Goal: Information Seeking & Learning: Learn about a topic

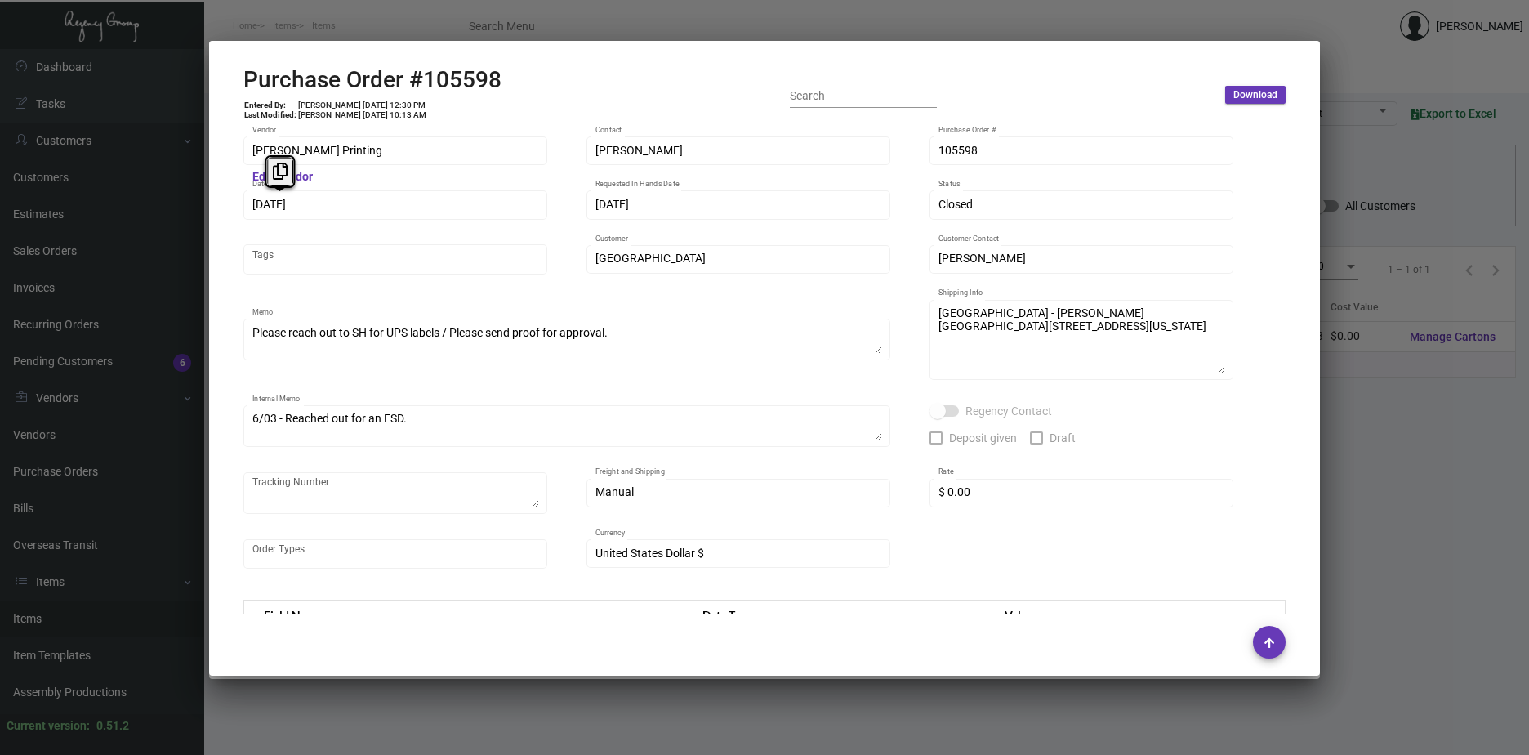
click at [199, 196] on div "Royalton Memo Sheets Standard Item Details Specs Cartons History Assembly Price…" at bounding box center [764, 377] width 1529 height 755
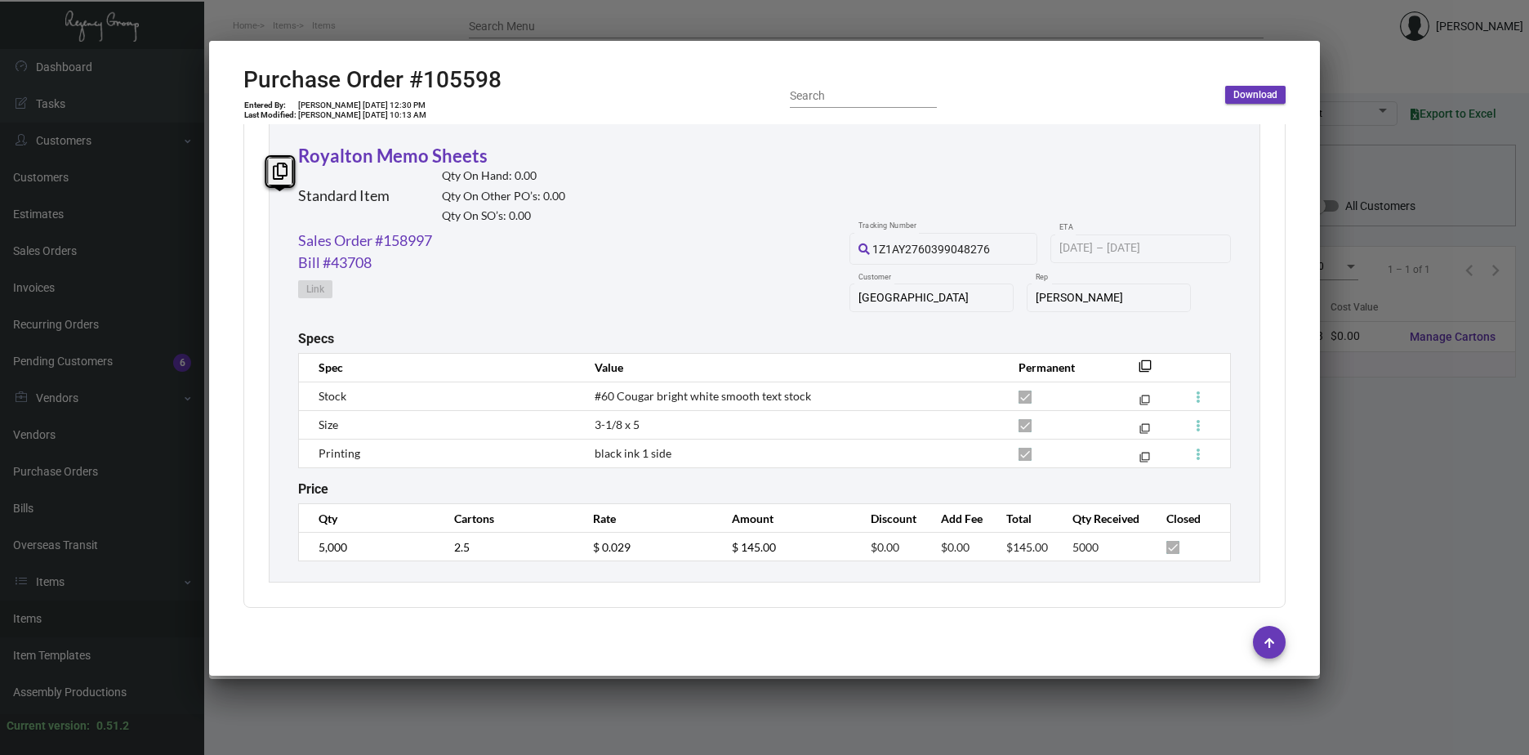
scroll to position [769, 0]
click at [578, 551] on td "$ 0.029" at bounding box center [646, 544] width 139 height 29
click at [350, 239] on link "Sales Order #158997" at bounding box center [365, 238] width 134 height 22
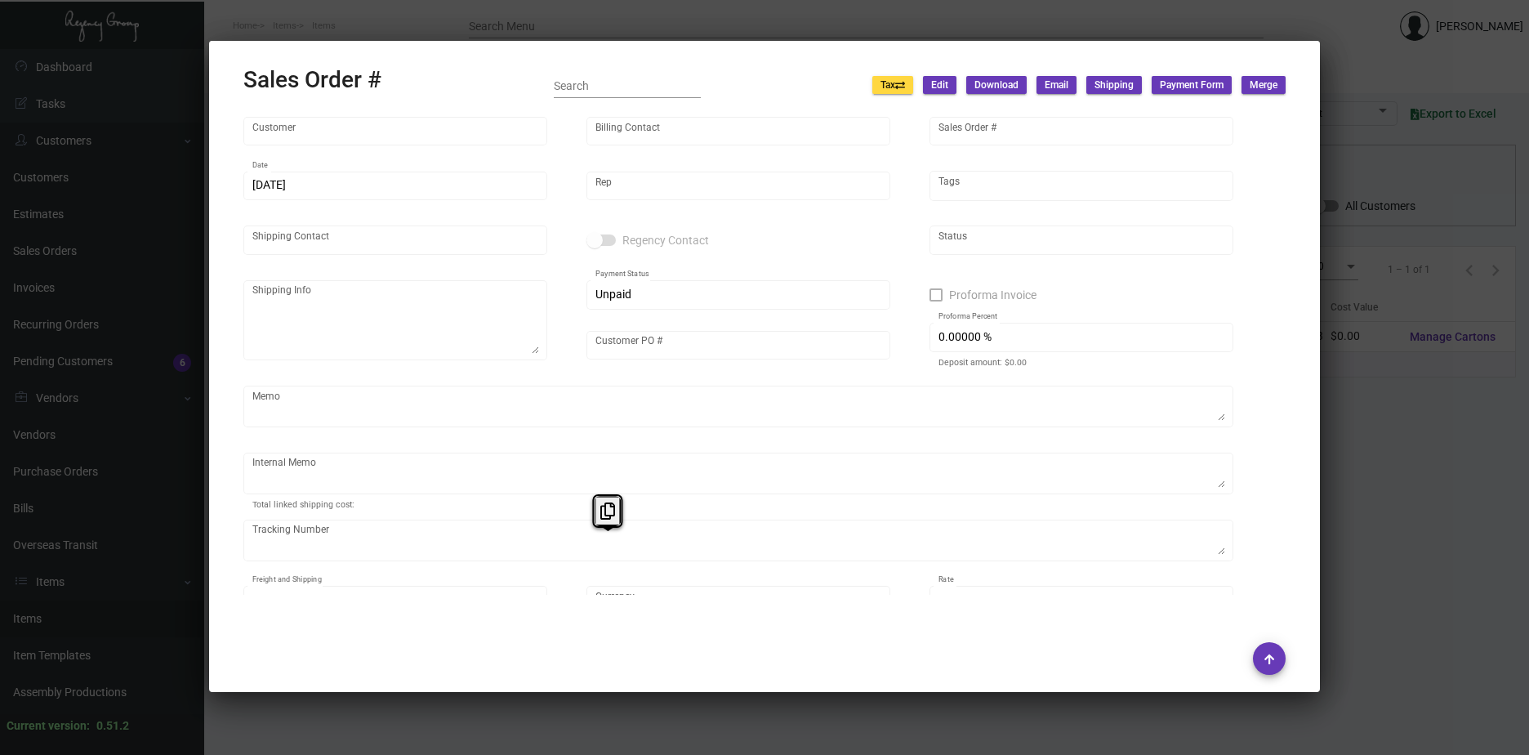
type input "[GEOGRAPHIC_DATA]"
type input "Accounting Department"
type input "158997"
type input "[DATE]"
type input "[PERSON_NAME]"
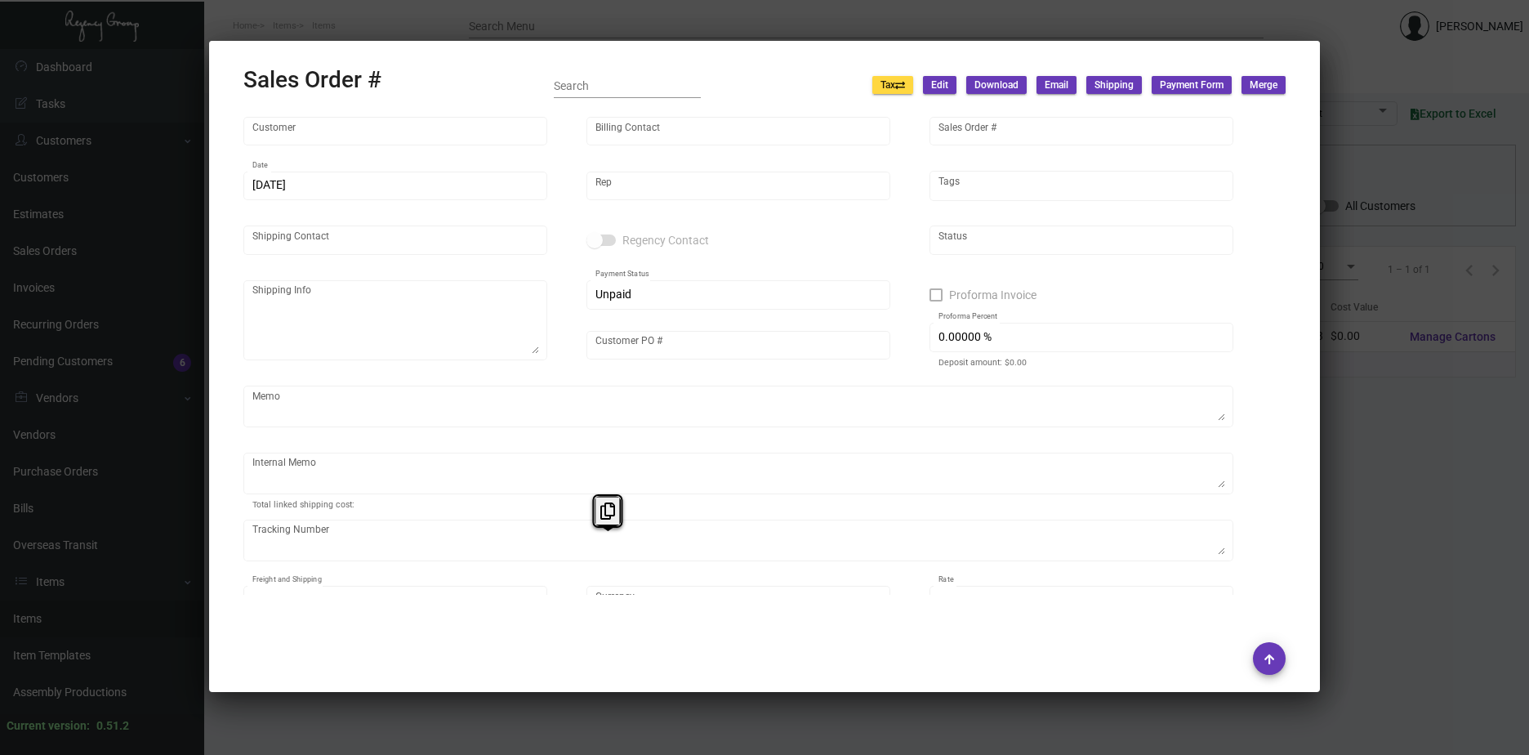
type input "[PERSON_NAME]"
type textarea "[GEOGRAPHIC_DATA] - [PERSON_NAME][GEOGRAPHIC_DATA][STREET_ADDRESS][US_STATE]"
type input "P234000006018"
type textarea "[DATE] Shipped from [PERSON_NAME] Printing by UPS Ground Cost $11.25"
type input "United States Dollar $"
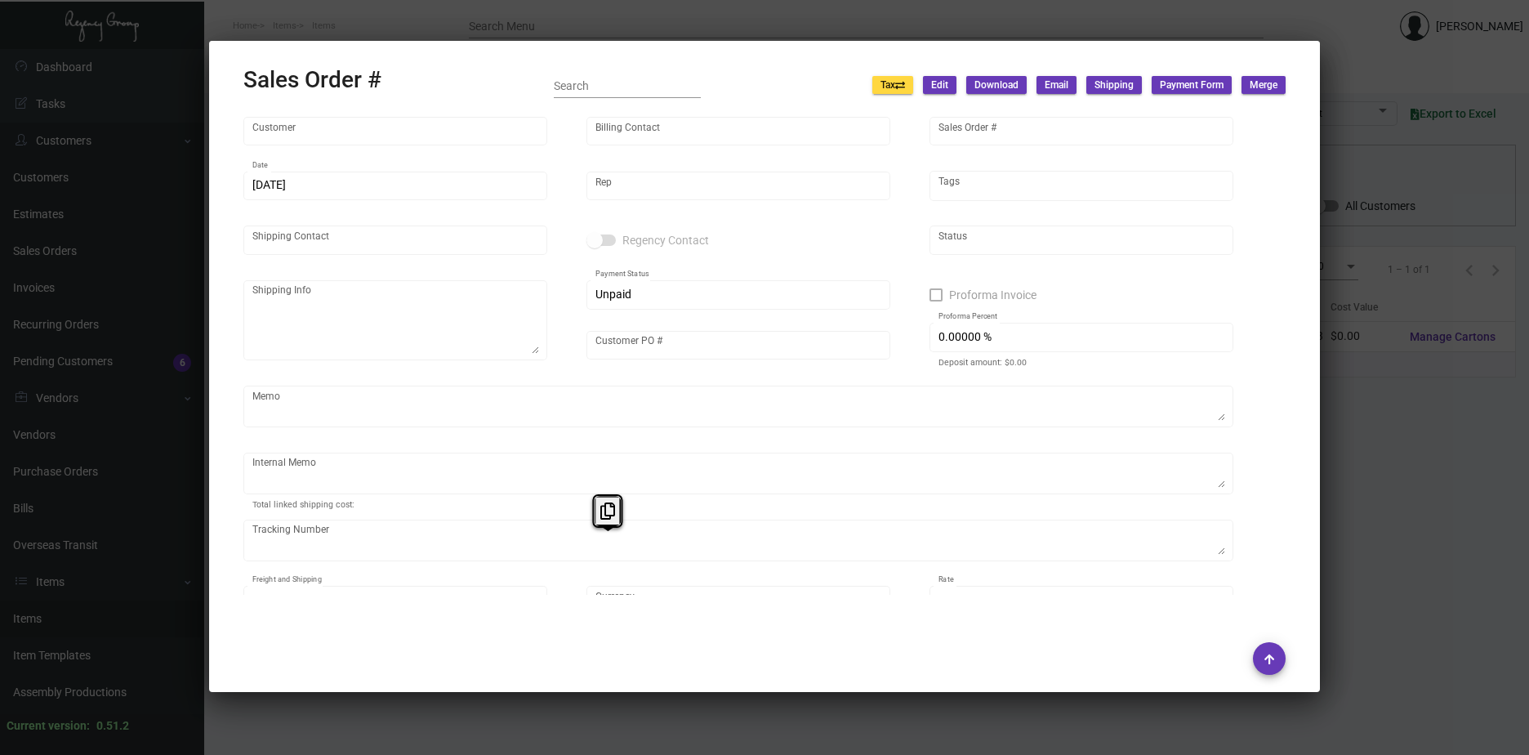
type input "$ 39.84"
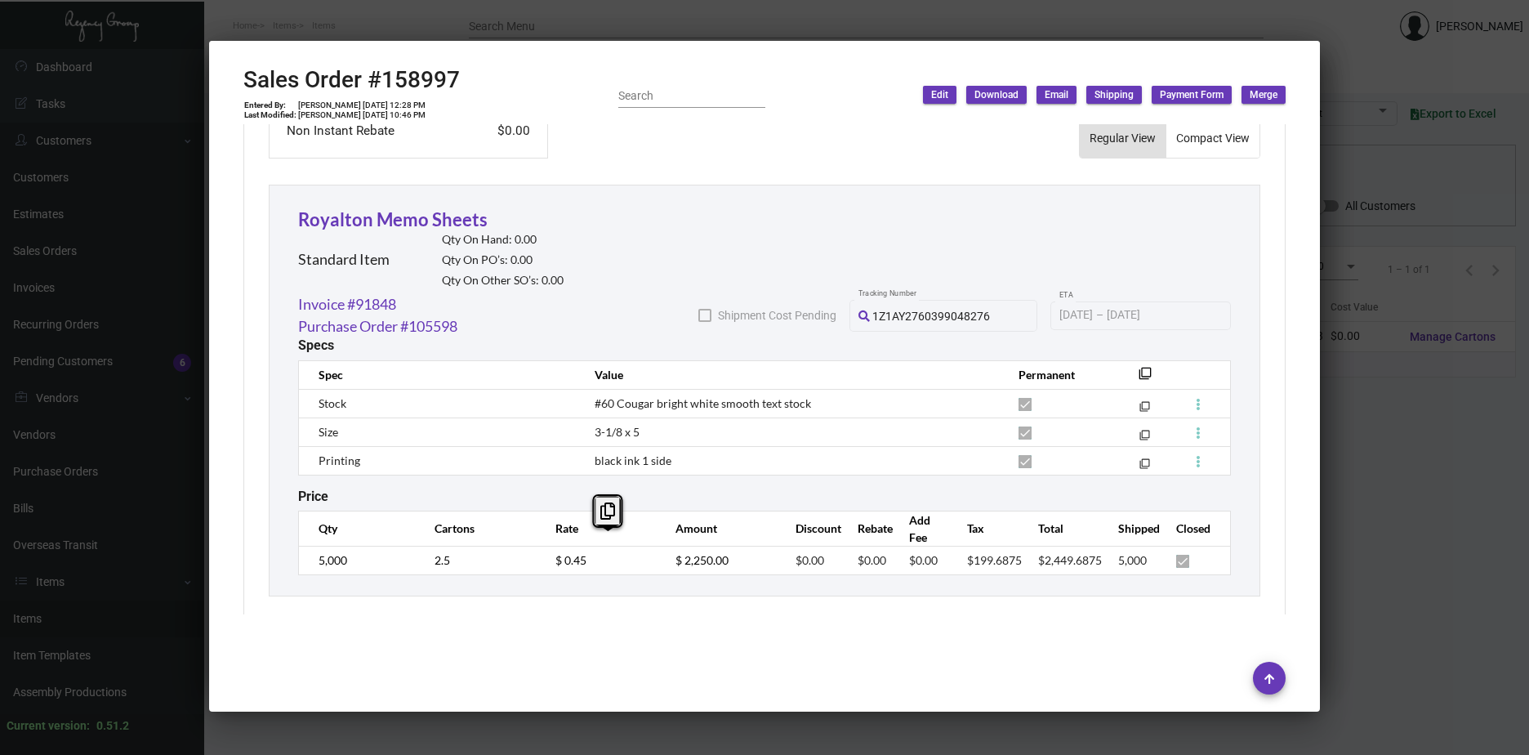
scroll to position [865, 0]
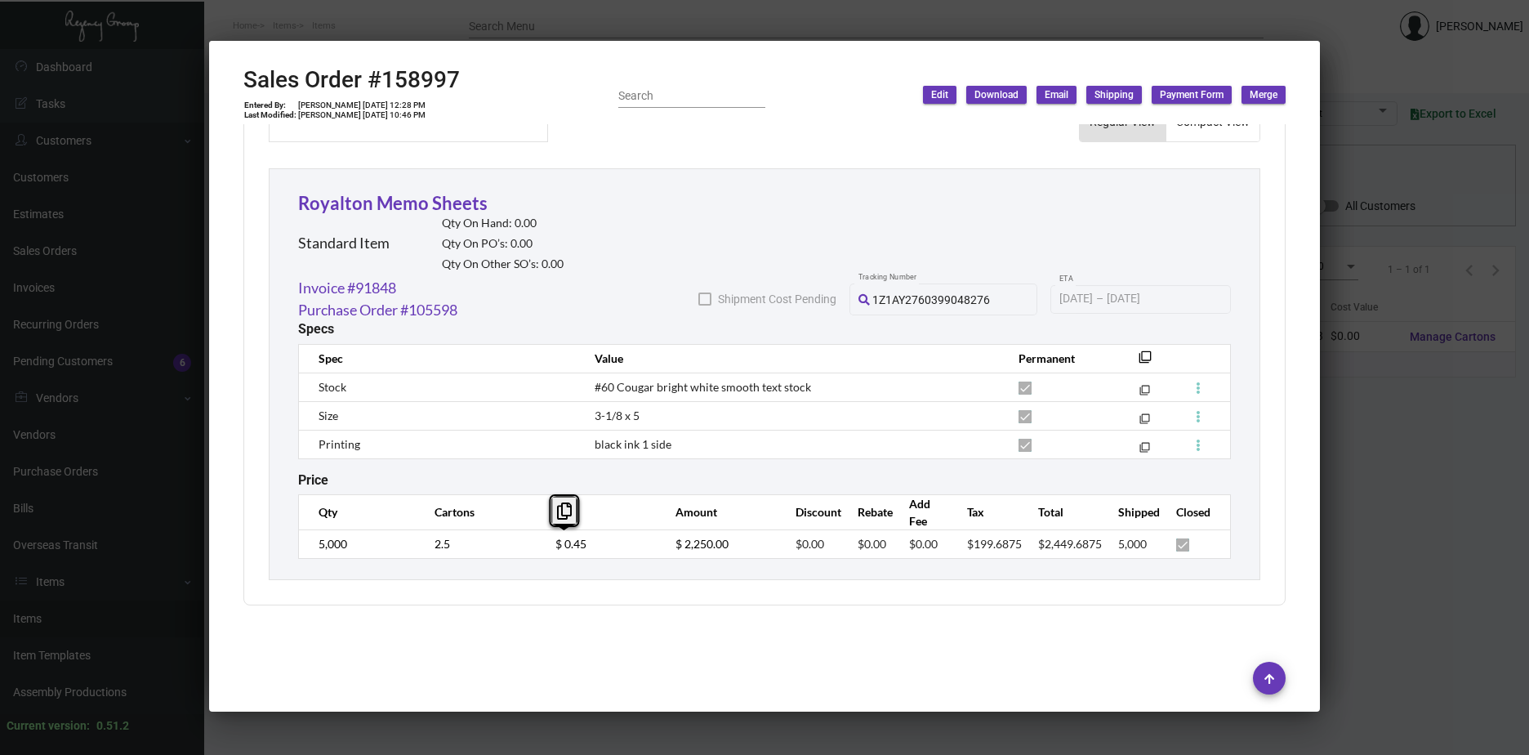
click at [540, 547] on td "$ 0.45" at bounding box center [599, 543] width 120 height 29
copy div "Sales Order #158997"
drag, startPoint x: 457, startPoint y: 79, endPoint x: 184, endPoint y: 78, distance: 272.8
click at [184, 78] on div "Royalton Memo Sheets Standard Item Details Specs Cartons History Assembly Price…" at bounding box center [764, 377] width 1529 height 755
click at [1426, 474] on div at bounding box center [764, 377] width 1529 height 755
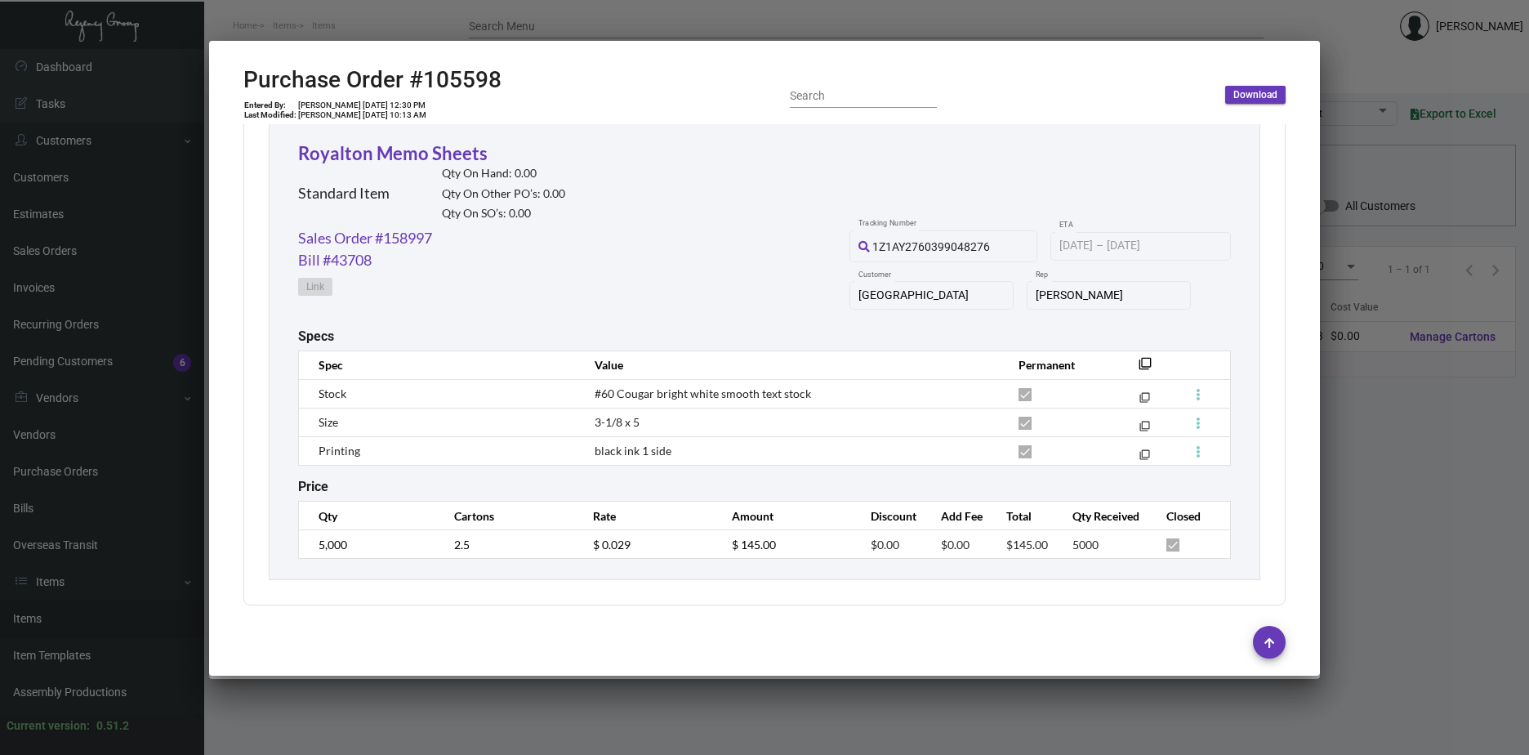
click at [1426, 474] on div at bounding box center [764, 377] width 1529 height 755
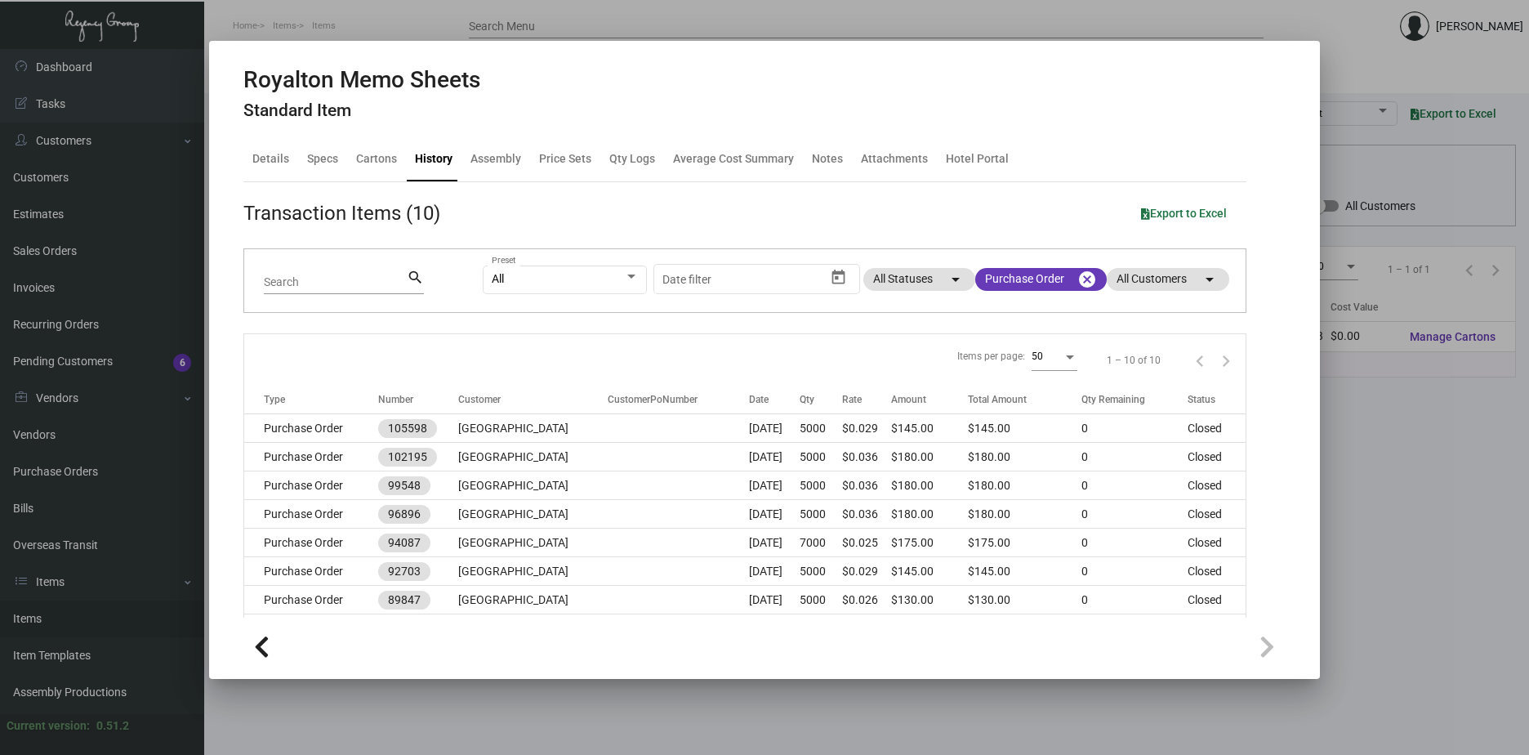
click at [1426, 474] on div at bounding box center [764, 377] width 1529 height 755
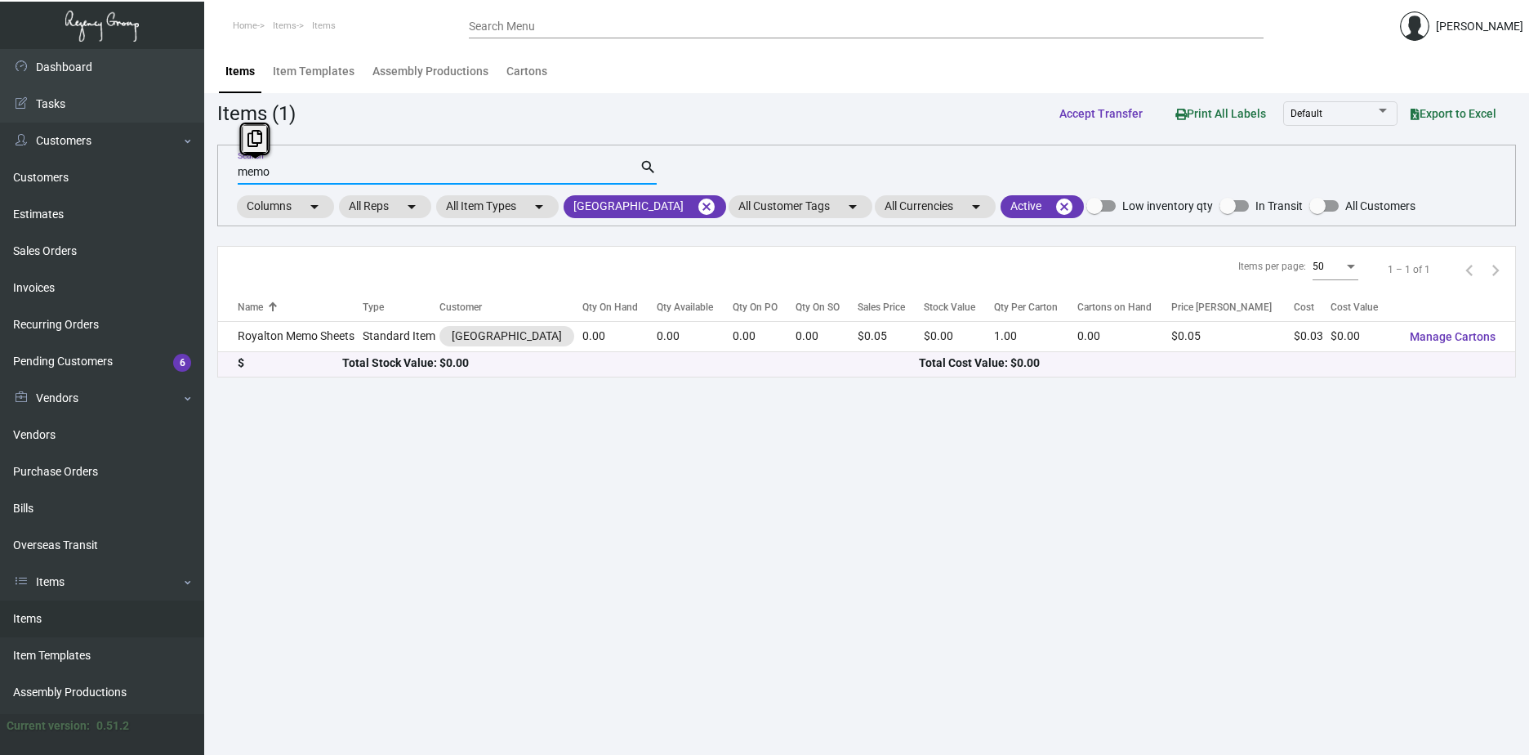
drag, startPoint x: 279, startPoint y: 176, endPoint x: 212, endPoint y: 169, distance: 66.5
click at [212, 169] on main "Items Item Templates Assembly Productions Cartons Items (1) Accept Transfer Pri…" at bounding box center [866, 402] width 1325 height 706
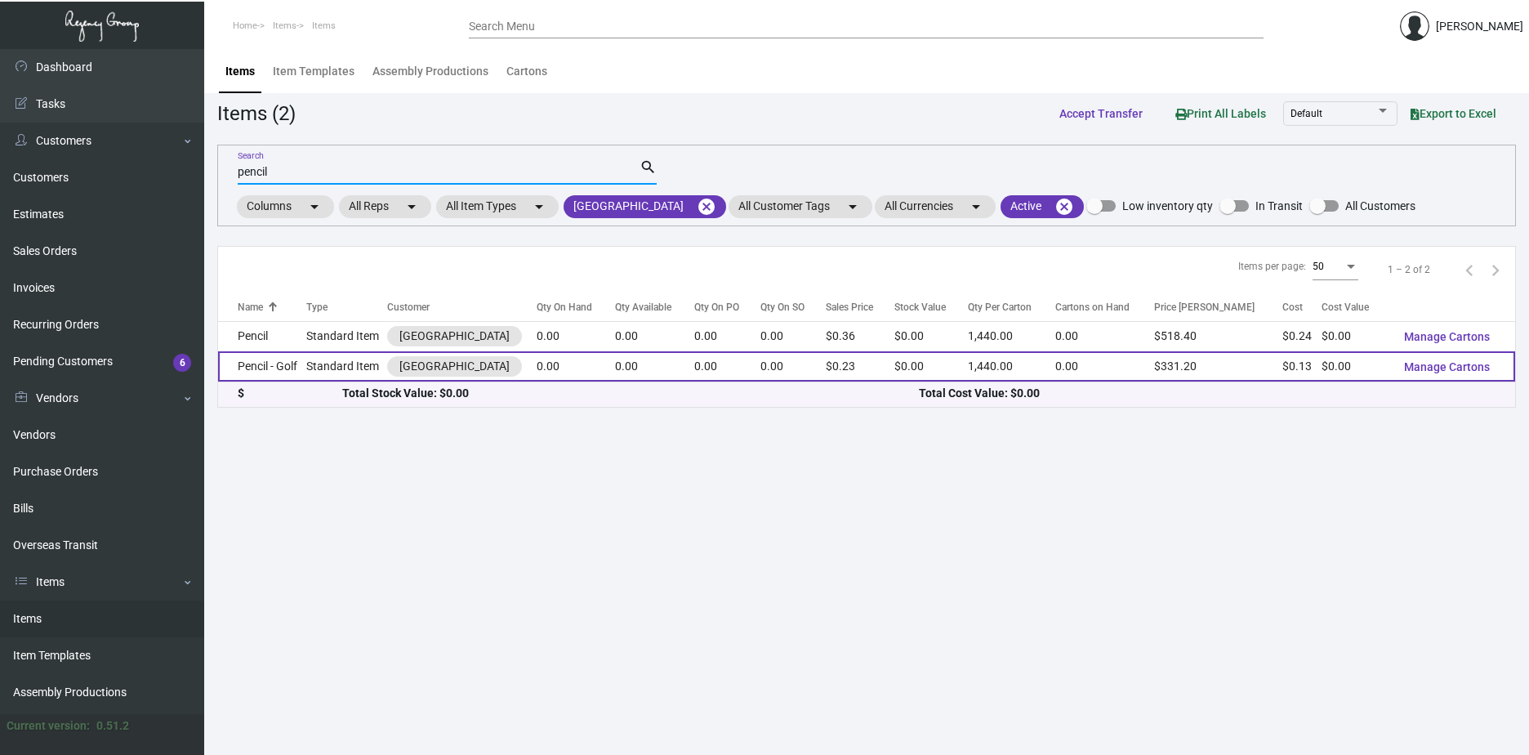
type input "pencil"
click at [346, 372] on td "Standard Item" at bounding box center [346, 366] width 81 height 30
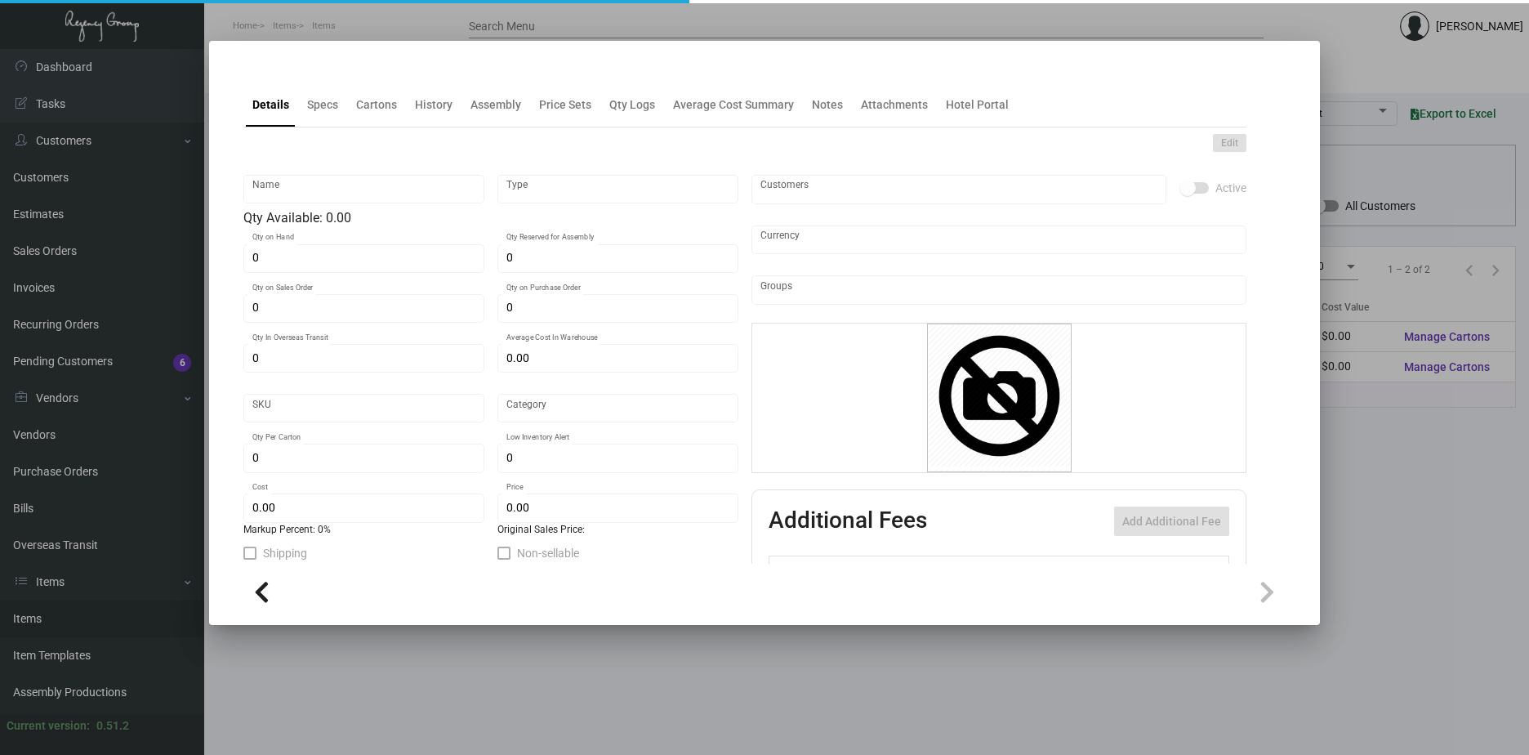
type input "Pencil - Golf"
type input "Standard Item"
type input "$ 0.00"
type input "RGP"
type input "Standard"
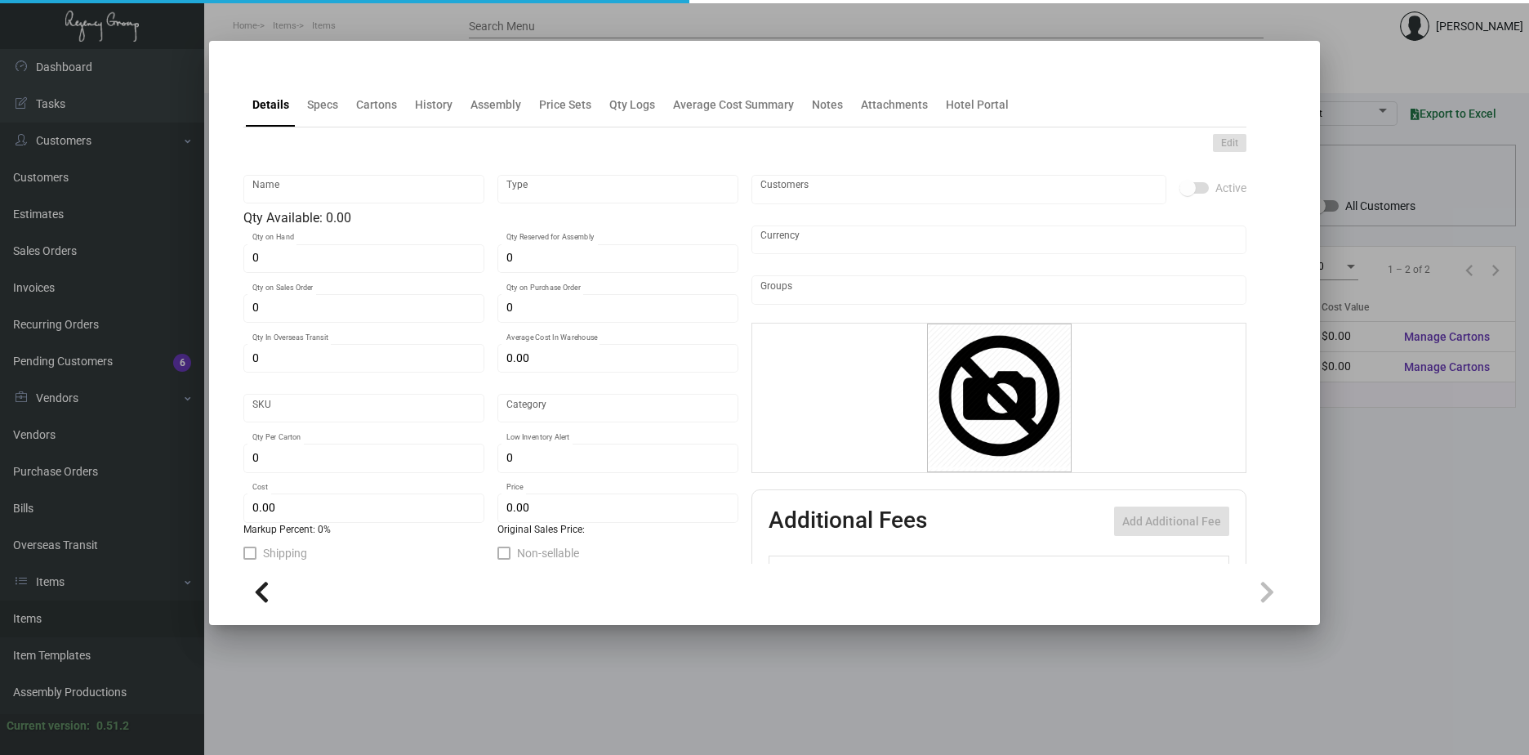
type input "1,440"
type input "$ 0.133"
type input "$ 0.23"
type textarea "Golf Pencil: size 3.5” black wood pencil, inside and outside, white imprint, er…"
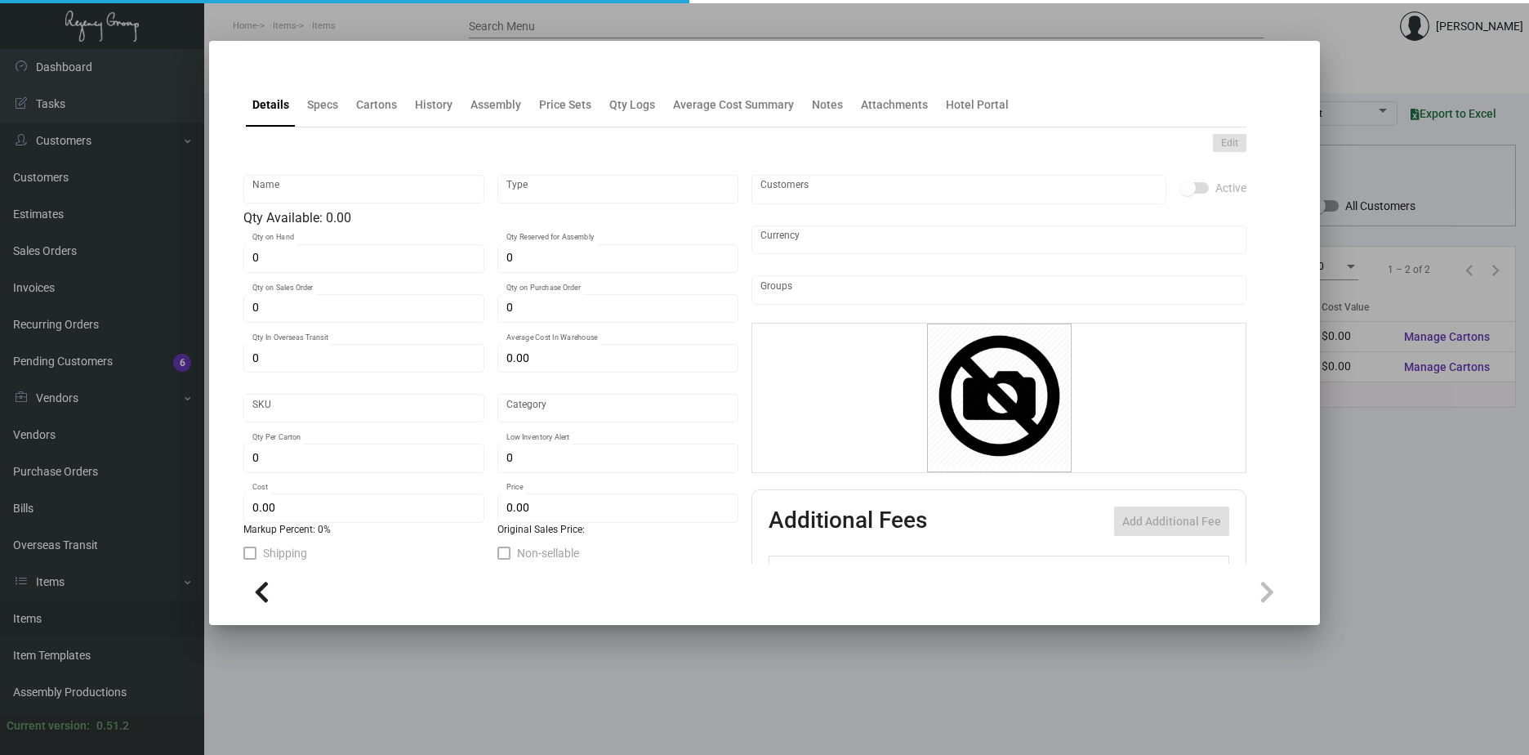
checkbox input "true"
type input "United States Dollar $"
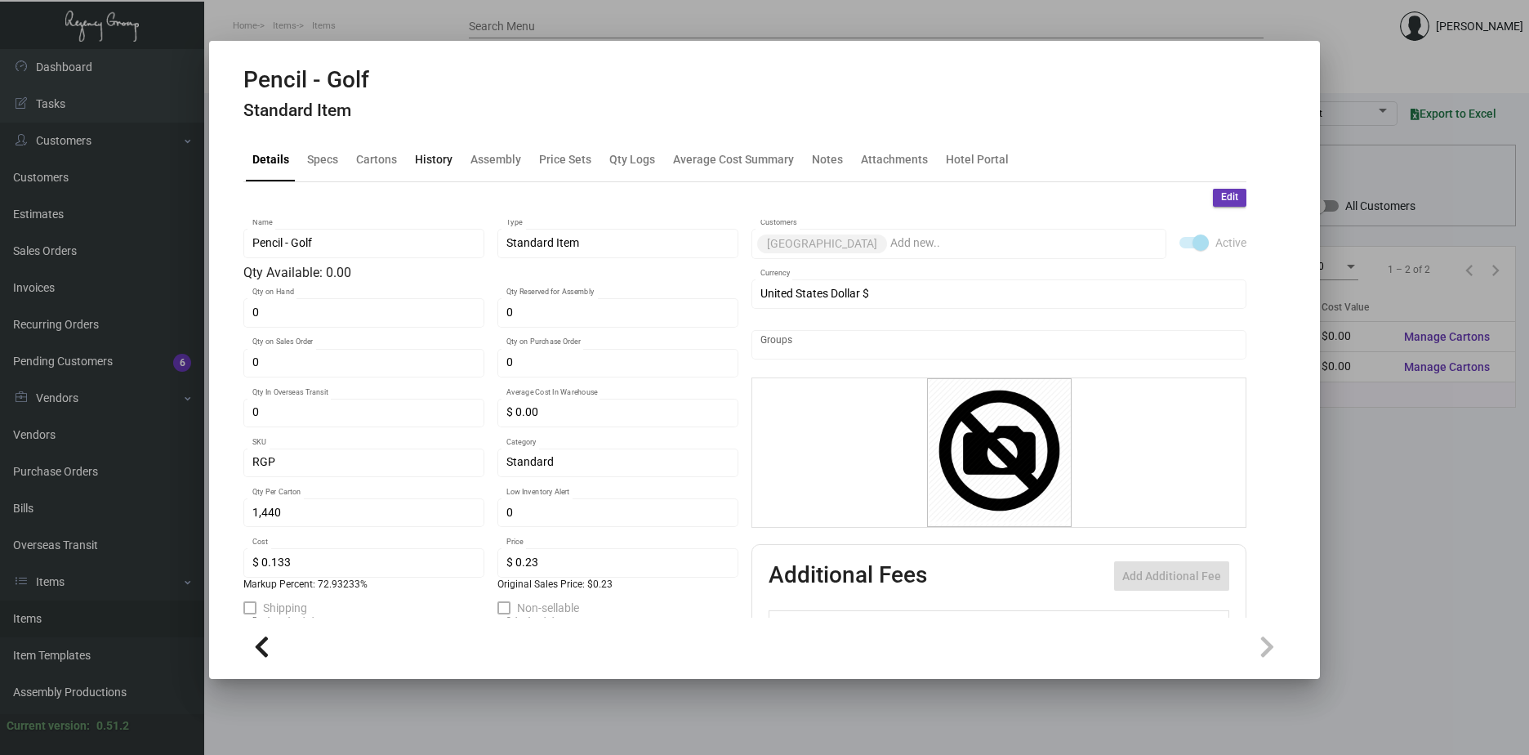
click at [428, 160] on div "History" at bounding box center [434, 158] width 38 height 17
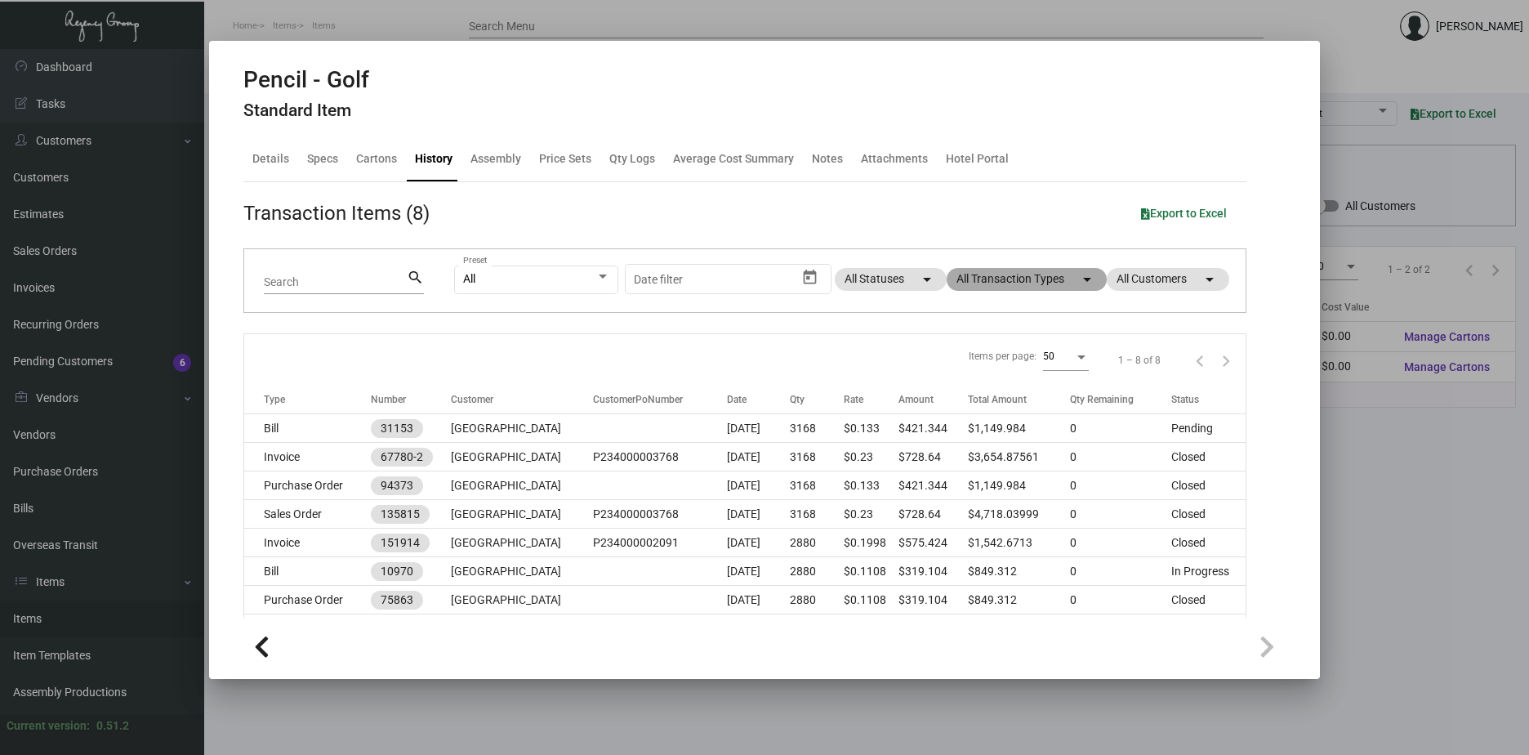
click at [1009, 280] on mat-chip "All Transaction Types arrow_drop_down" at bounding box center [1027, 279] width 160 height 23
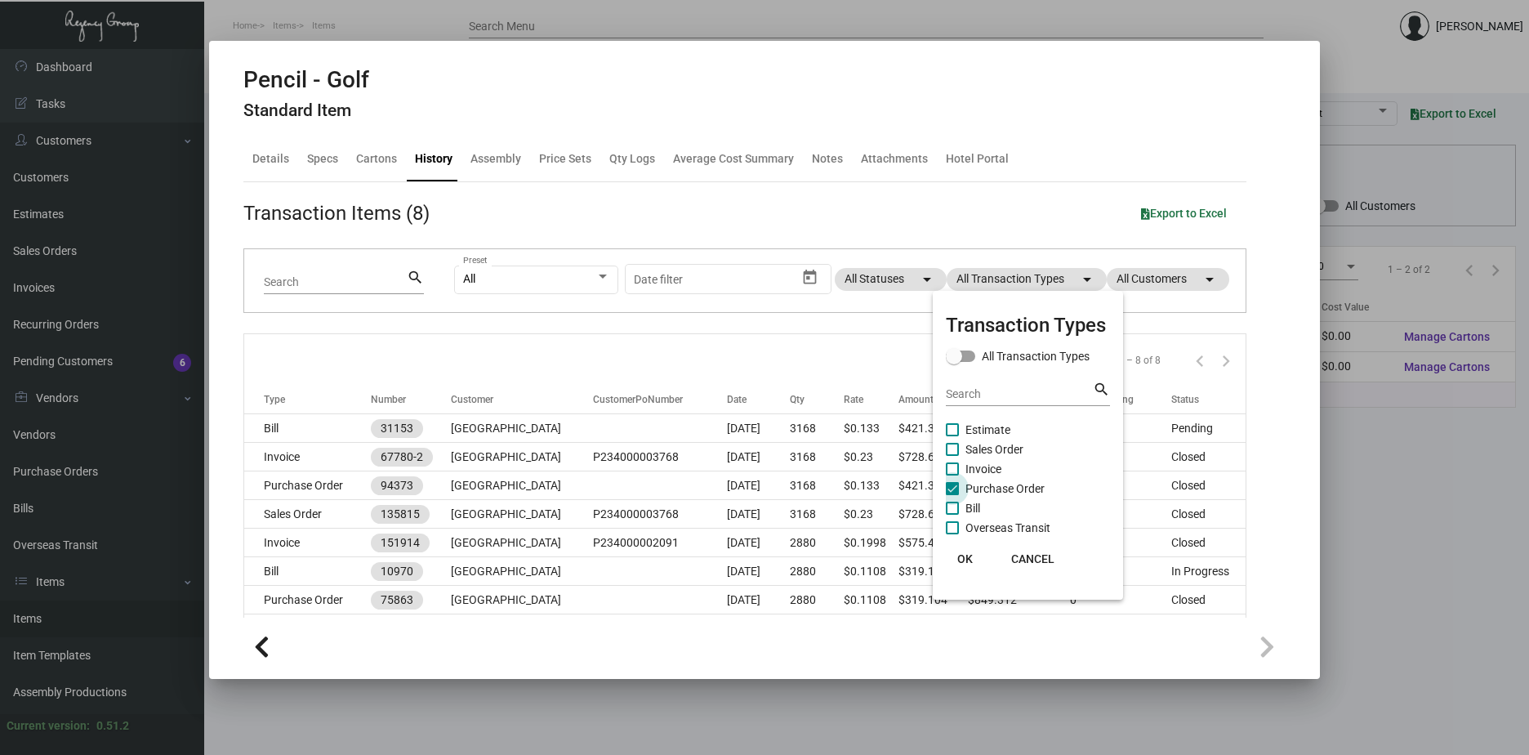
click at [967, 486] on span "Purchase Order" at bounding box center [1005, 489] width 79 height 20
click at [952, 495] on input "Purchase Order" at bounding box center [952, 495] width 1 height 1
click at [967, 486] on span "Purchase Order" at bounding box center [1005, 489] width 79 height 20
click at [952, 495] on input "Purchase Order" at bounding box center [952, 495] width 1 height 1
checkbox input "true"
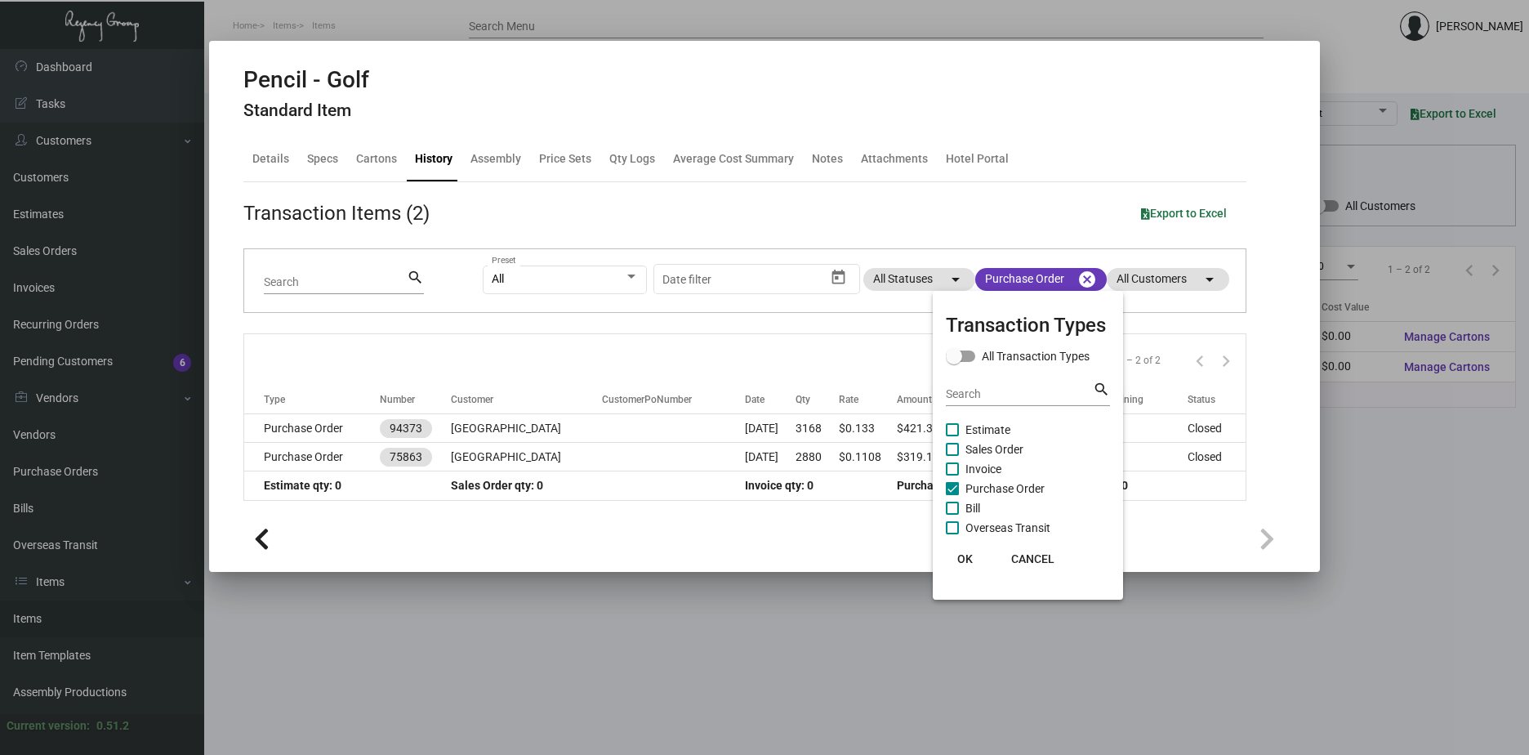
click at [964, 559] on span "OK" at bounding box center [965, 558] width 16 height 13
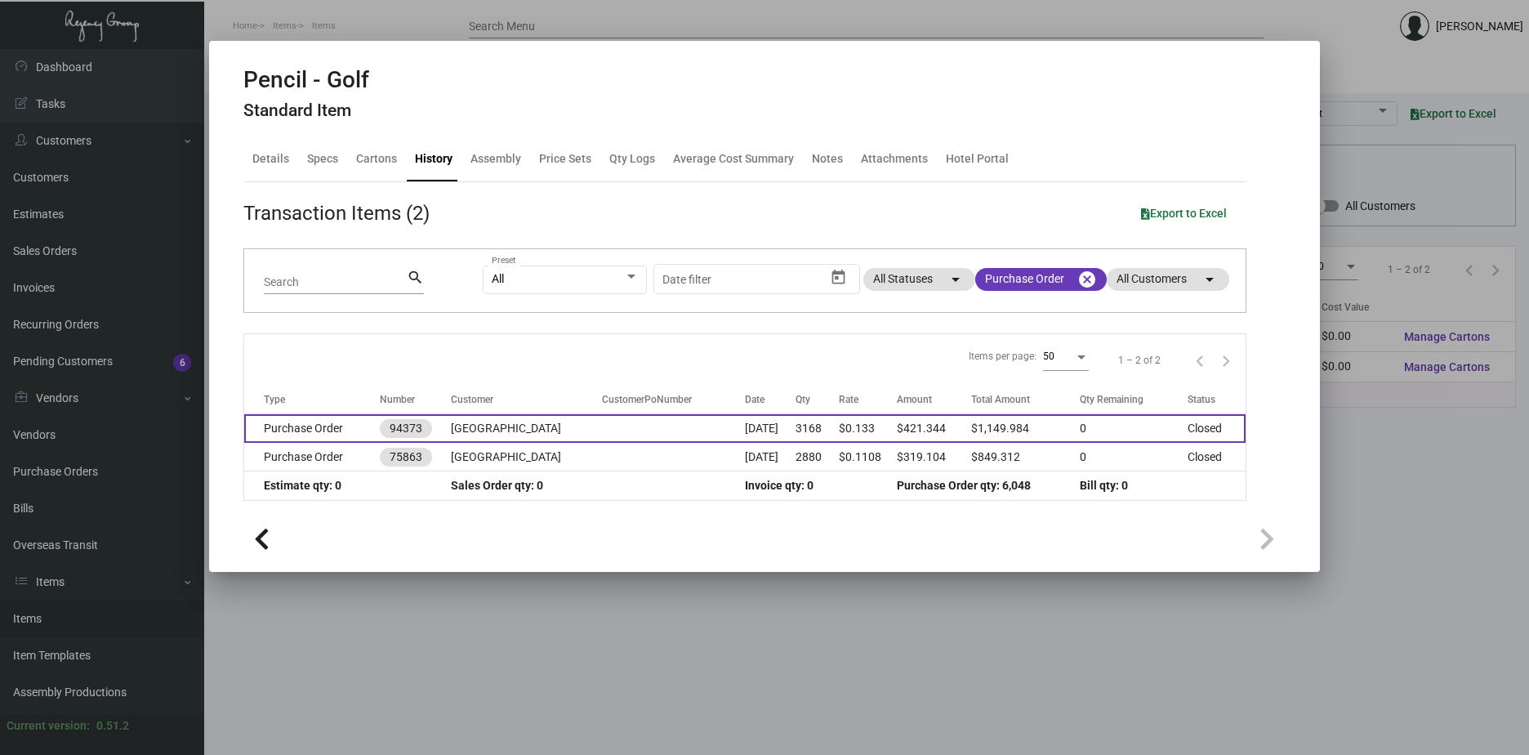
click at [543, 428] on td "[GEOGRAPHIC_DATA]" at bounding box center [526, 428] width 151 height 29
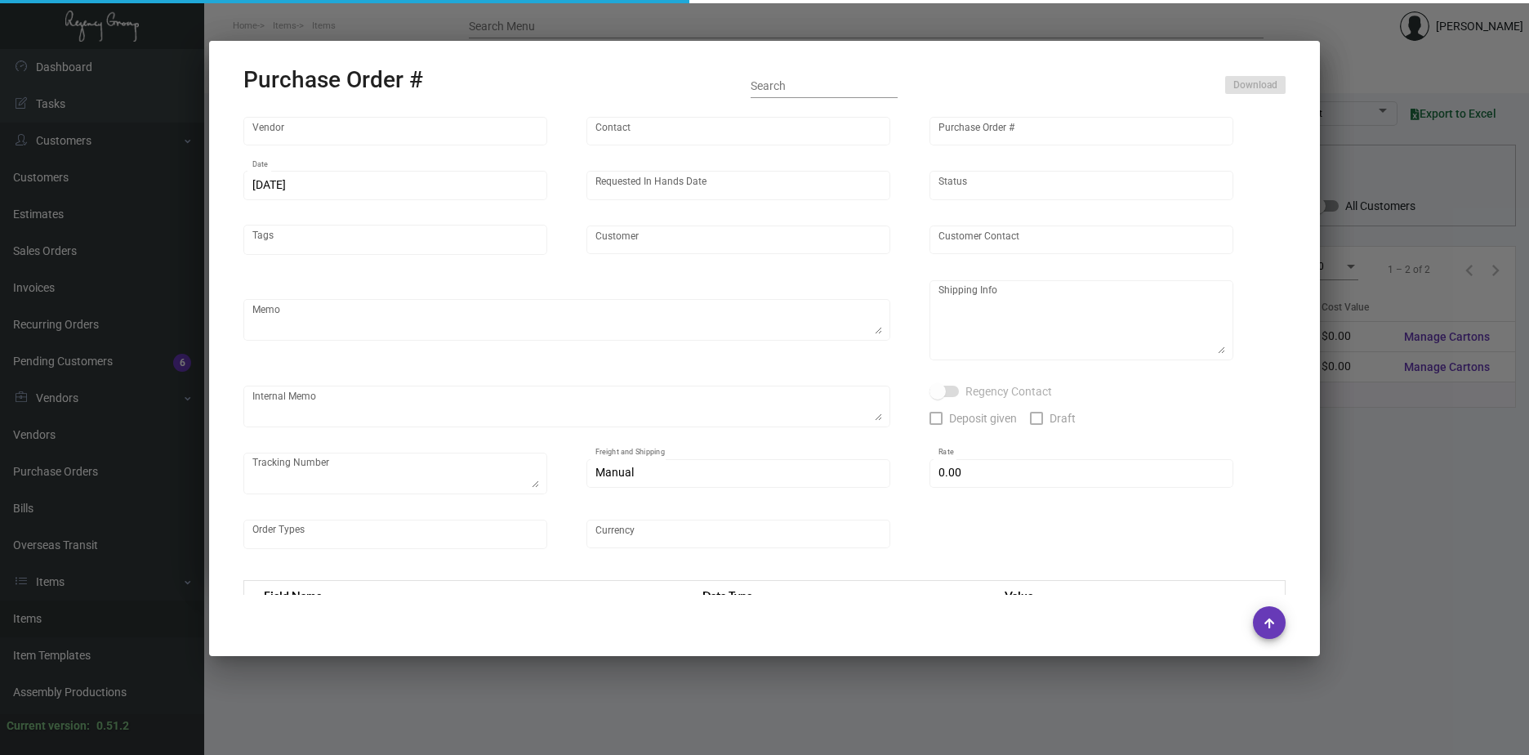
type input "[PERSON_NAME] Pencil"
type input "[PERSON_NAME]"
type input "94373"
type input "[DATE]"
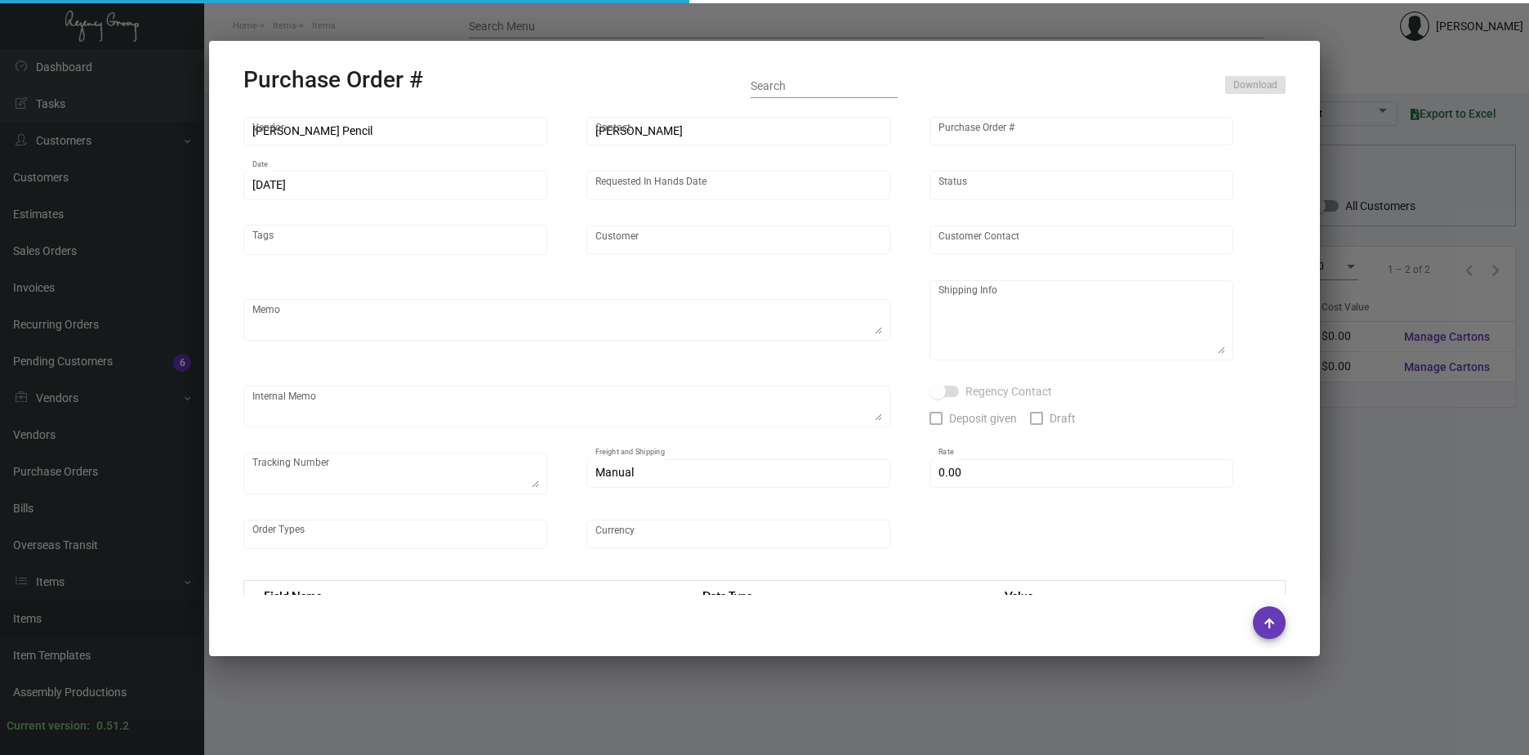
type input "[GEOGRAPHIC_DATA]"
type input "[PERSON_NAME]"
type textarea "Repeat Previous PO 75863.BLIND Ship via UPS Ground Acct# 1AY276."
type textarea "[PERSON_NAME][GEOGRAPHIC_DATA] [STREET_ADDRESS][US_STATE]"
type input "$ 0.00"
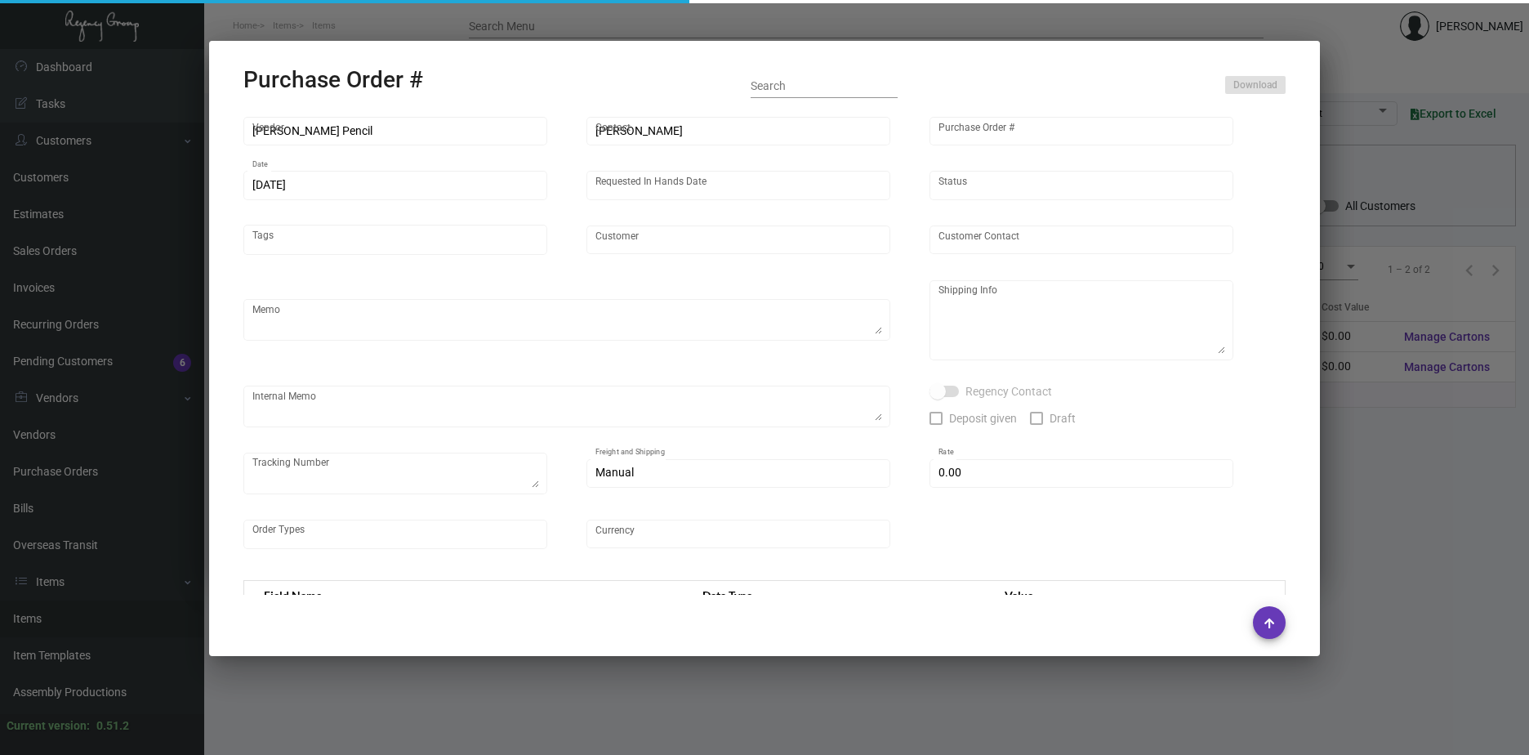
type input "United States Dollar $"
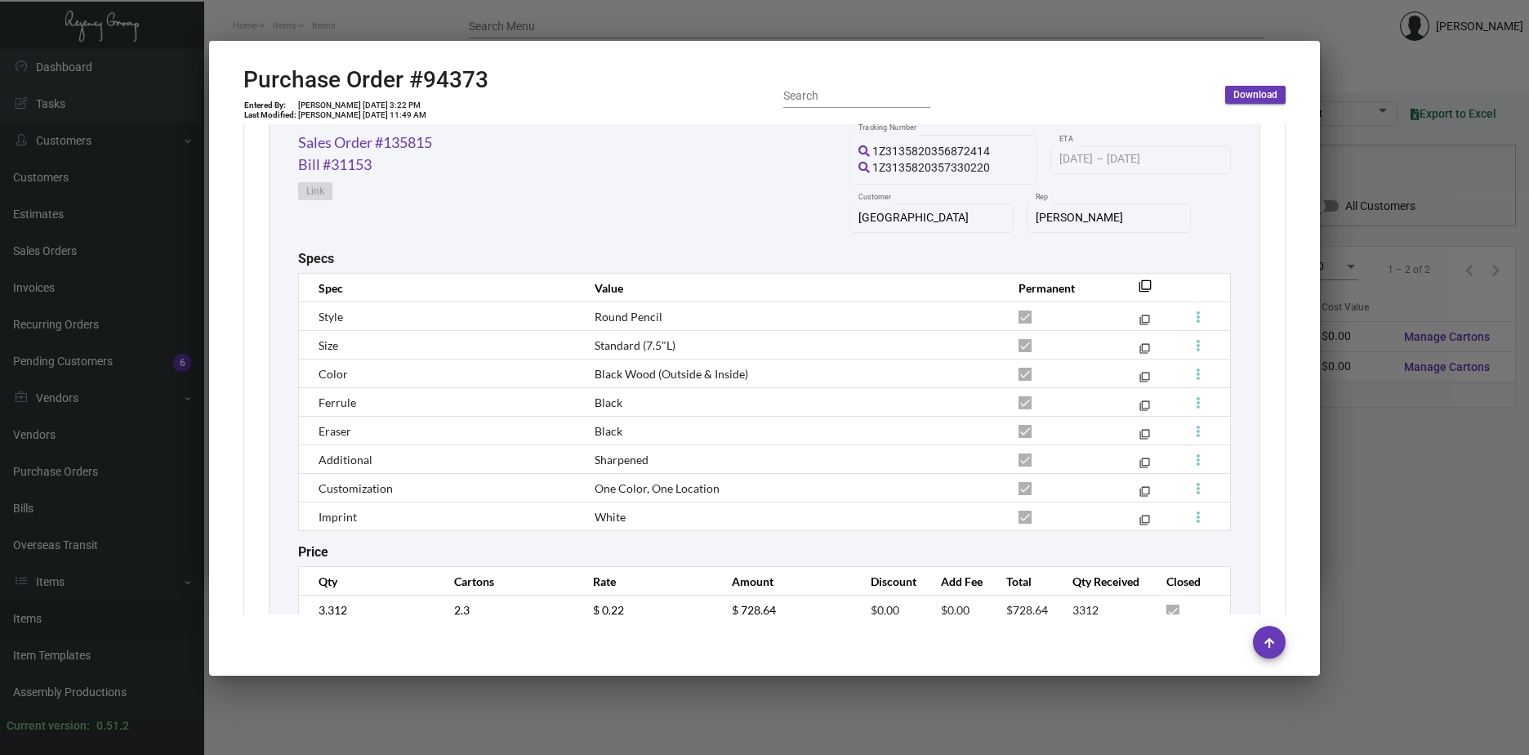
scroll to position [899, 0]
drag, startPoint x: 684, startPoint y: 343, endPoint x: 565, endPoint y: 337, distance: 118.6
click at [565, 337] on tr "Size Standard (7.5"L) filter_none" at bounding box center [765, 342] width 932 height 29
copy tr "Standard (7.5"L)"
drag, startPoint x: 752, startPoint y: 376, endPoint x: 562, endPoint y: 377, distance: 190.3
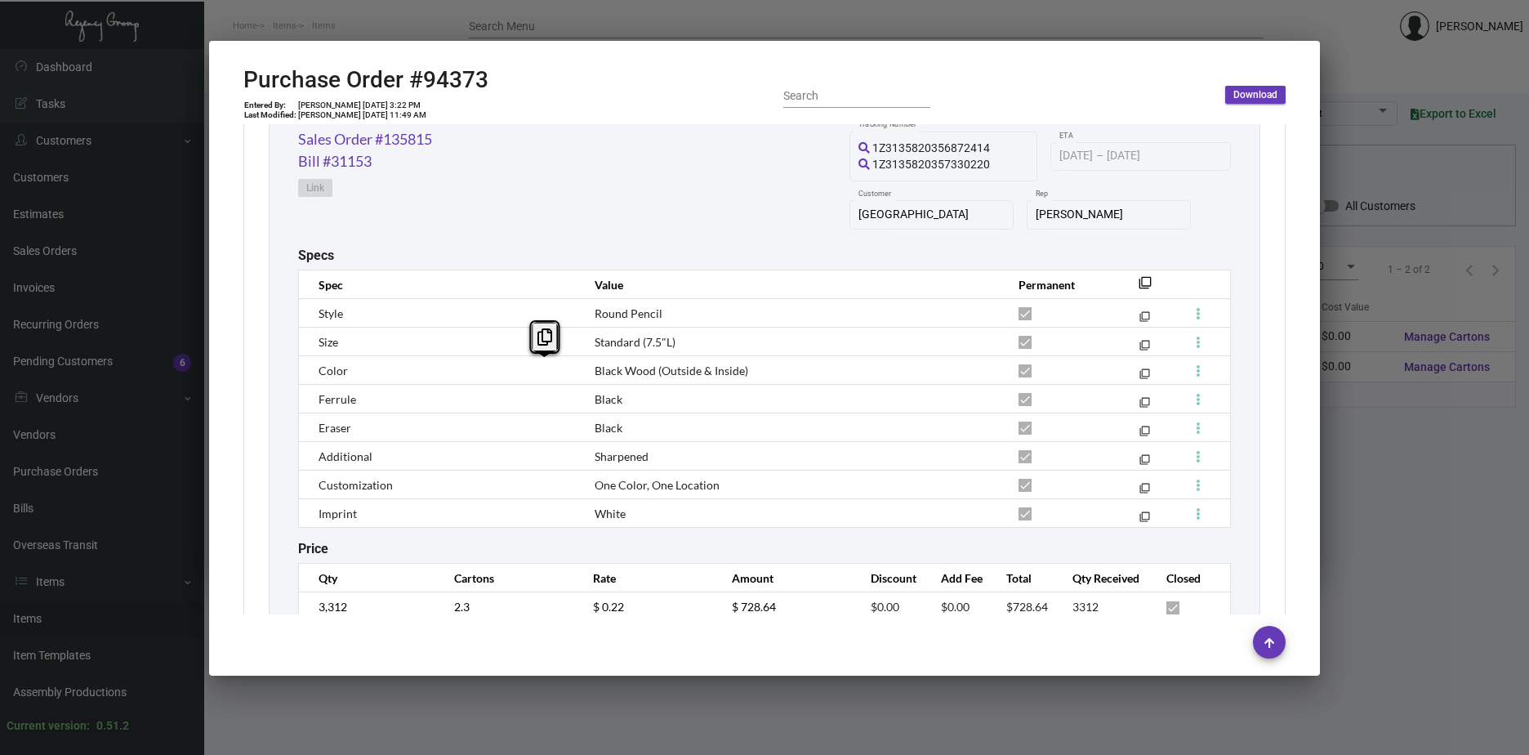
click at [562, 377] on tr "Color Black Wood (Outside & Inside) filter_none" at bounding box center [765, 370] width 932 height 29
copy tr "Black Wood (Outside & Inside)"
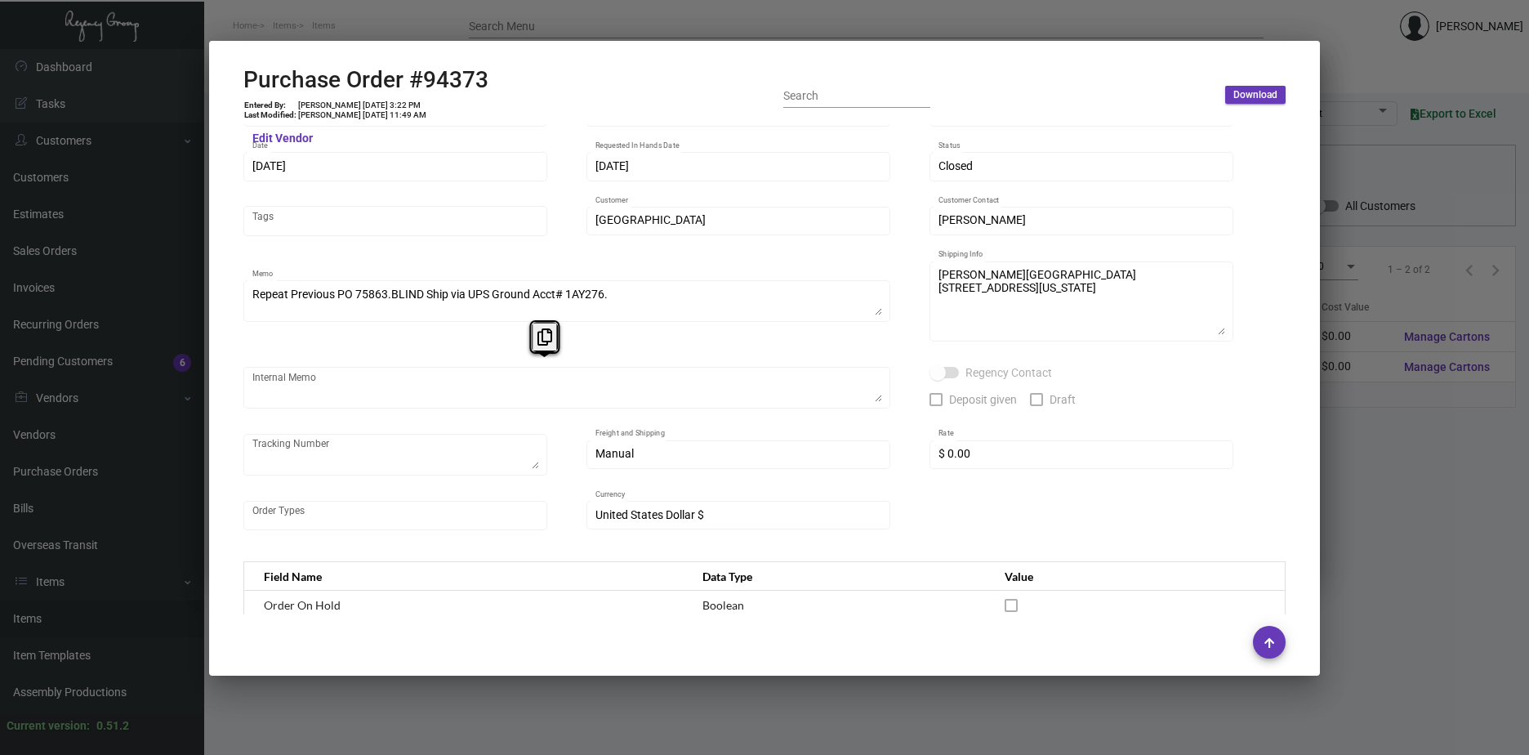
scroll to position [0, 0]
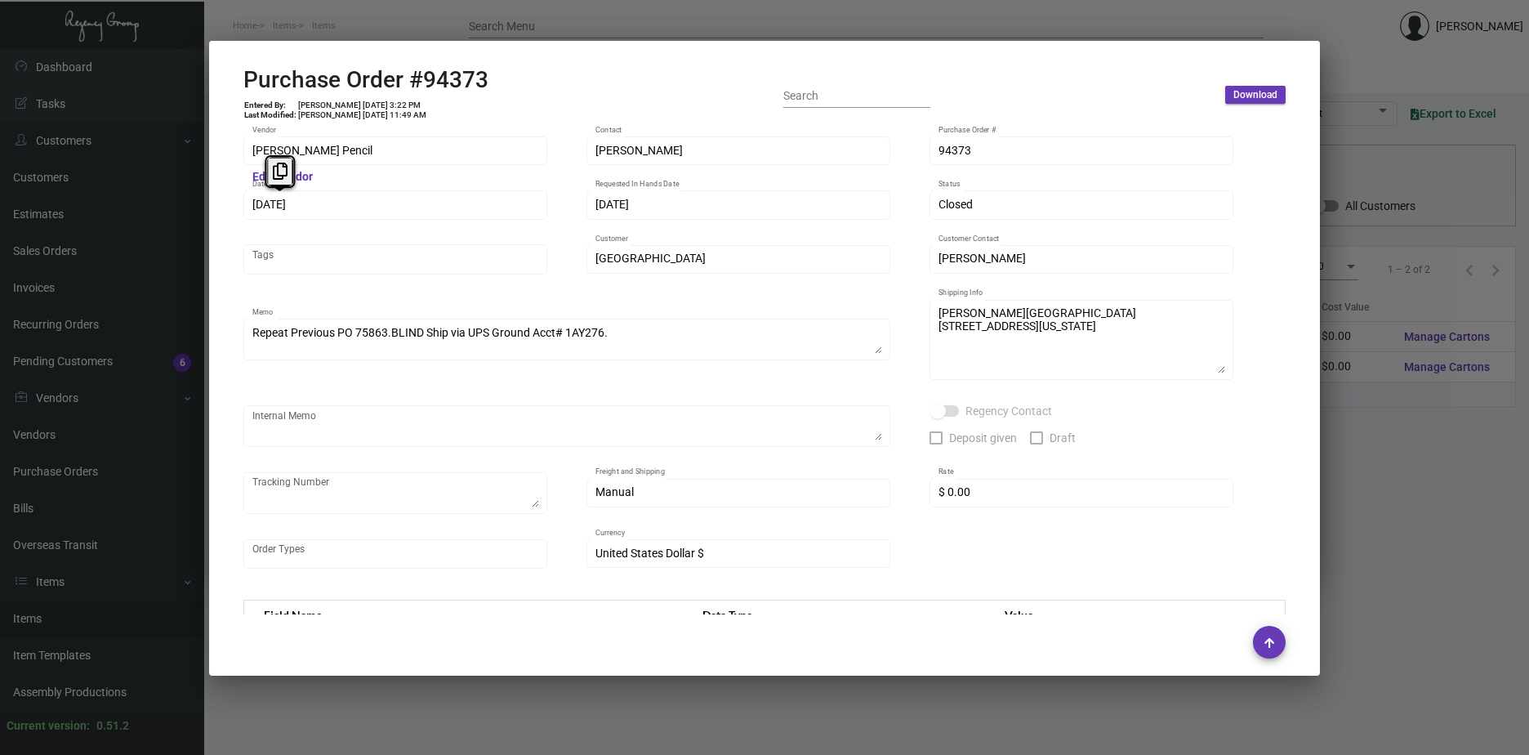
click at [225, 189] on div "[PERSON_NAME] Pencil Vendor Edit Vendor [PERSON_NAME] Contact 94373 Purchase Or…" at bounding box center [765, 369] width 1082 height 491
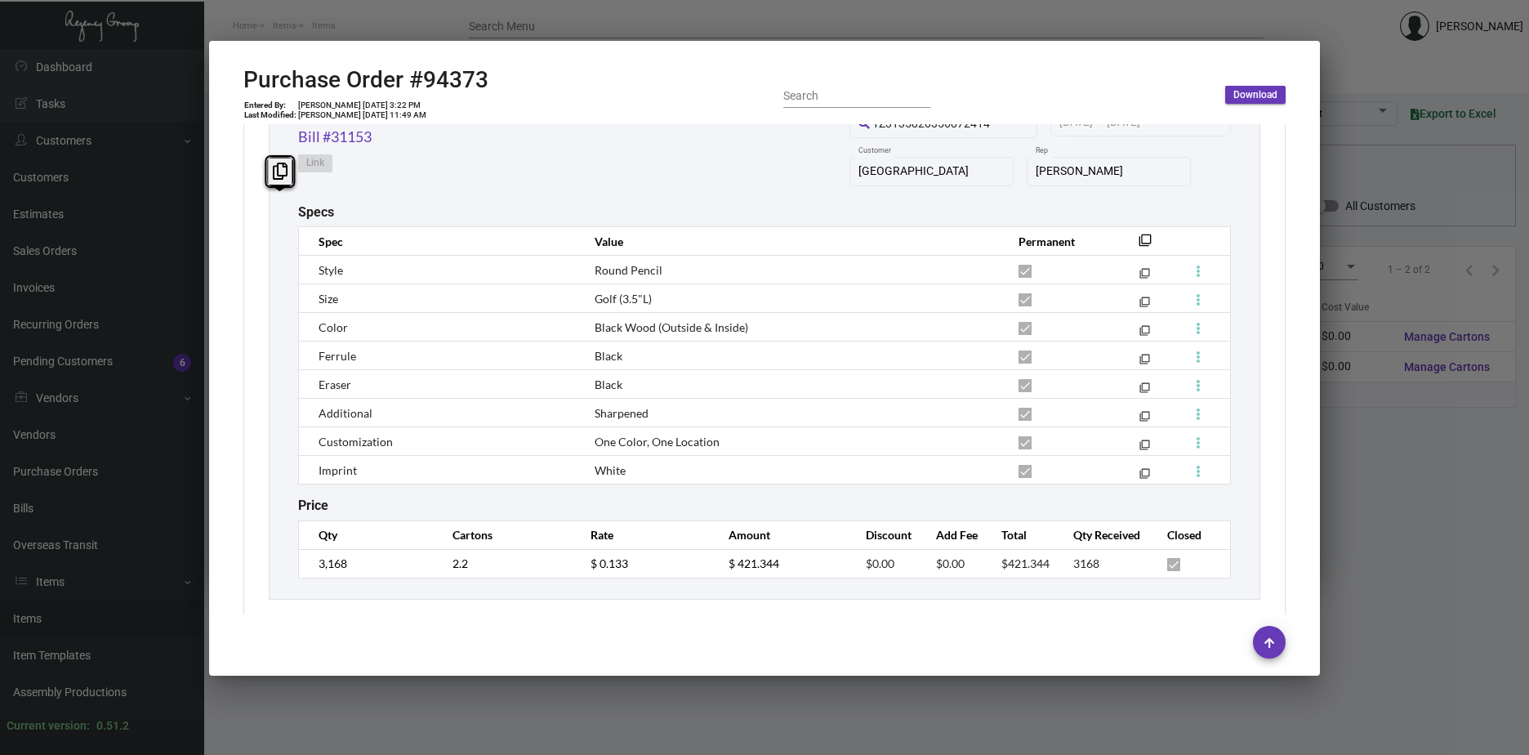
scroll to position [1592, 0]
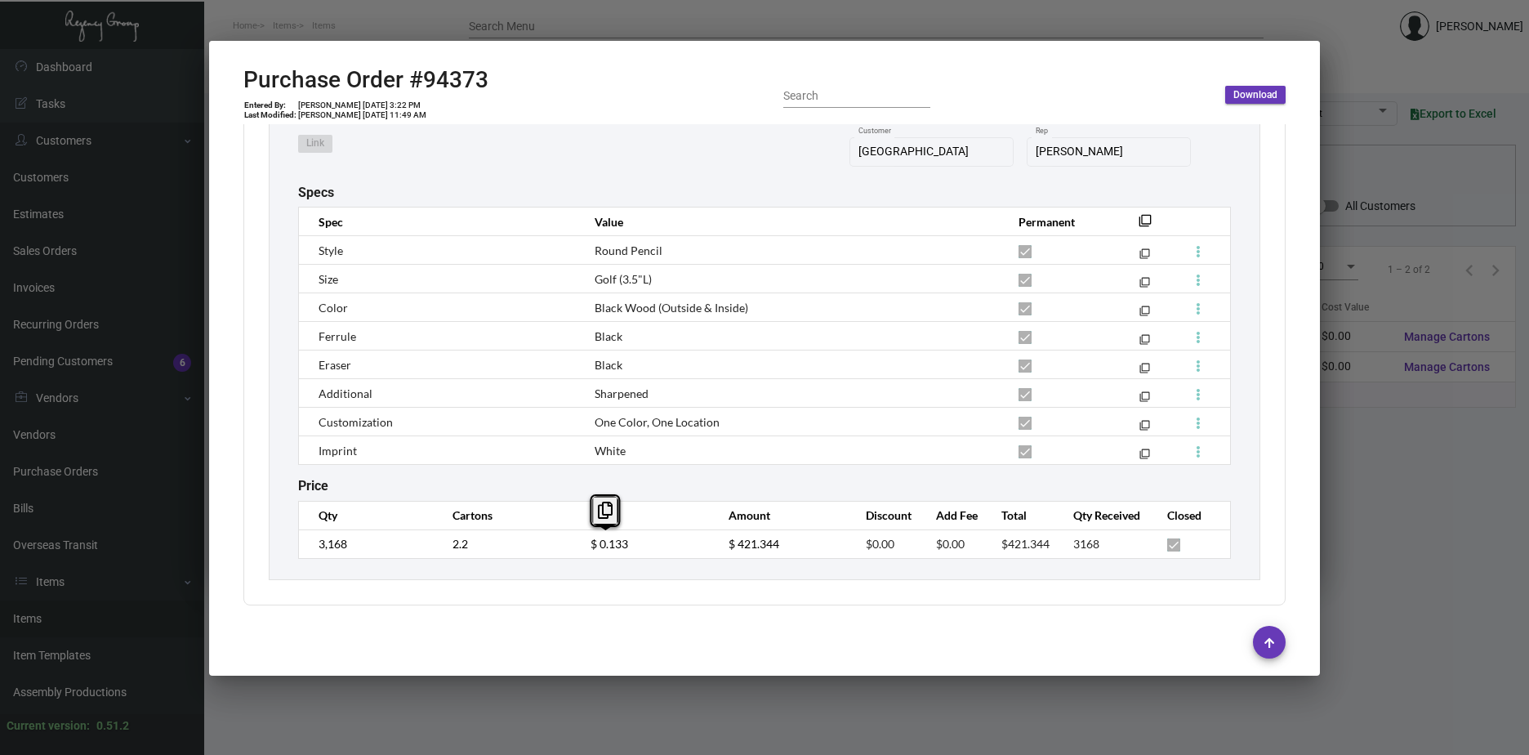
click at [574, 542] on td "$ 0.133" at bounding box center [643, 543] width 138 height 29
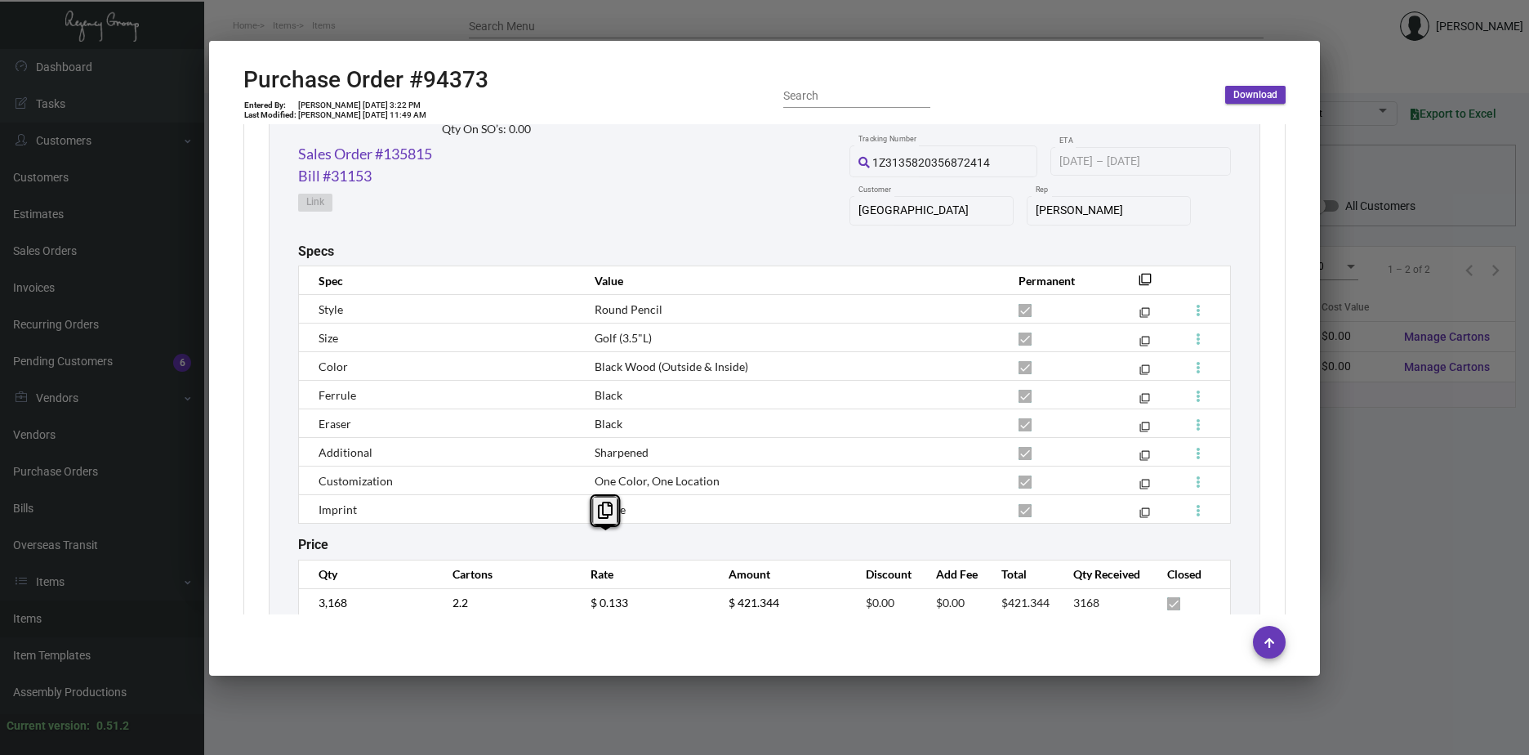
scroll to position [1429, 0]
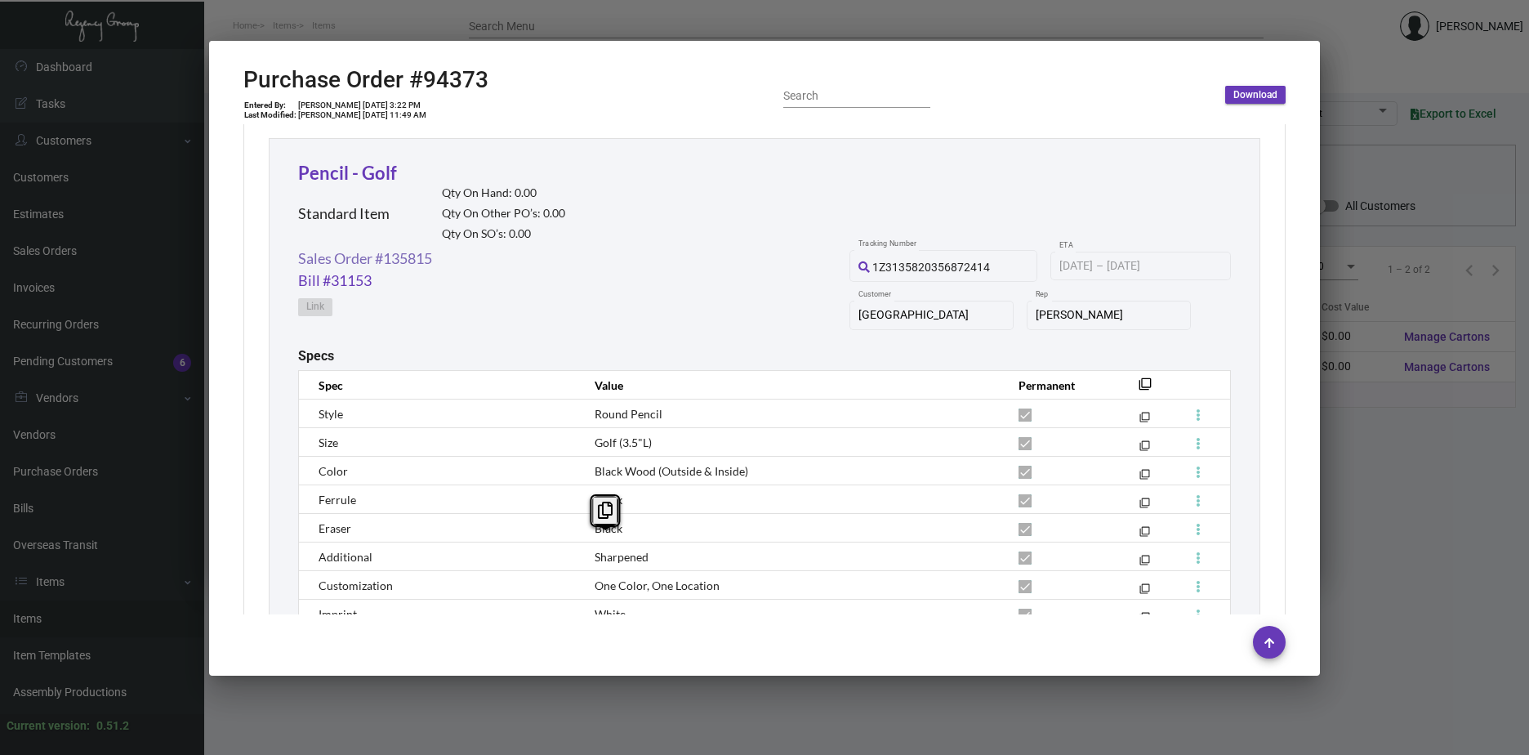
click at [326, 257] on link "Sales Order #135815" at bounding box center [365, 259] width 134 height 22
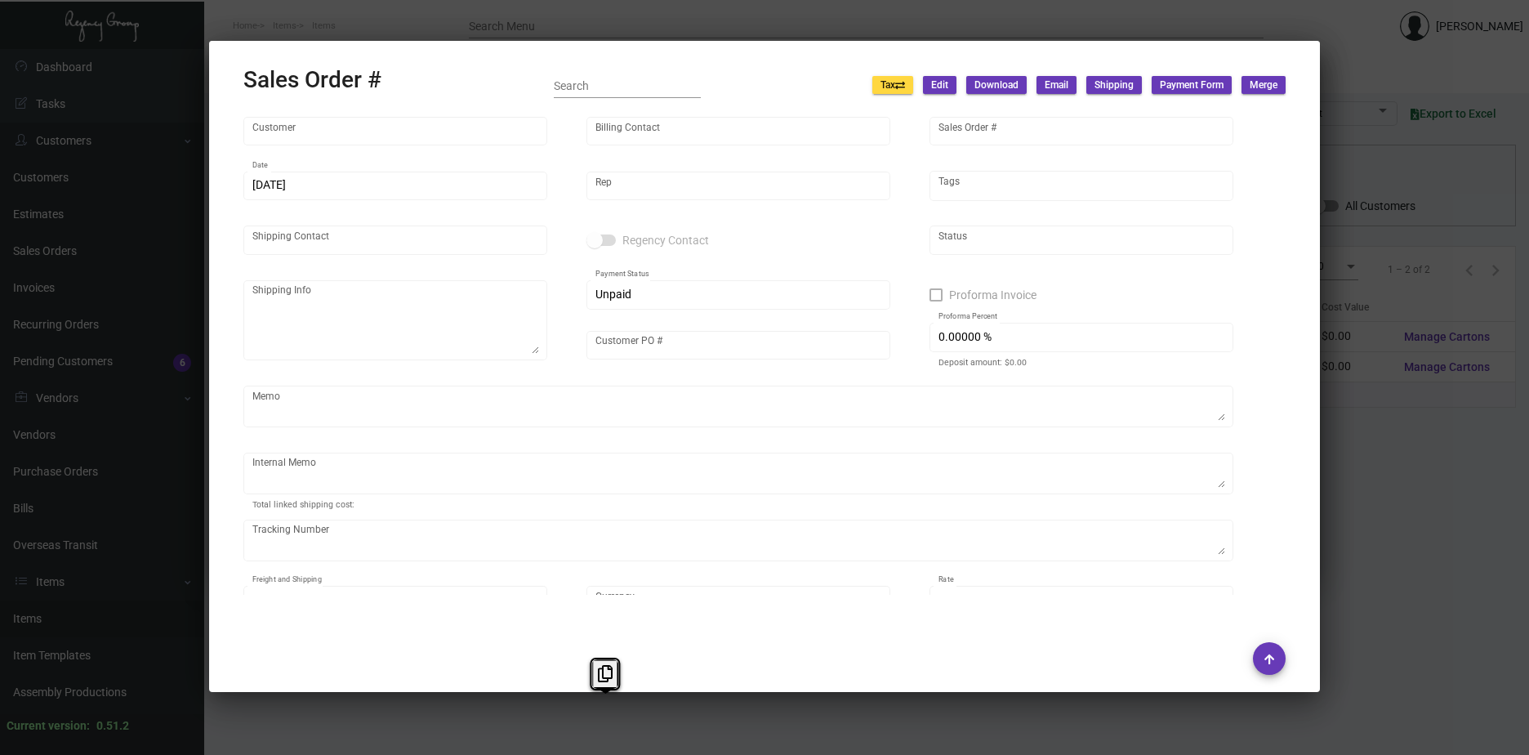
type input "[GEOGRAPHIC_DATA]"
type input "Accounting Department"
type input "135815"
type input "[DATE]"
type input "[PERSON_NAME]"
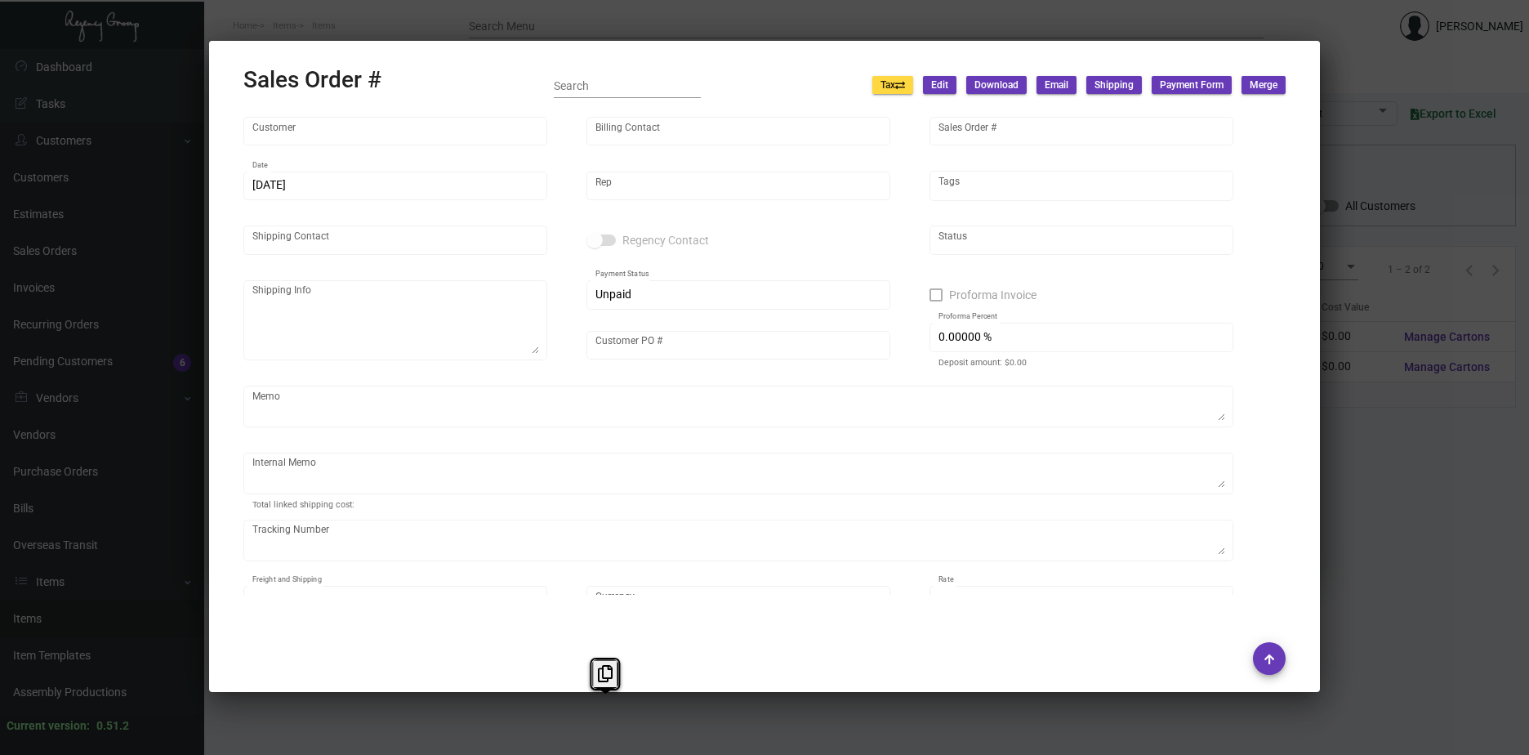
type input "[PERSON_NAME]"
type textarea "[GEOGRAPHIC_DATA] - [PERSON_NAME][GEOGRAPHIC_DATA][STREET_ADDRESS][US_STATE]"
type input "P234000003768"
type input "United States Dollar $"
type input "8.50000 %"
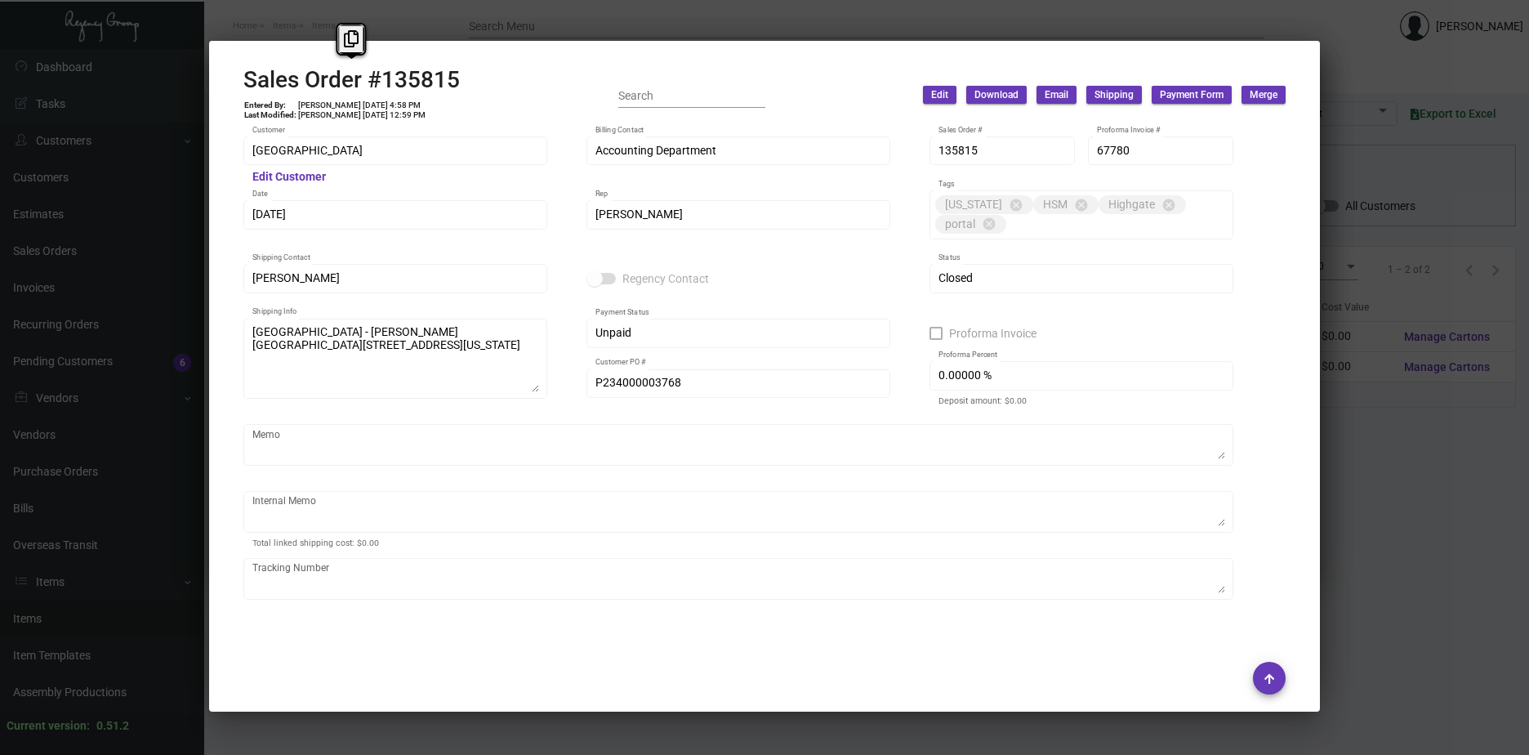
drag, startPoint x: 466, startPoint y: 78, endPoint x: 226, endPoint y: 76, distance: 239.4
click at [226, 76] on mat-dialog-container "Sales Order #135815 Entered By: [PERSON_NAME] [DATE] 4:58 PM Last Modified: [PE…" at bounding box center [764, 376] width 1111 height 671
copy h2 "Sales Order #135815"
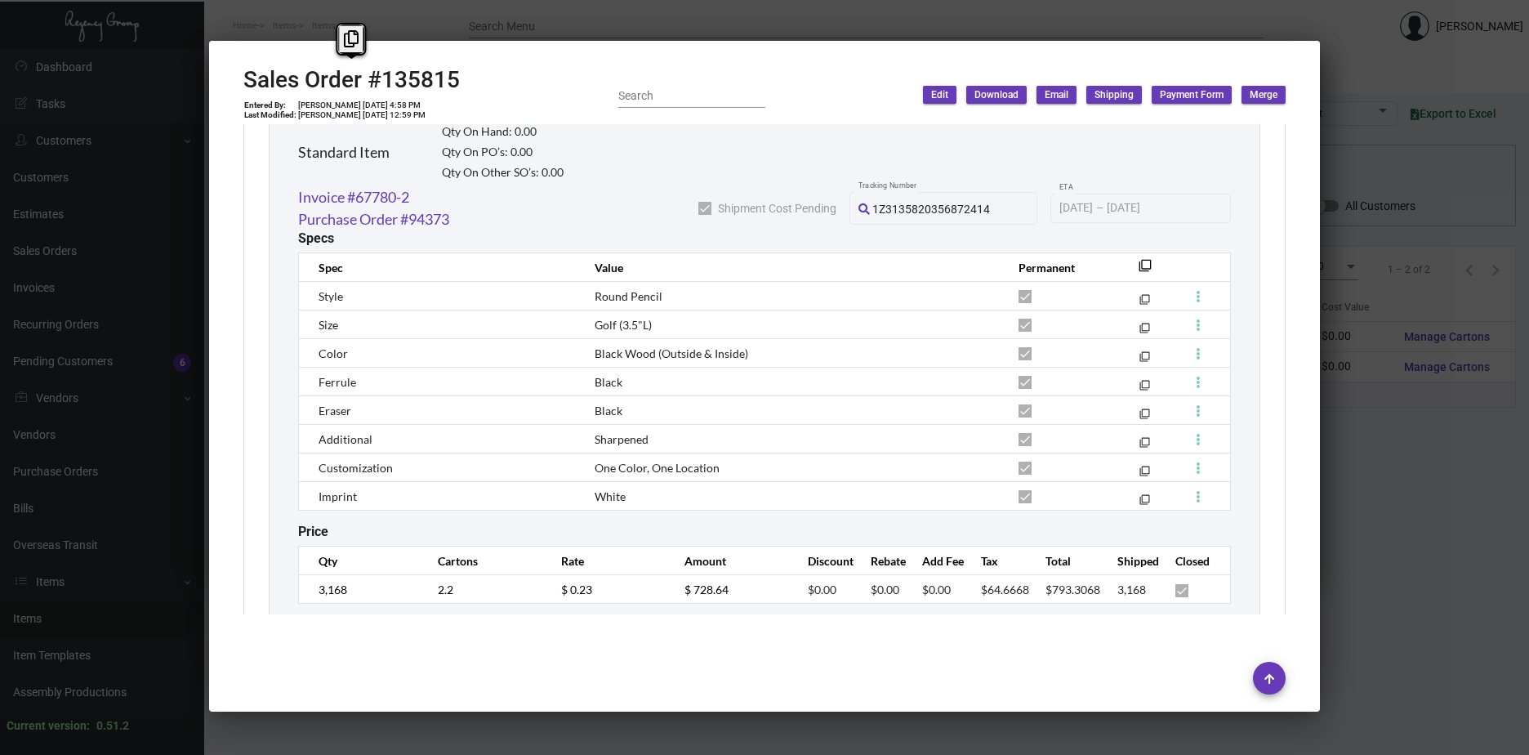
scroll to position [3465, 0]
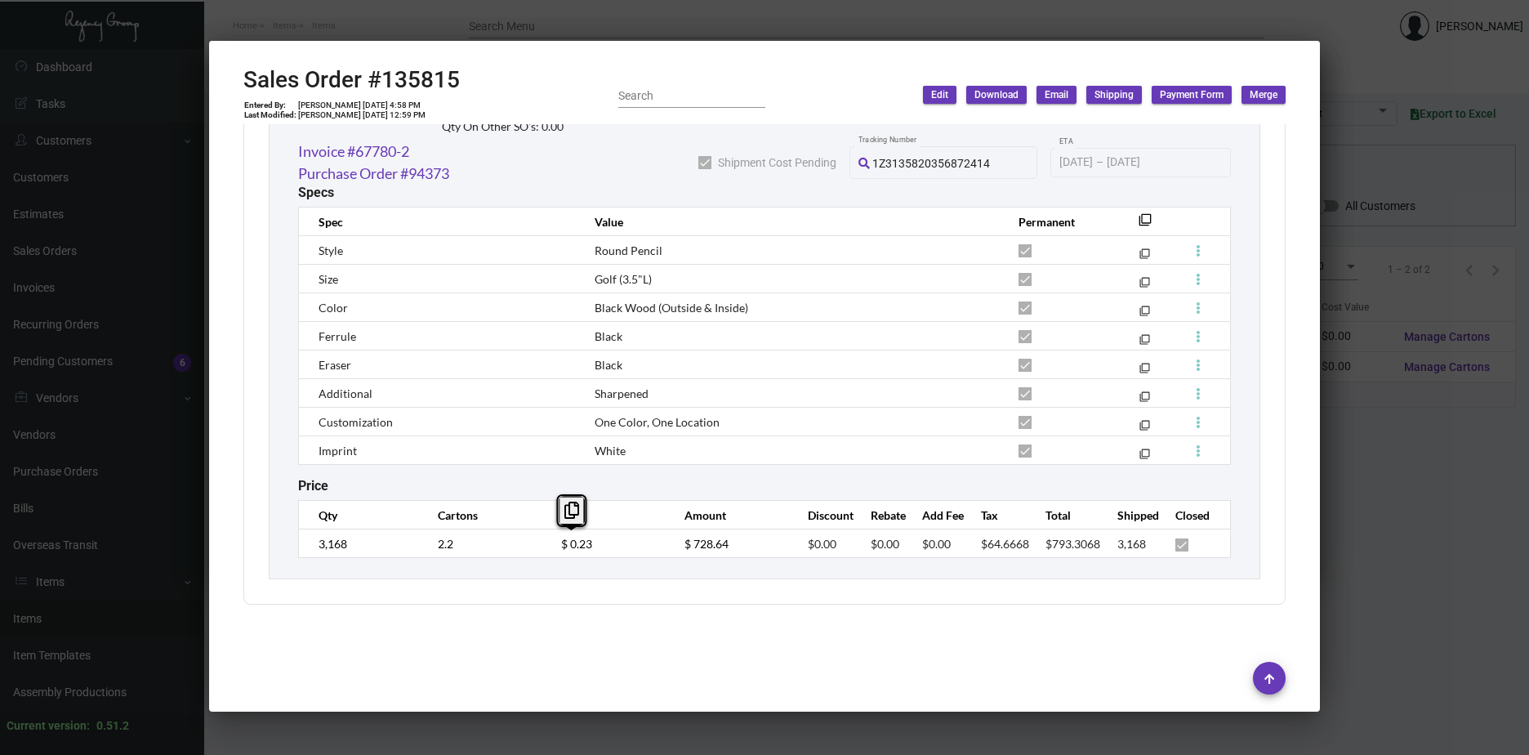
click at [552, 546] on td "$ 0.23" at bounding box center [606, 543] width 123 height 29
click at [1366, 493] on div at bounding box center [764, 377] width 1529 height 755
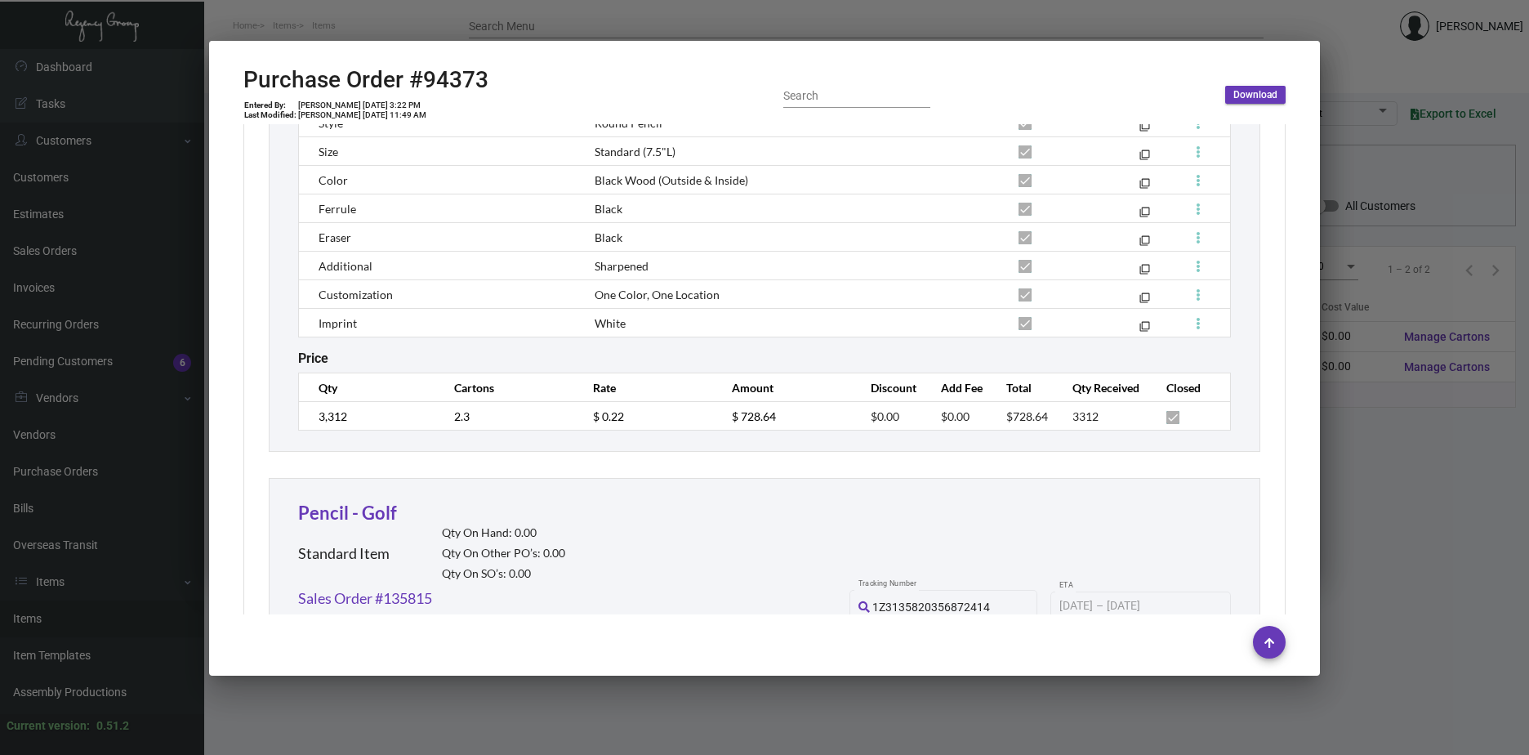
scroll to position [939, 0]
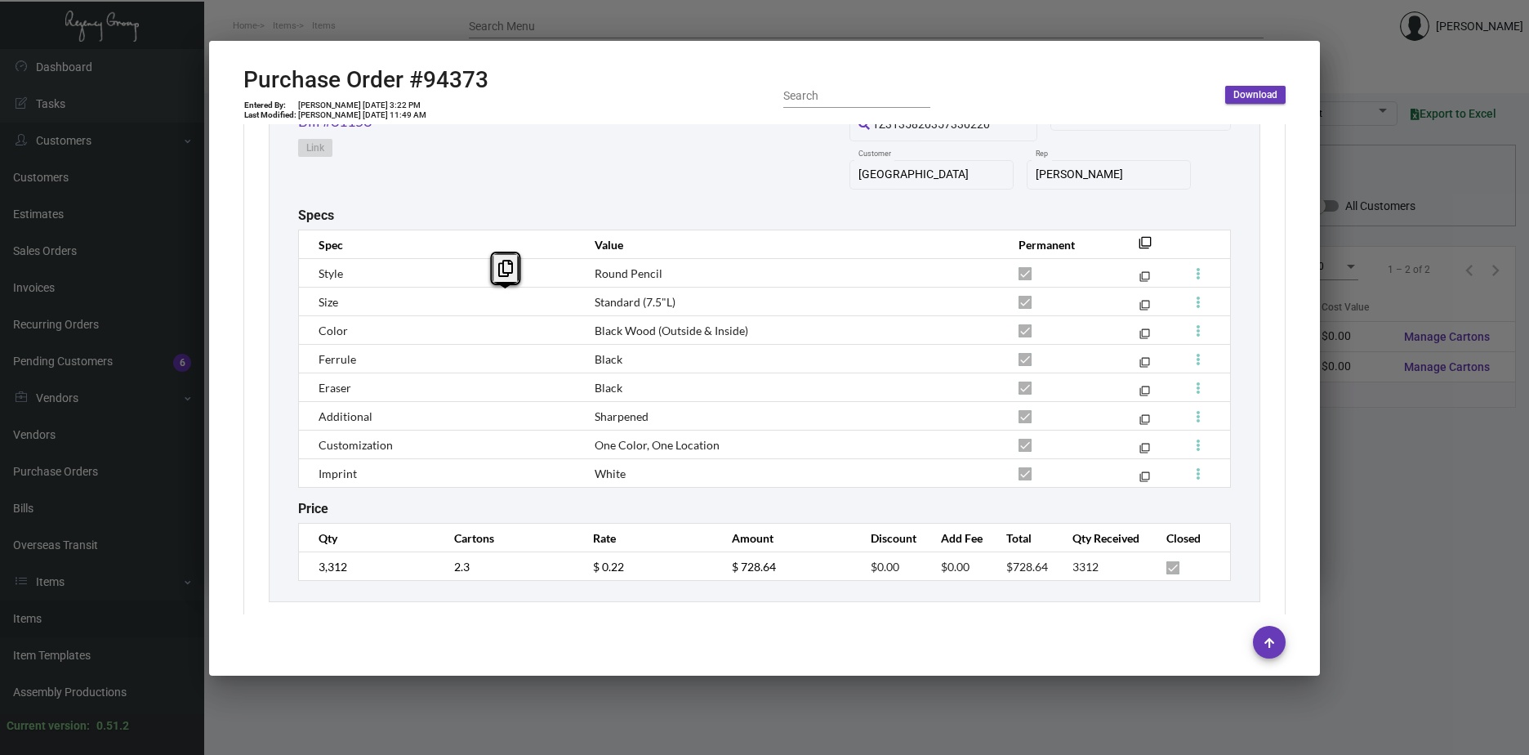
drag, startPoint x: 687, startPoint y: 308, endPoint x: 571, endPoint y: 300, distance: 116.3
click at [571, 300] on tr "Size Standard (7.5"L) filter_none" at bounding box center [765, 302] width 932 height 29
copy tr "Standard (7.5"L)"
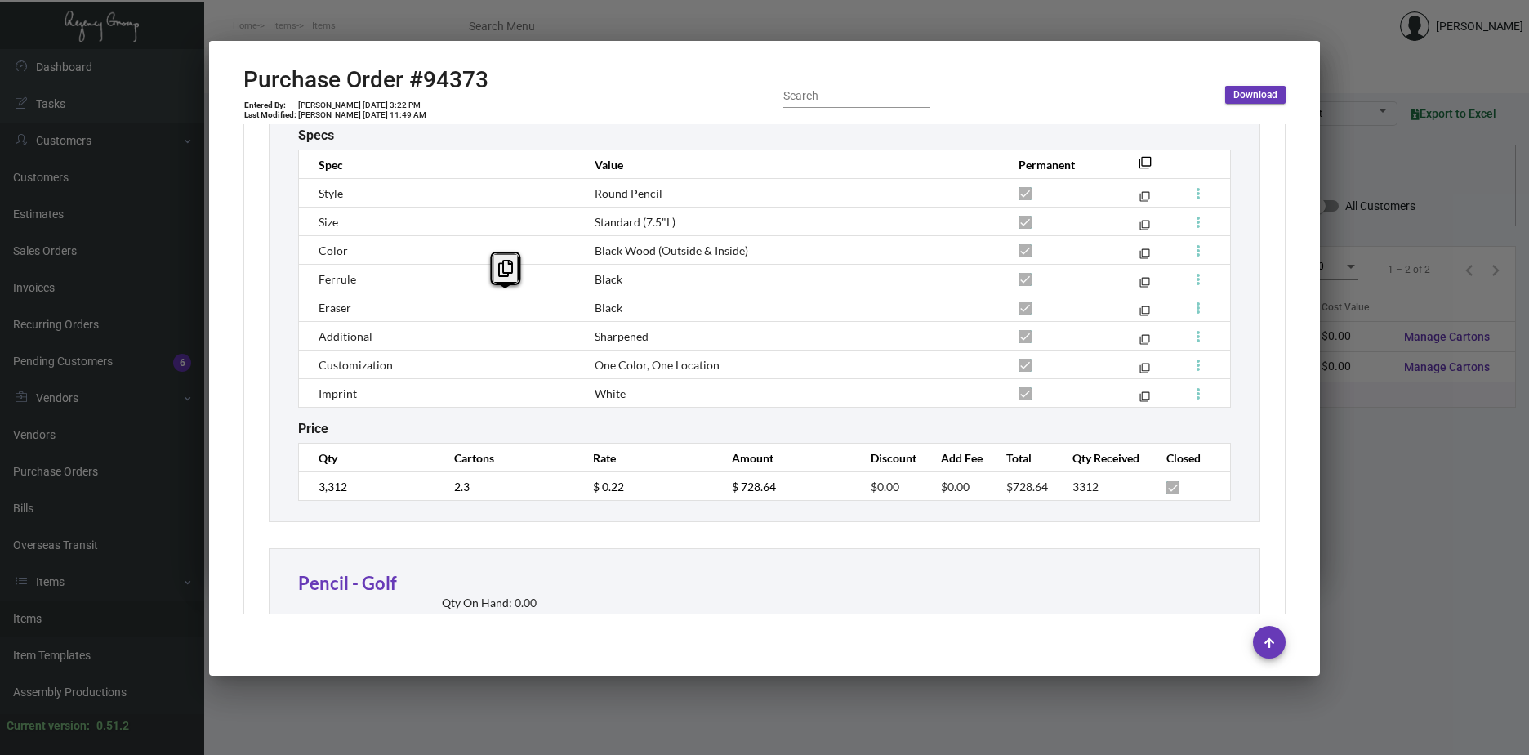
scroll to position [1020, 0]
click at [577, 487] on td "$ 0.22" at bounding box center [646, 485] width 139 height 29
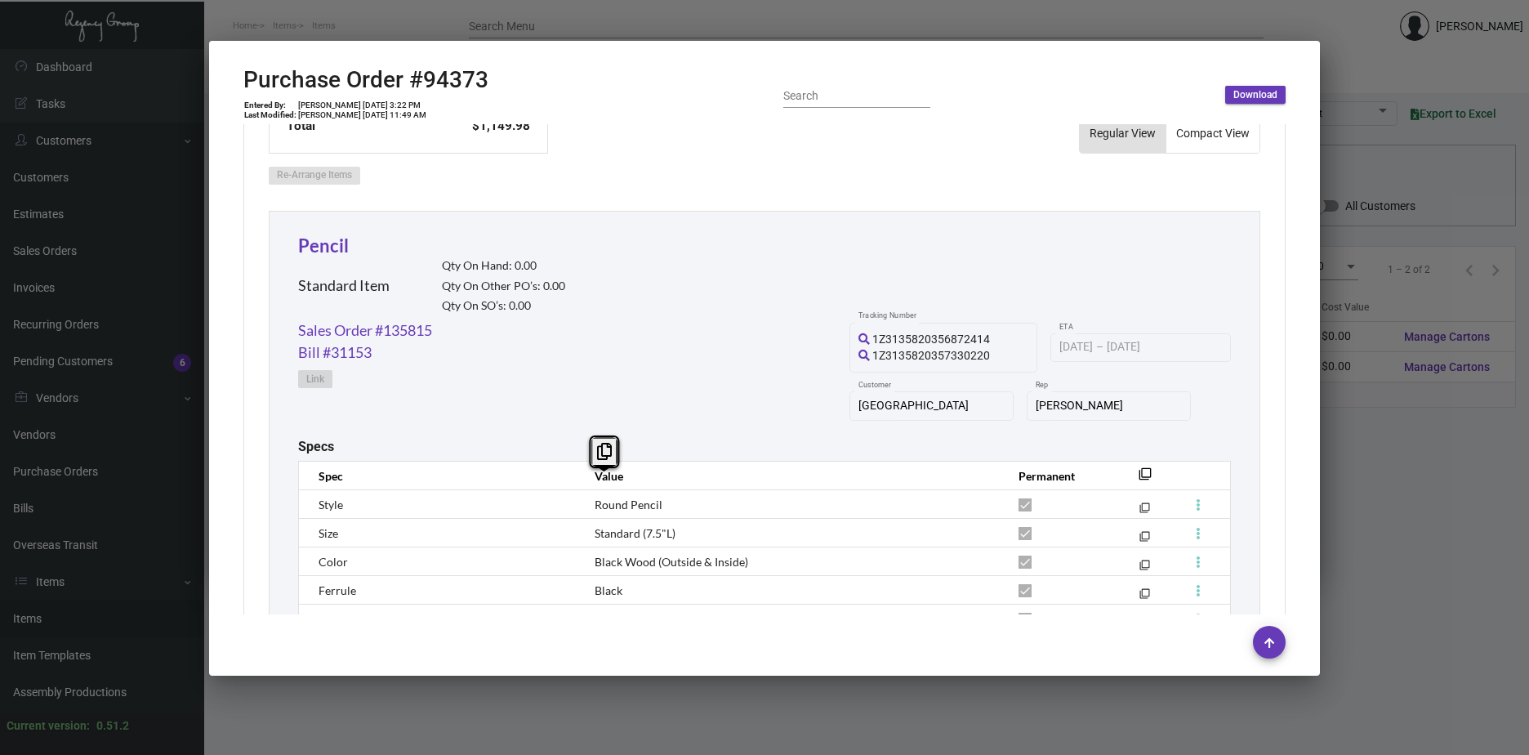
scroll to position [694, 0]
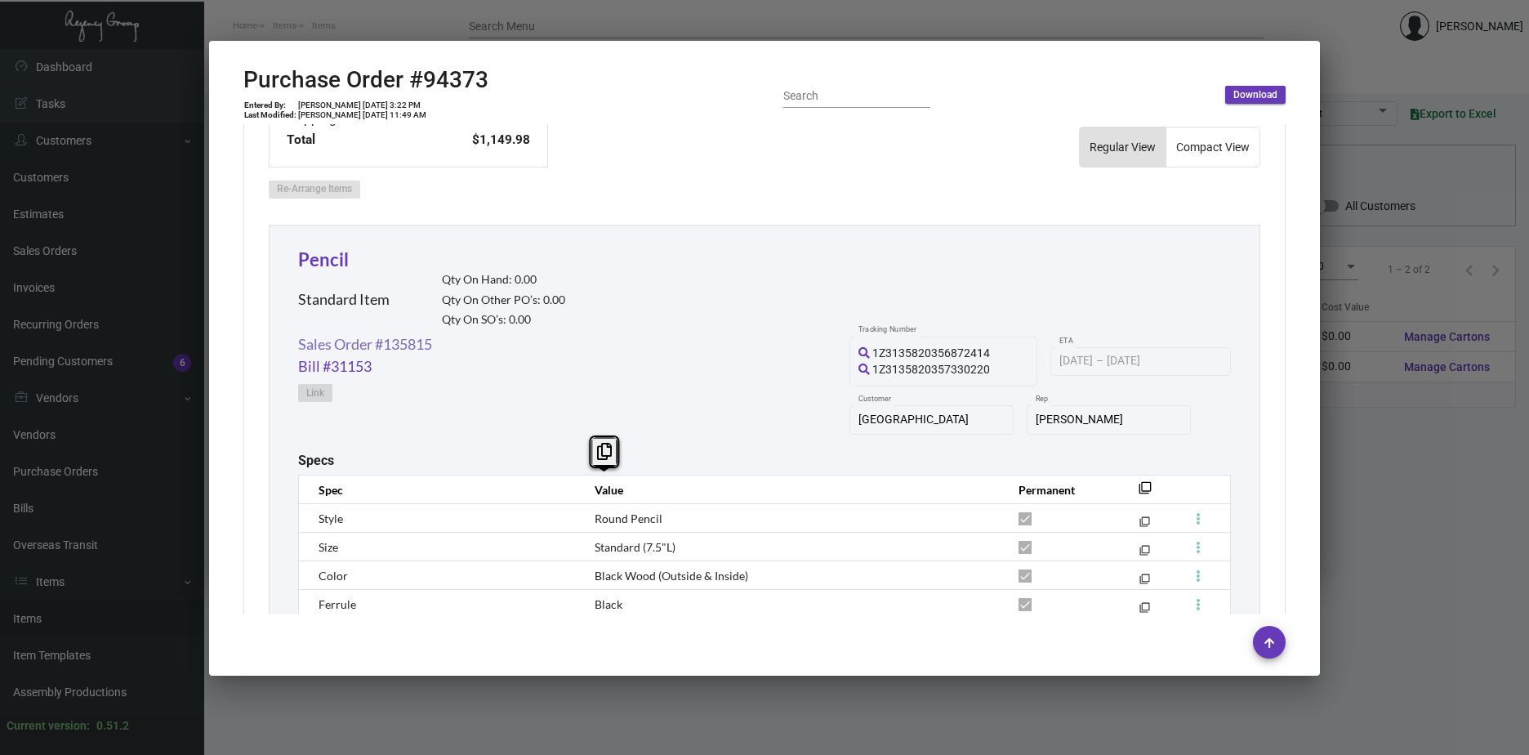
click at [384, 345] on link "Sales Order #135815" at bounding box center [365, 344] width 134 height 22
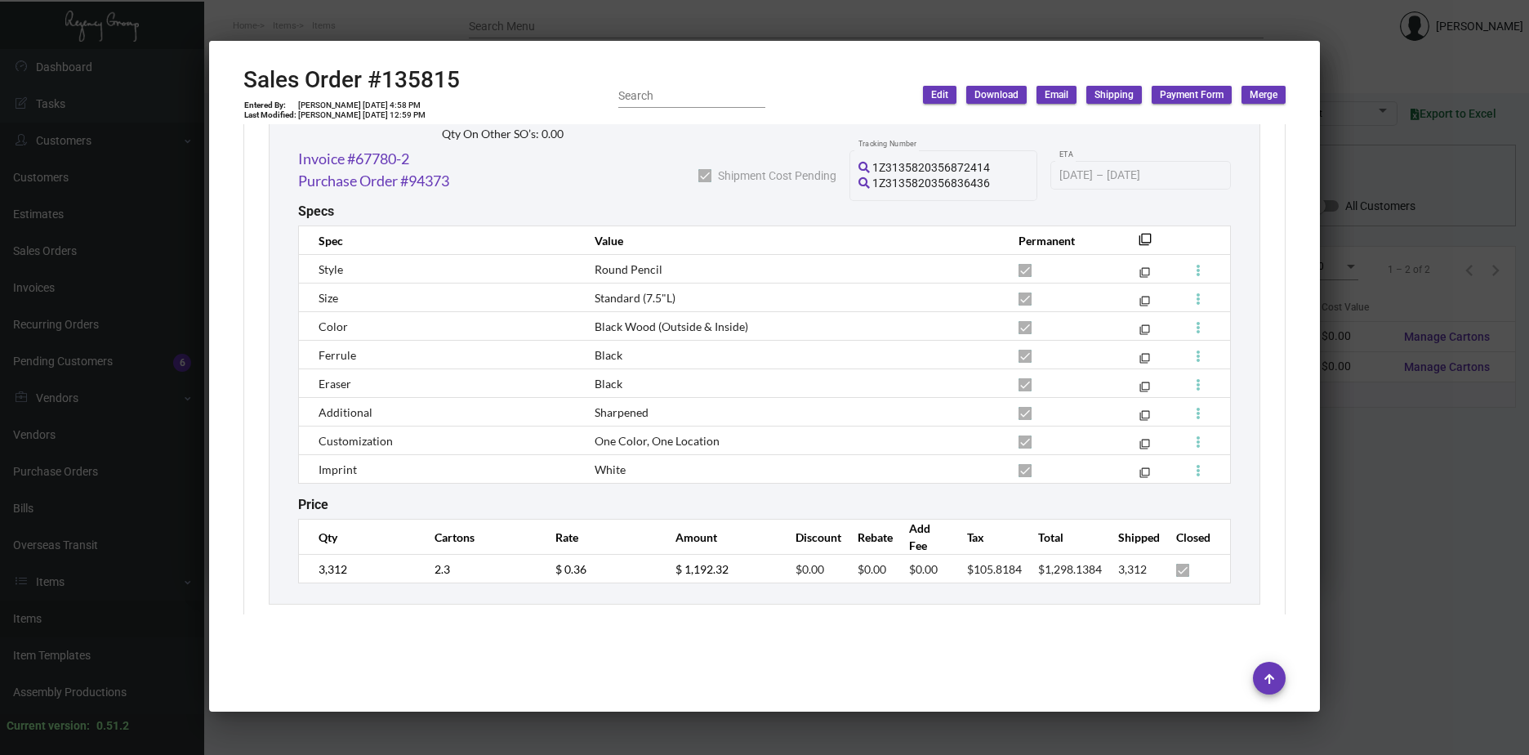
scroll to position [2941, 0]
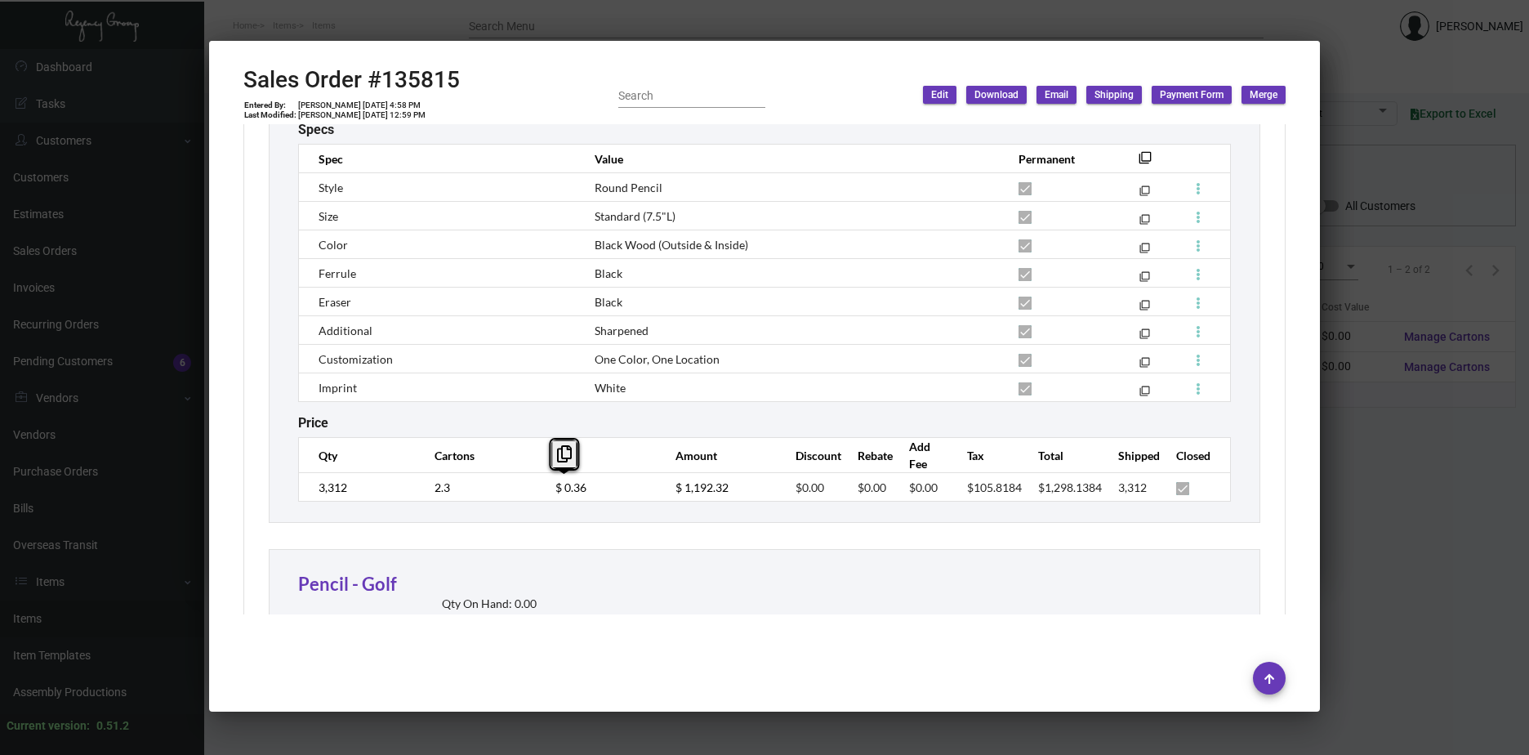
click at [539, 488] on td "$ 0.36" at bounding box center [599, 487] width 120 height 29
click at [1153, 587] on div "Pencil - Golf Standard Item Qty On Hand: 0.00 Qty On PO’s: 0.00 Qty On Other SO…" at bounding box center [764, 613] width 933 height 87
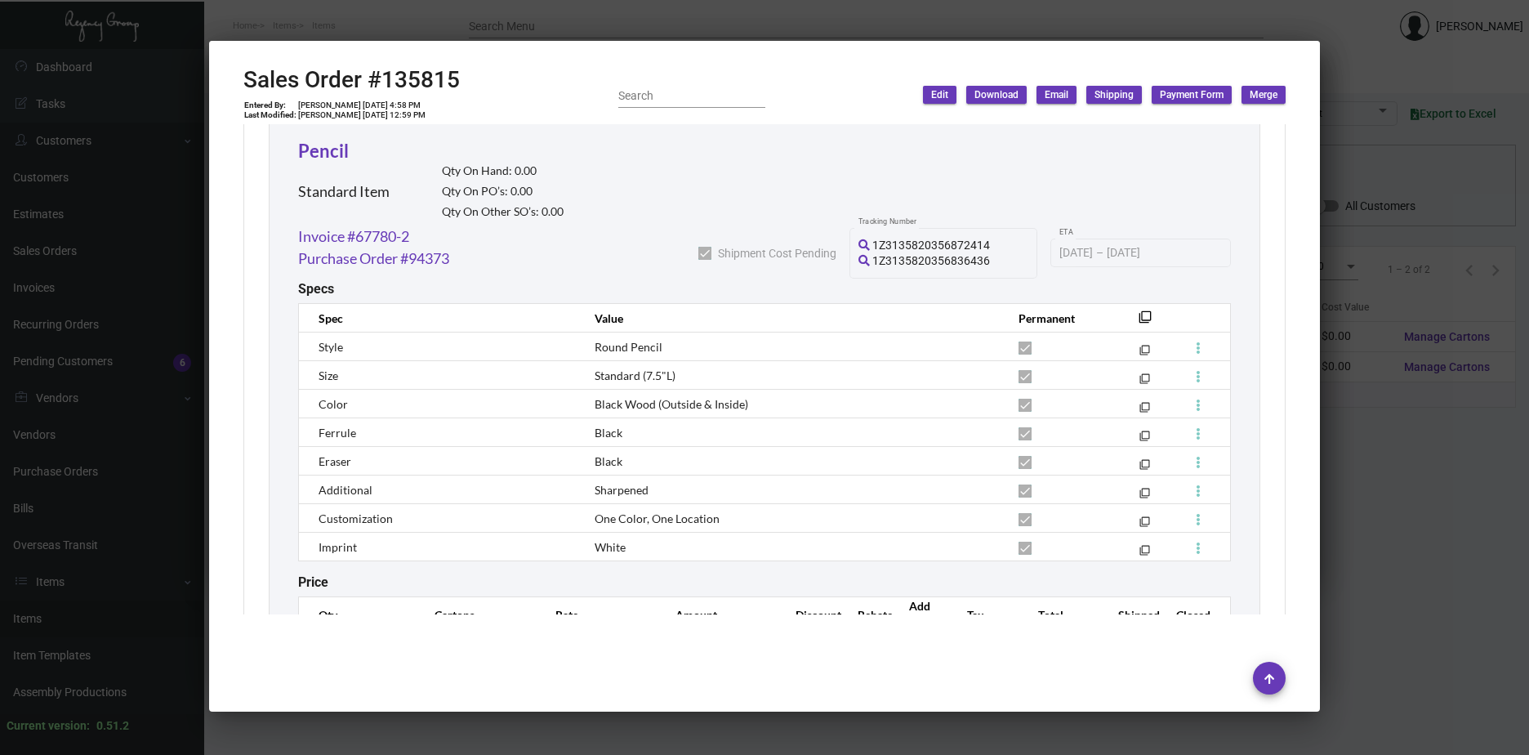
scroll to position [2777, 0]
click at [1417, 568] on div at bounding box center [764, 377] width 1529 height 755
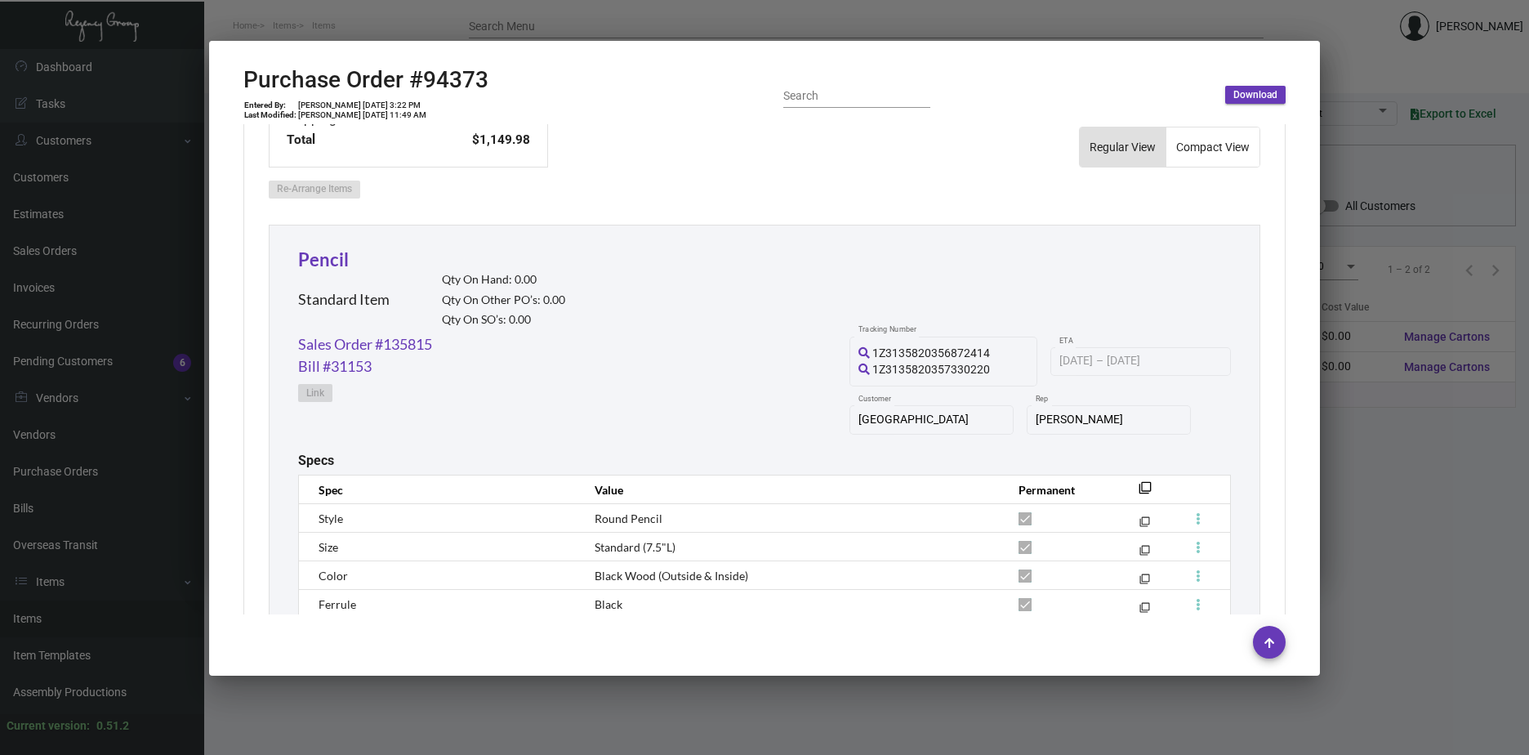
click at [1417, 568] on div at bounding box center [764, 377] width 1529 height 755
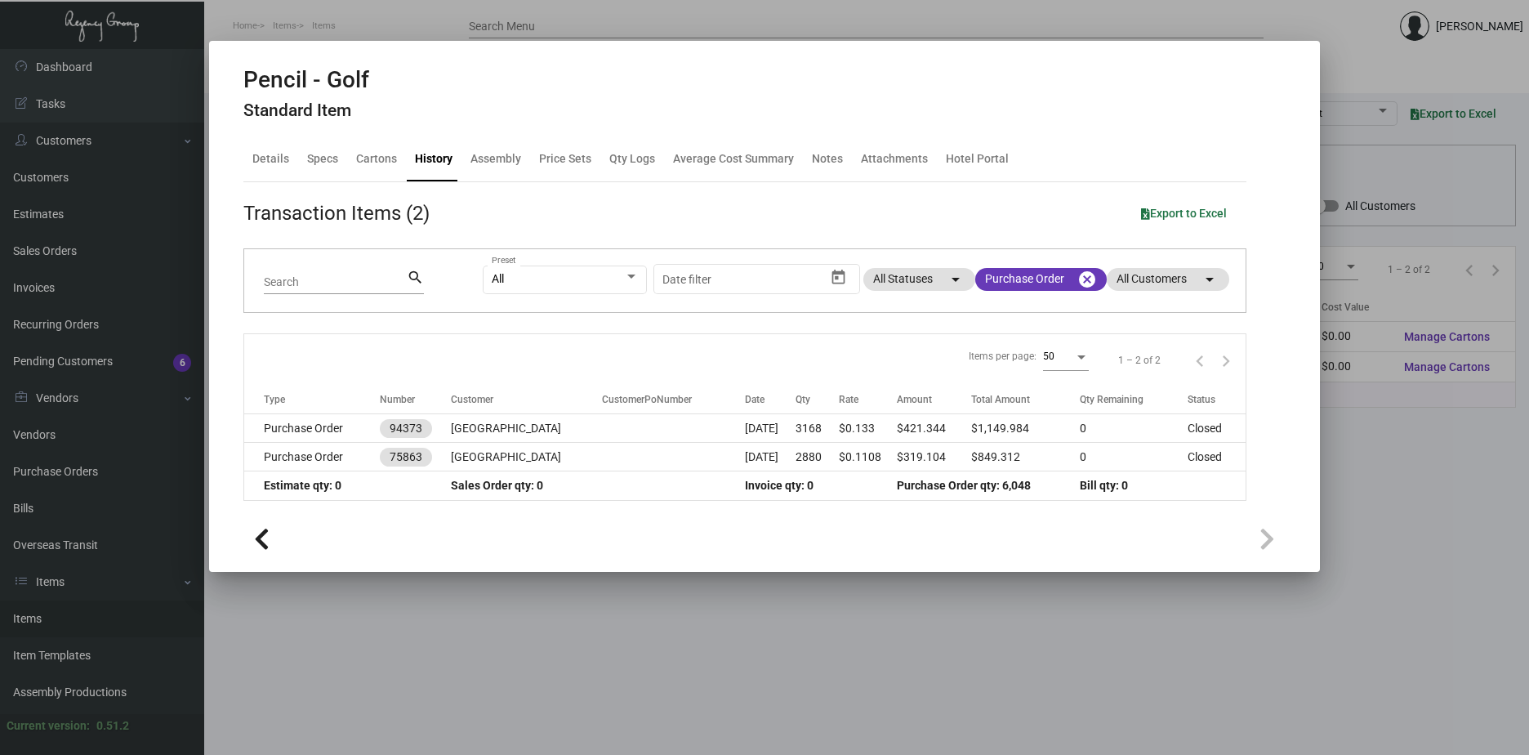
click at [1417, 568] on div at bounding box center [764, 377] width 1529 height 755
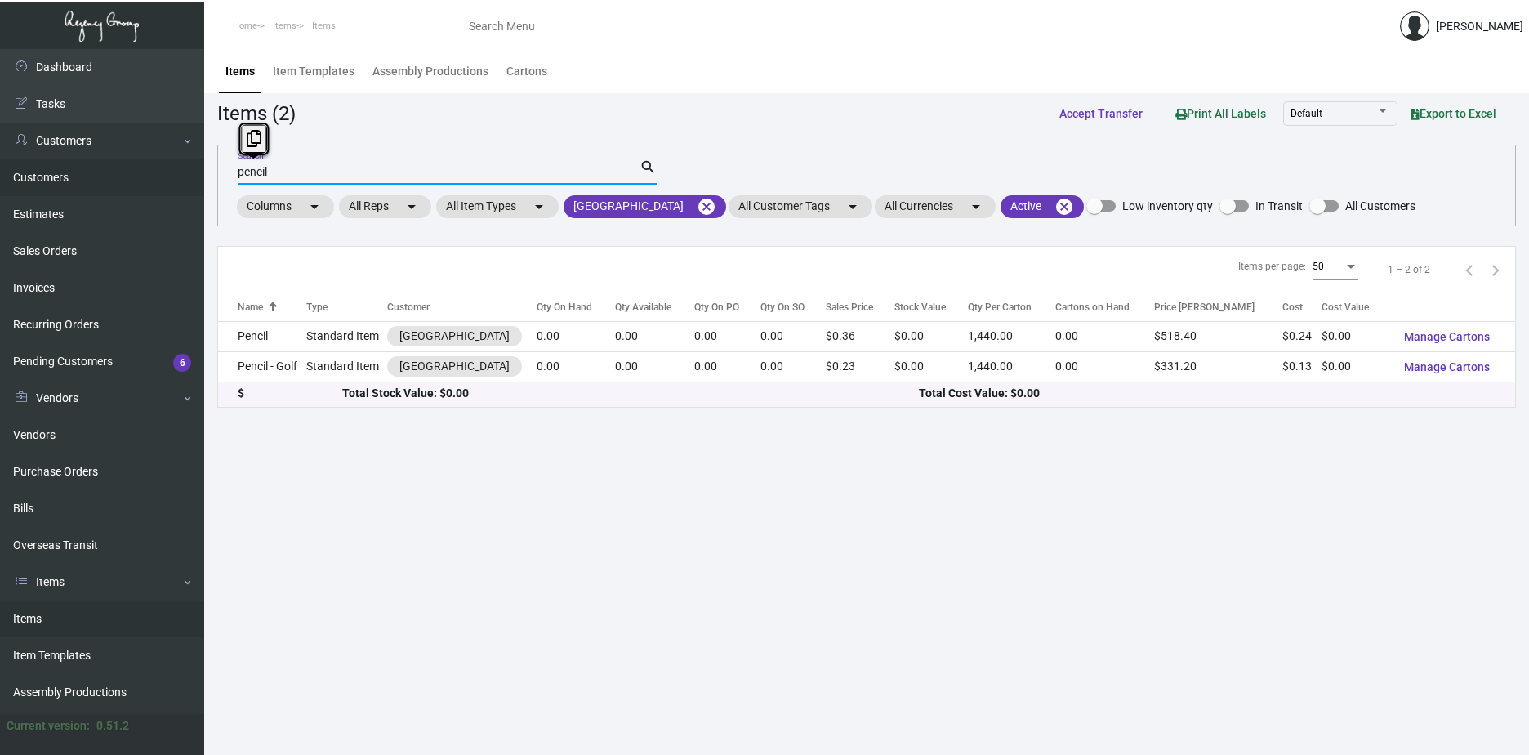
drag, startPoint x: 285, startPoint y: 167, endPoint x: 173, endPoint y: 178, distance: 112.4
click at [184, 177] on div "Dashboard Dashboard Tasks Customers Customers Estimates Sales Orders Invoices R…" at bounding box center [764, 402] width 1529 height 706
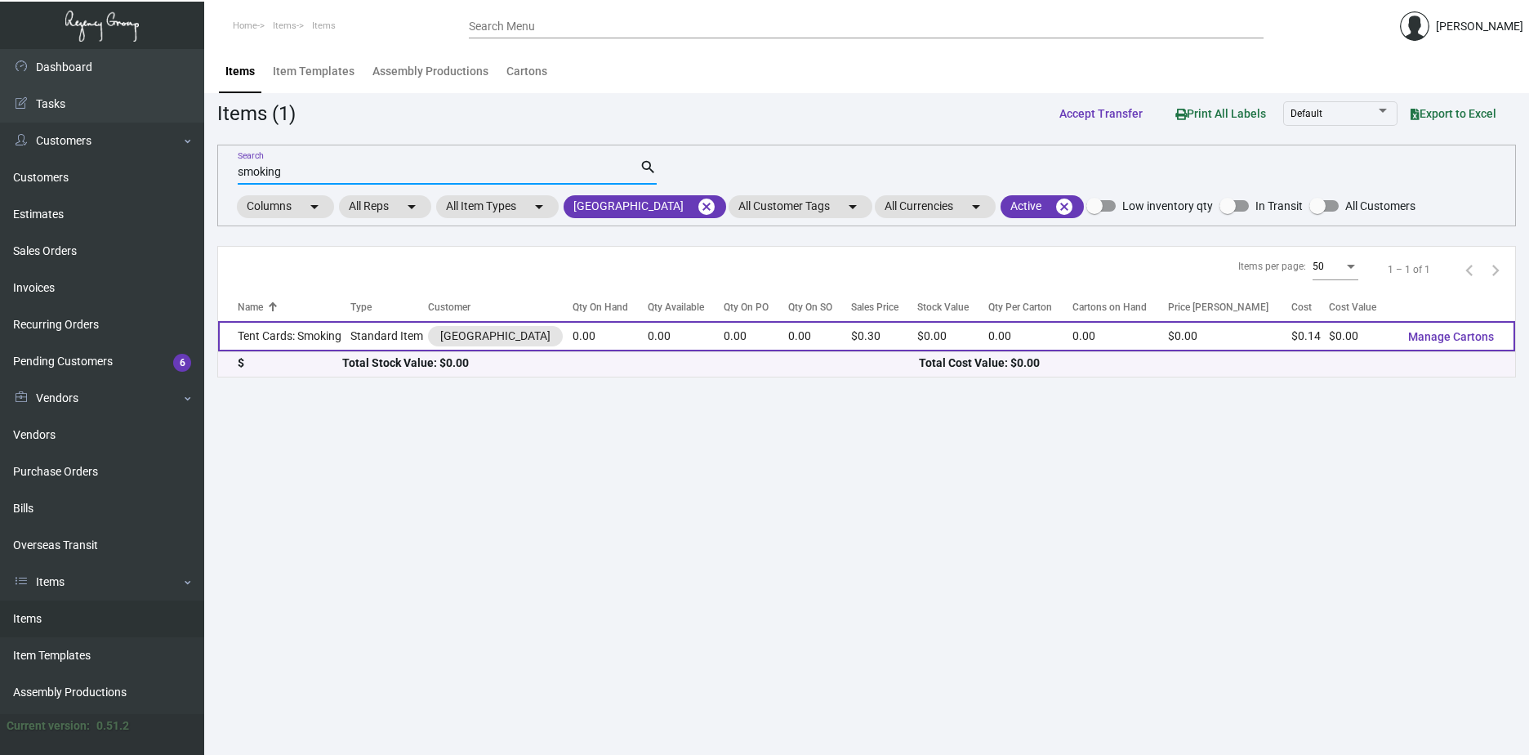
type input "smoking"
click at [339, 338] on td "Tent Cards: Smoking" at bounding box center [284, 336] width 132 height 30
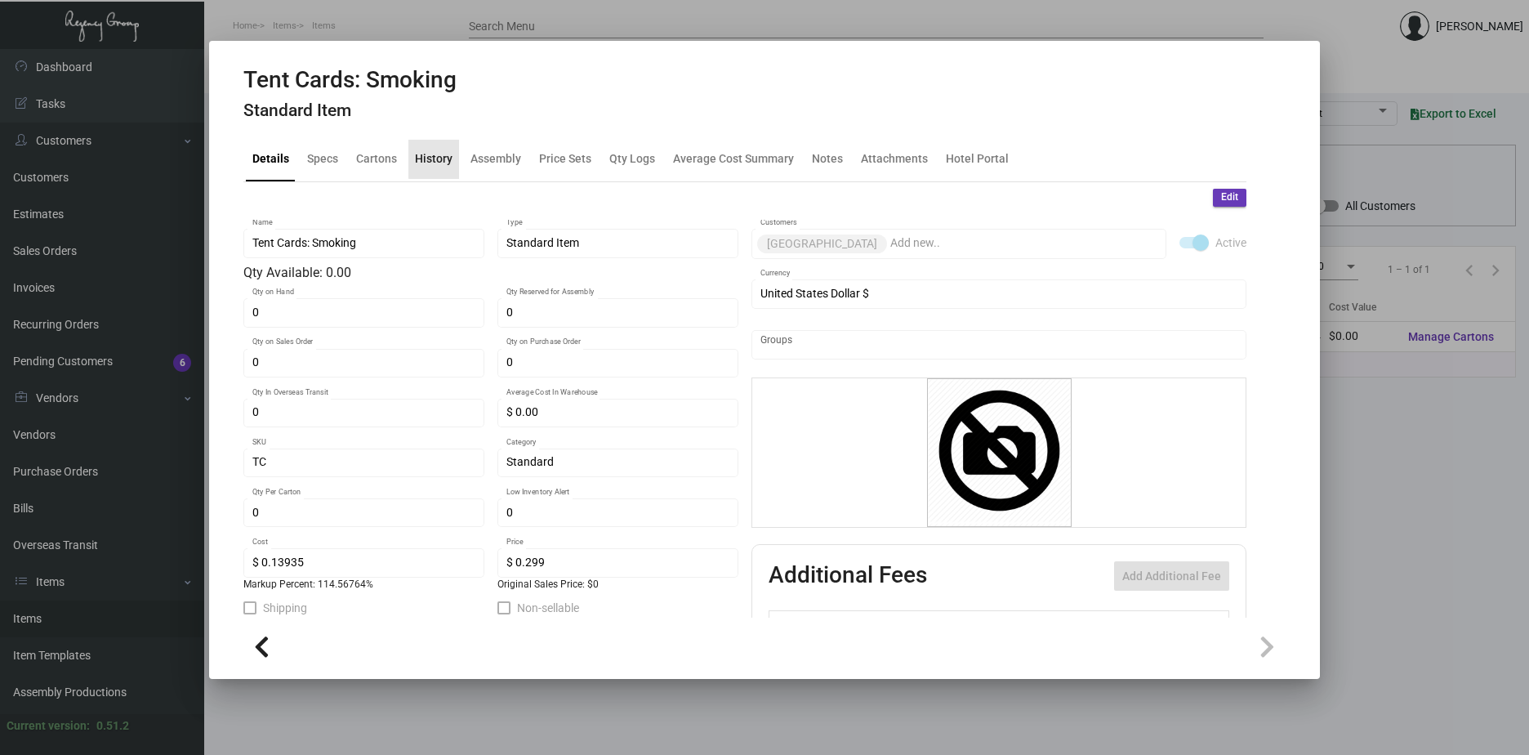
click at [447, 154] on div "History" at bounding box center [434, 158] width 38 height 17
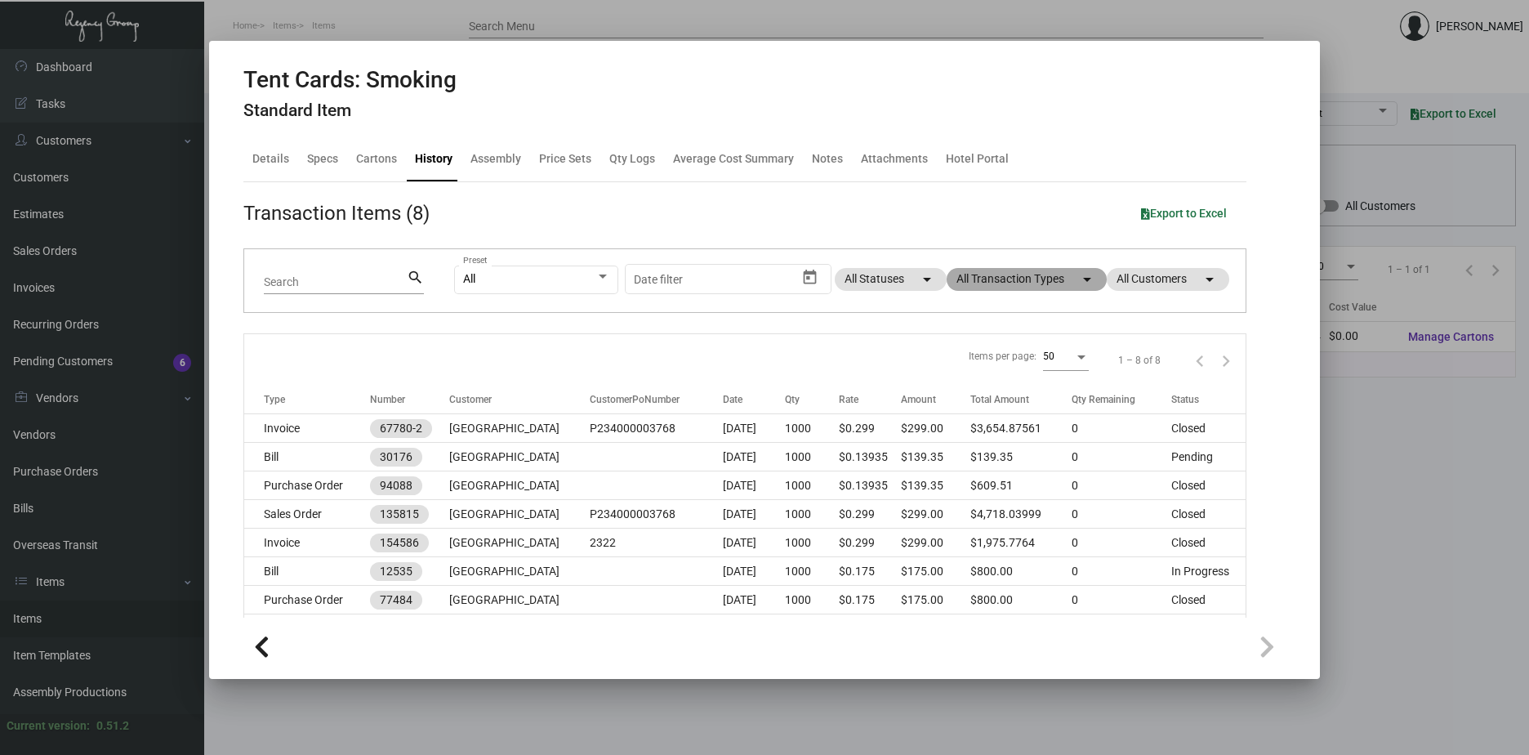
click at [1046, 278] on mat-chip "All Transaction Types arrow_drop_down" at bounding box center [1027, 279] width 160 height 23
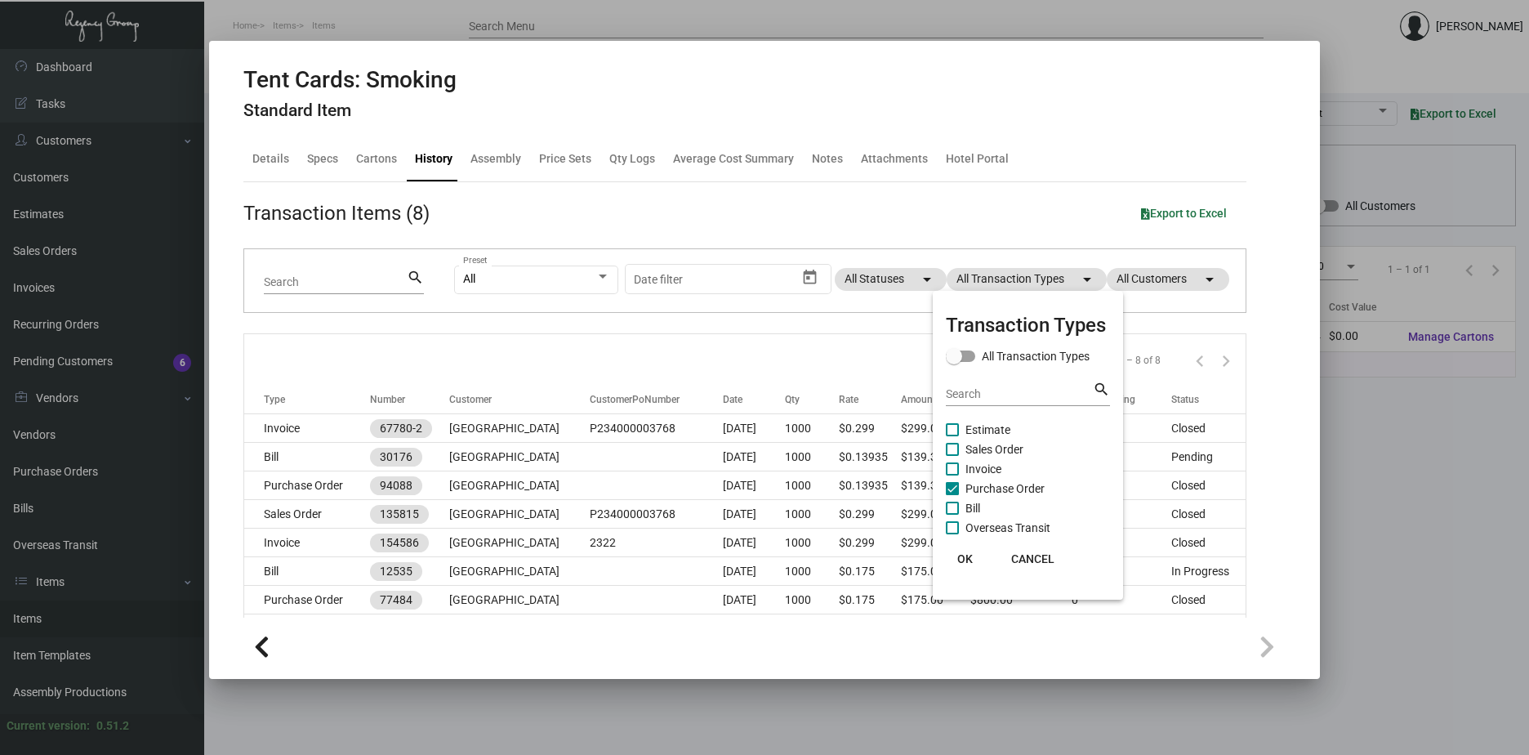
click at [958, 487] on span at bounding box center [952, 488] width 13 height 13
click at [952, 495] on input "Purchase Order" at bounding box center [952, 495] width 1 height 1
click at [958, 487] on span at bounding box center [952, 488] width 13 height 13
click at [952, 495] on input "Purchase Order" at bounding box center [952, 495] width 1 height 1
checkbox input "true"
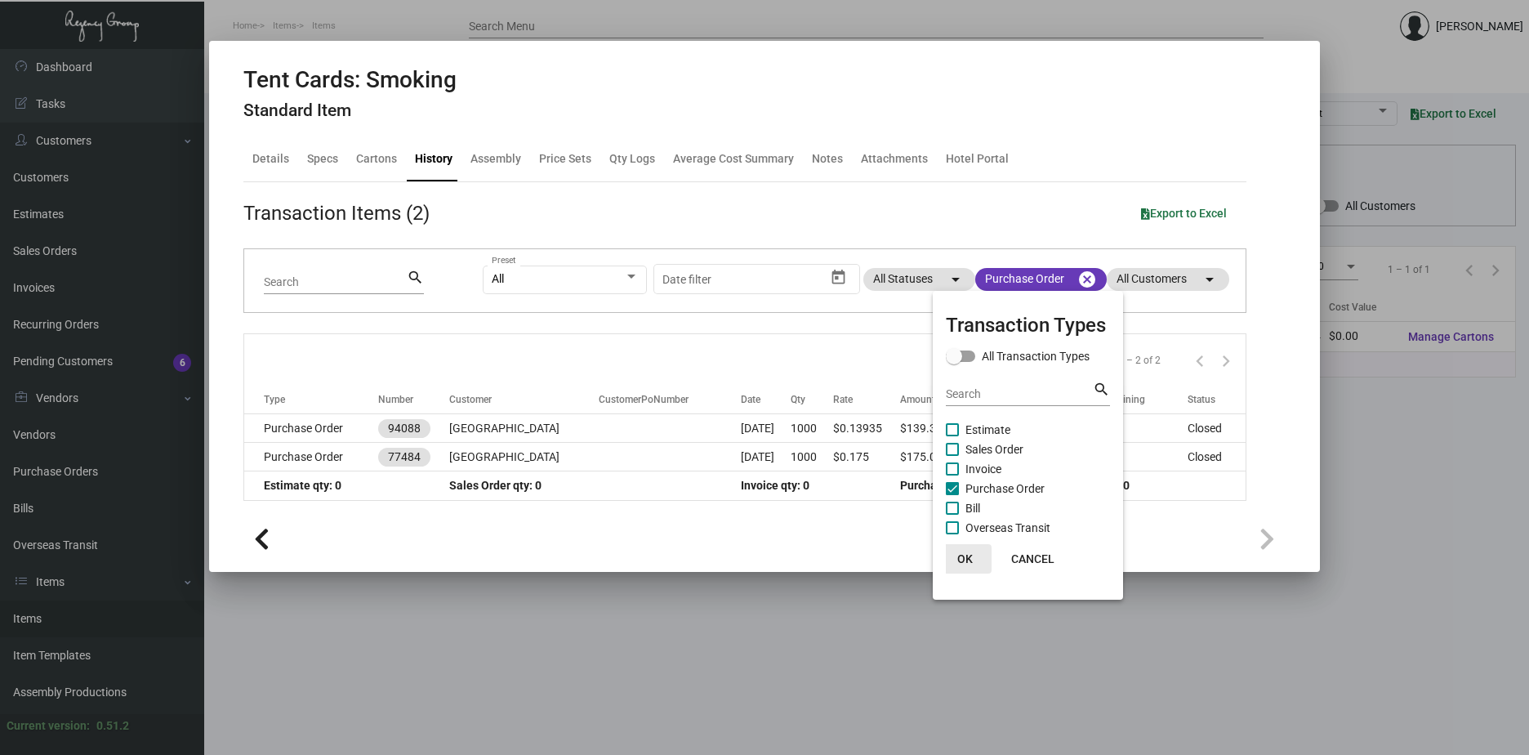
click at [961, 561] on span "OK" at bounding box center [965, 558] width 16 height 13
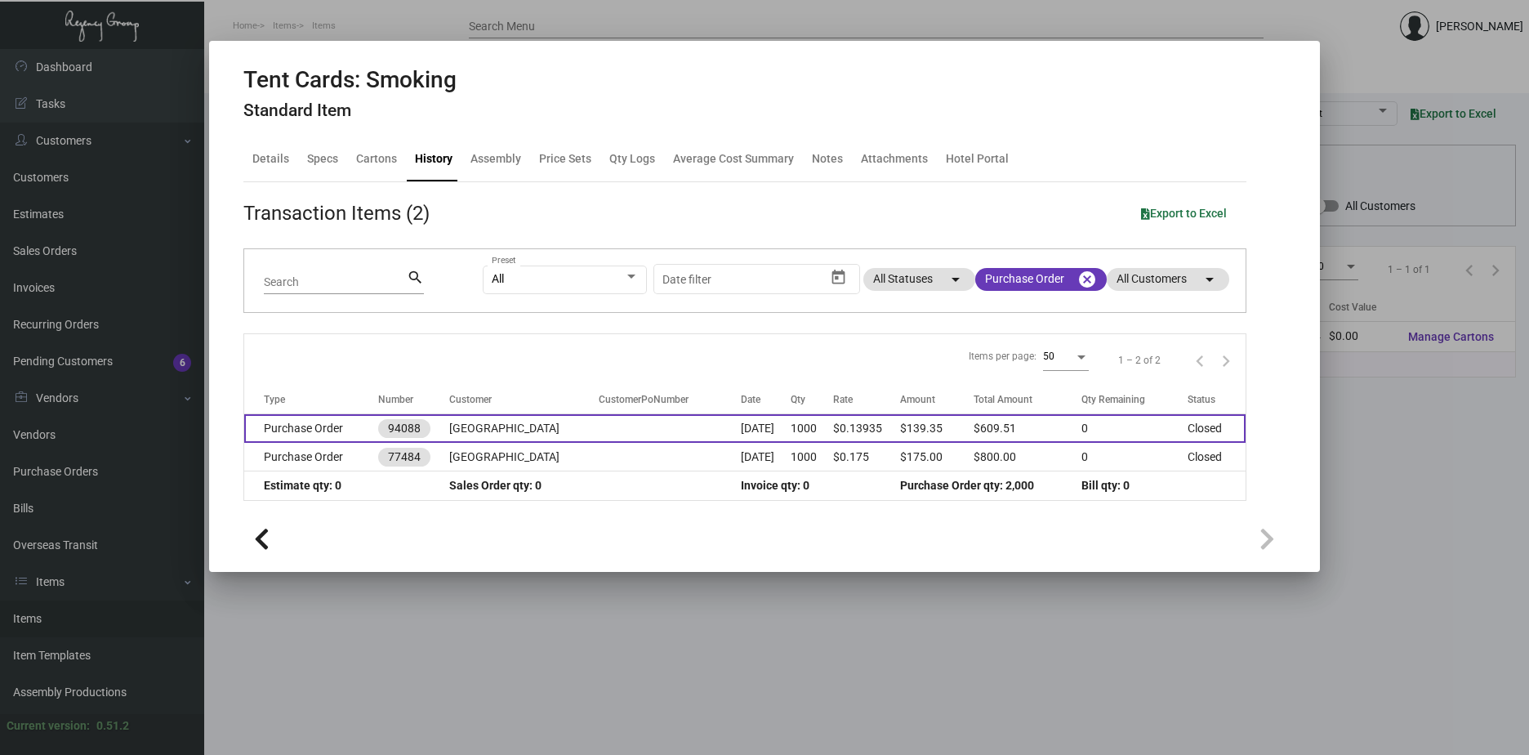
click at [466, 432] on td "[GEOGRAPHIC_DATA]" at bounding box center [523, 428] width 149 height 29
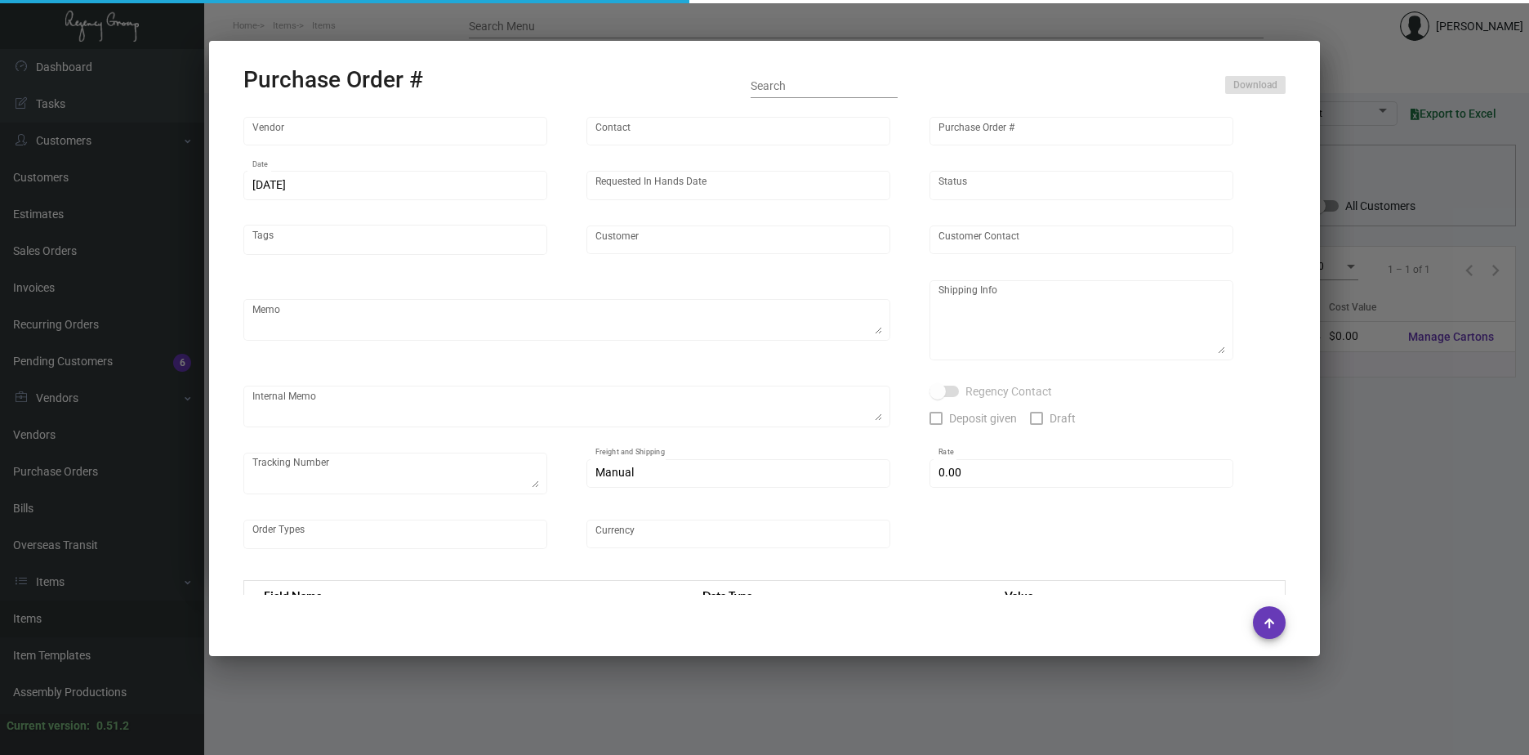
type input "Impact Printing"
type input "[PERSON_NAME]"
type input "94088"
type input "[DATE]"
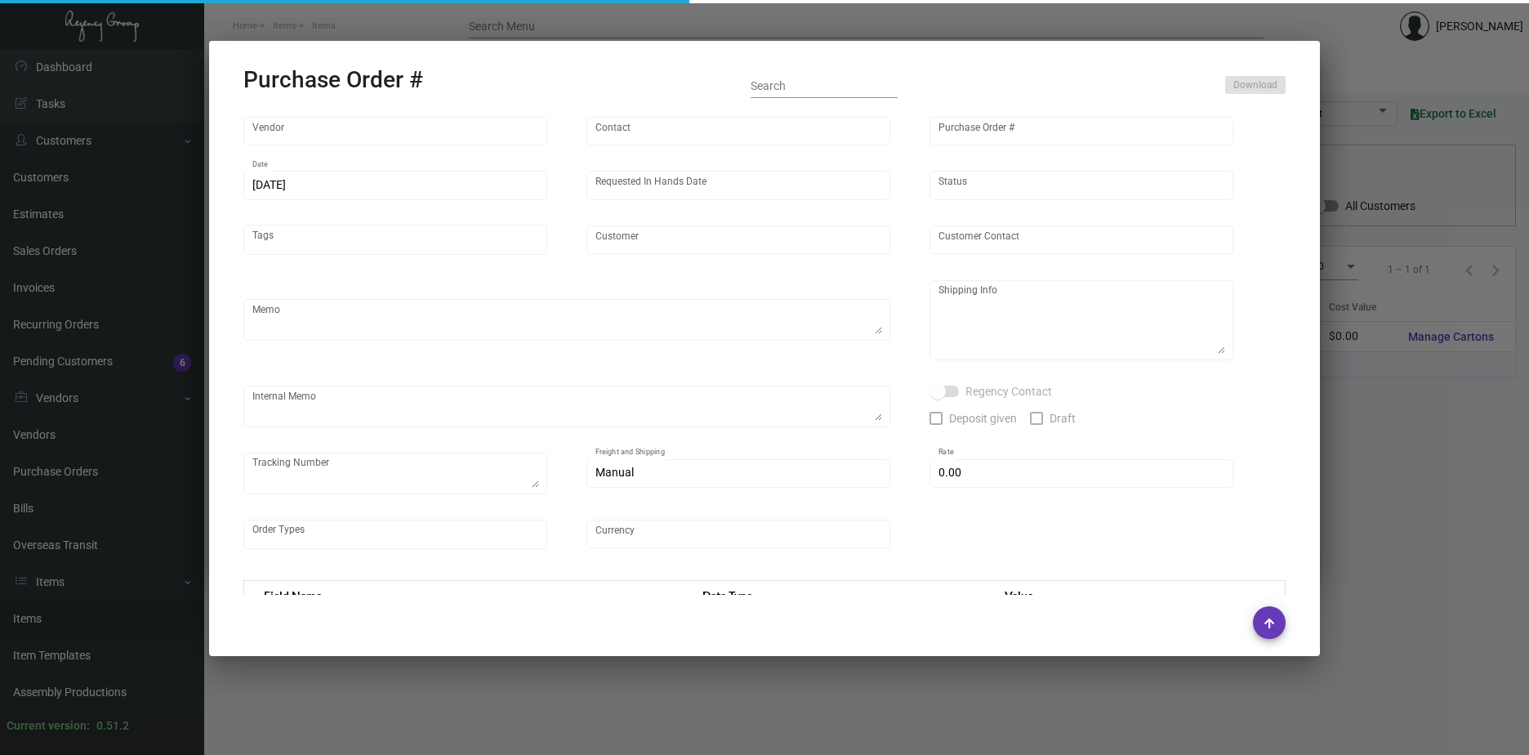
type input "[GEOGRAPHIC_DATA]"
type input "[PERSON_NAME]"
type textarea "[GEOGRAPHIC_DATA] - [PERSON_NAME][GEOGRAPHIC_DATA][STREET_ADDRESS][US_STATE]"
type input "$ 0.00"
type input "United States Dollar $"
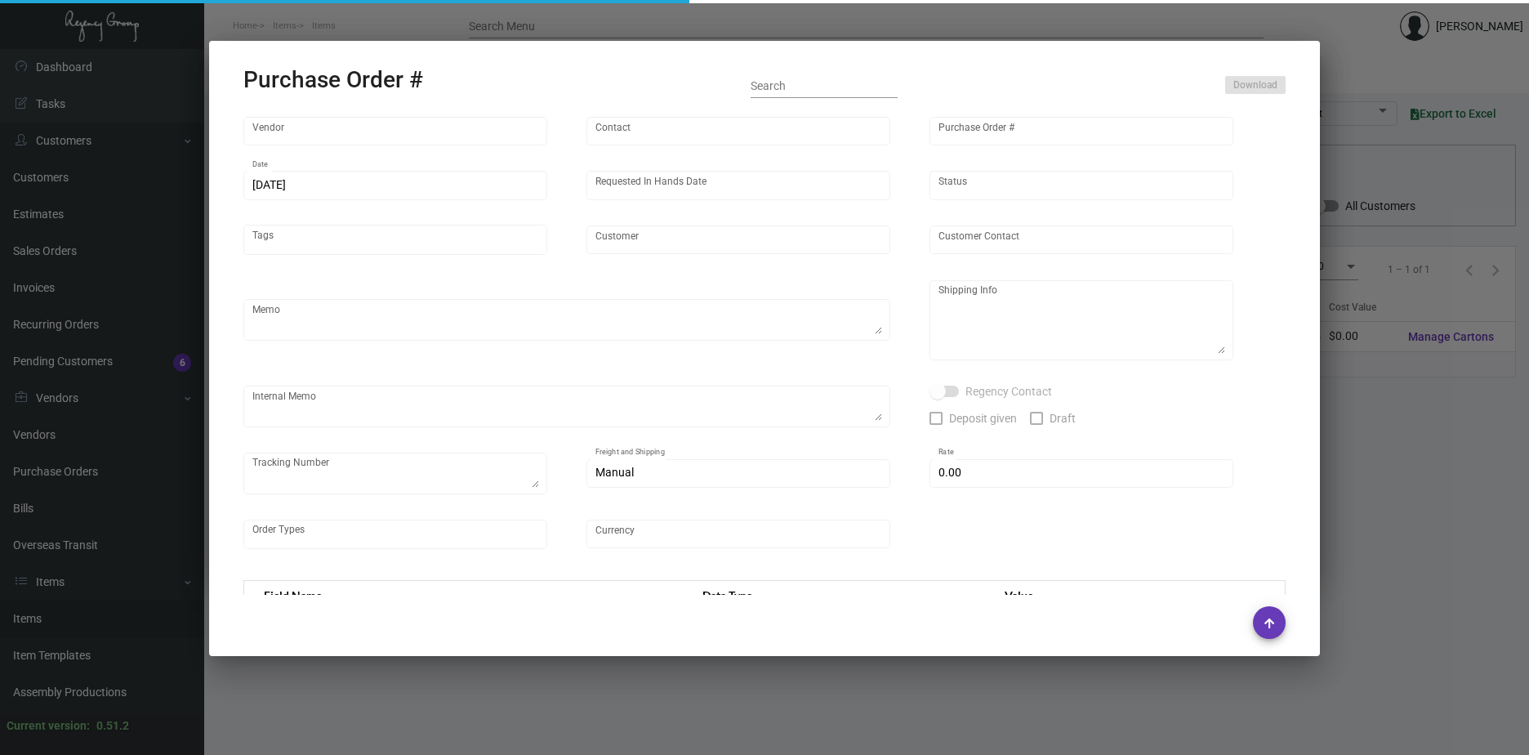
type input "$ 0.06616"
type input "$ 330.81"
type input "$ 0.13935"
type input "$ 139.35"
type input "$ 0.13935"
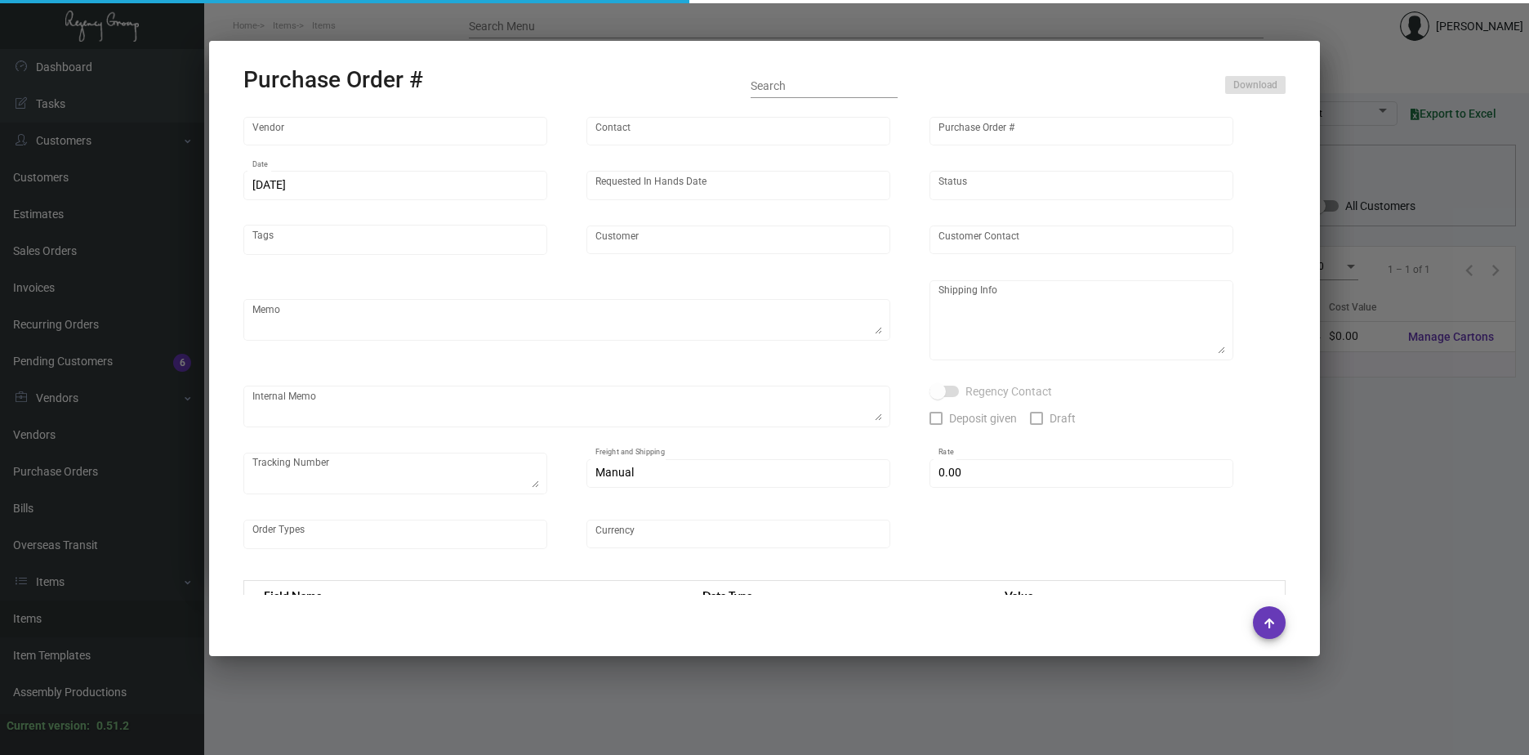
type input "$ 139.35"
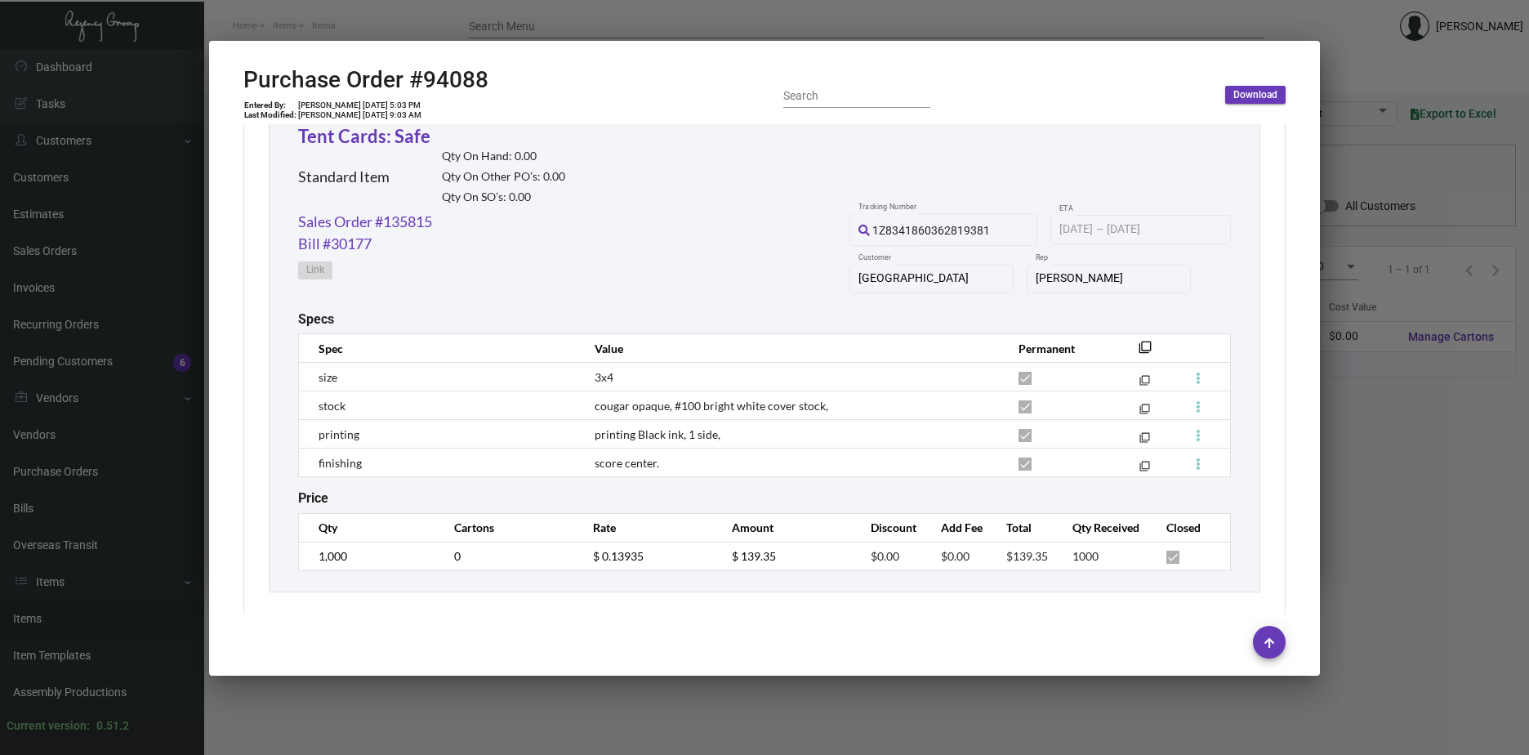
scroll to position [1833, 0]
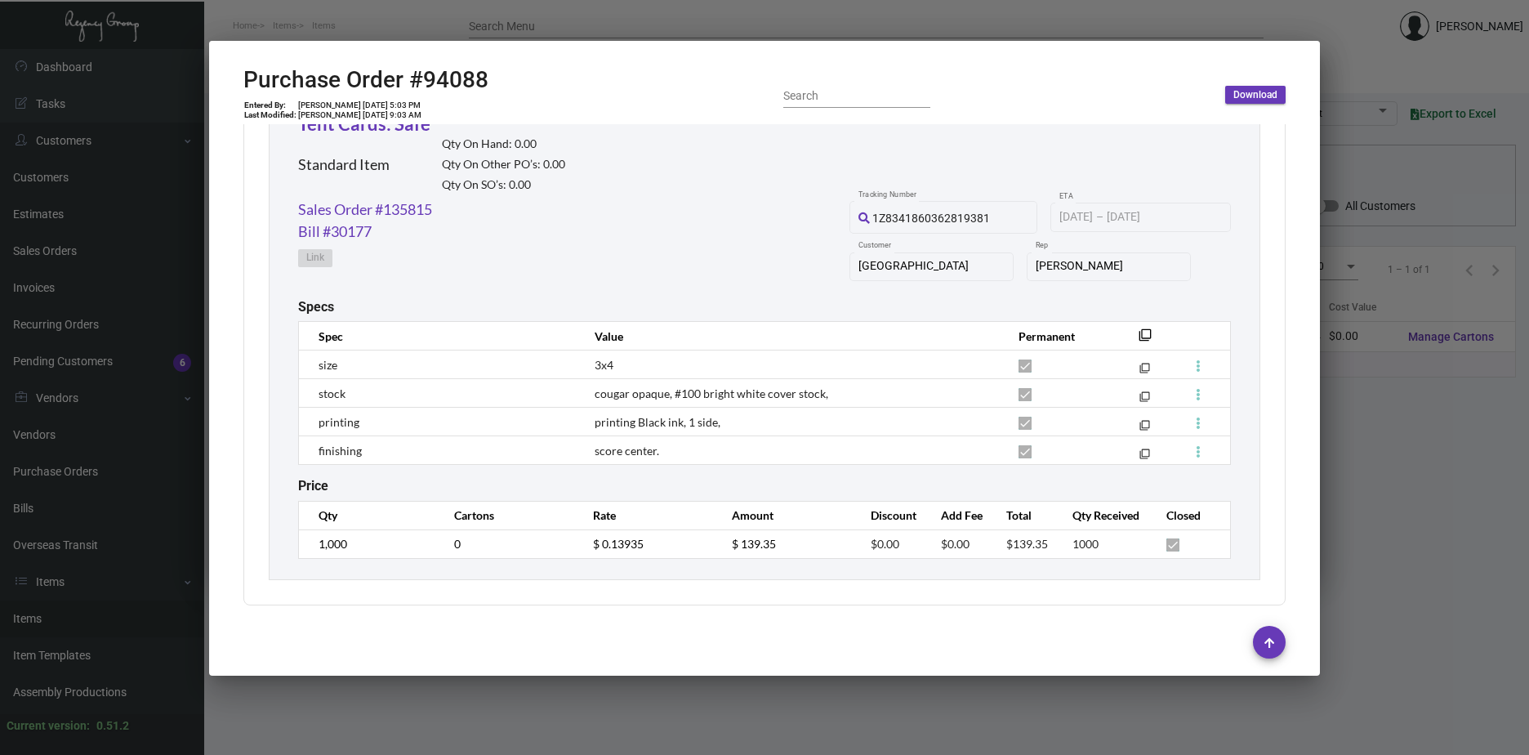
click at [1406, 493] on div at bounding box center [764, 377] width 1529 height 755
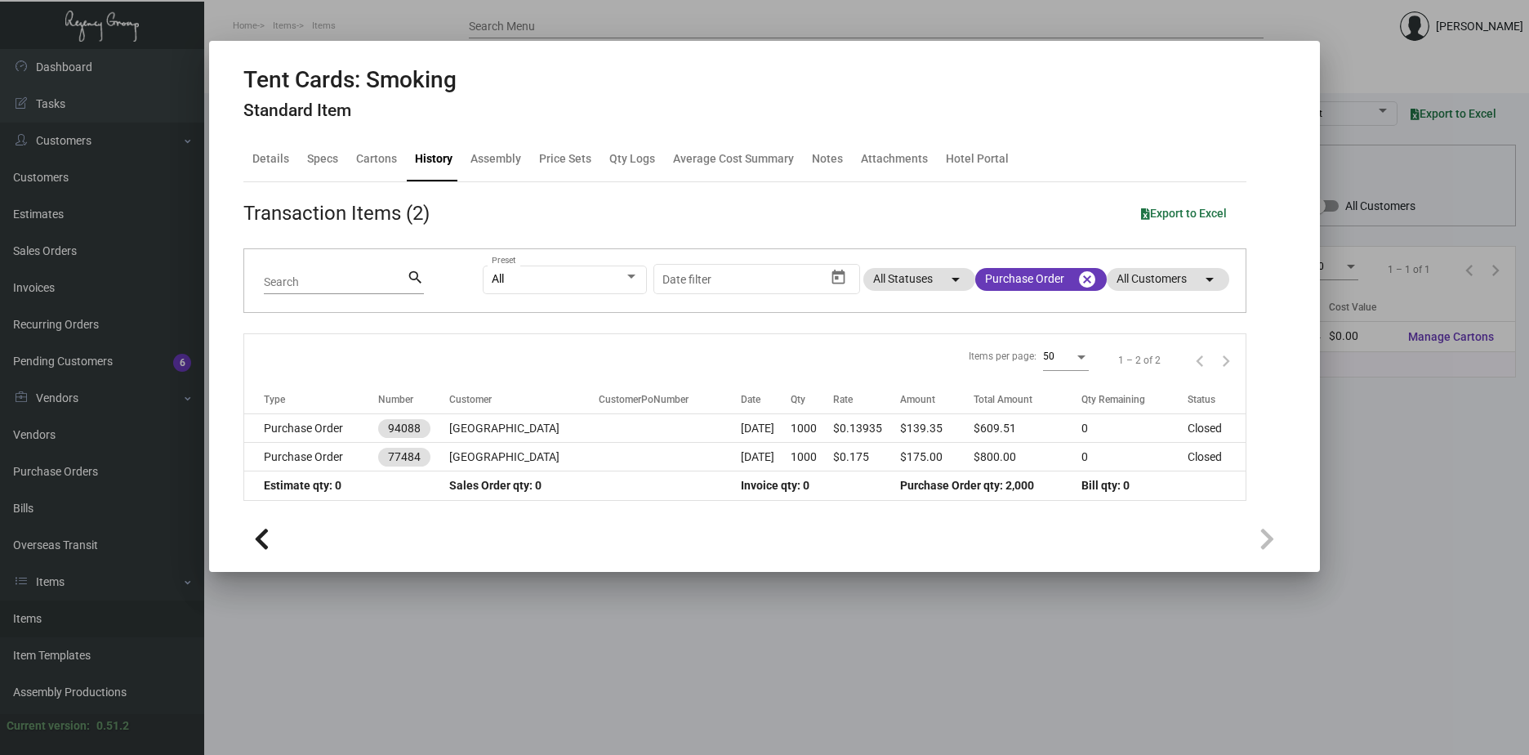
click at [1406, 493] on div at bounding box center [764, 377] width 1529 height 755
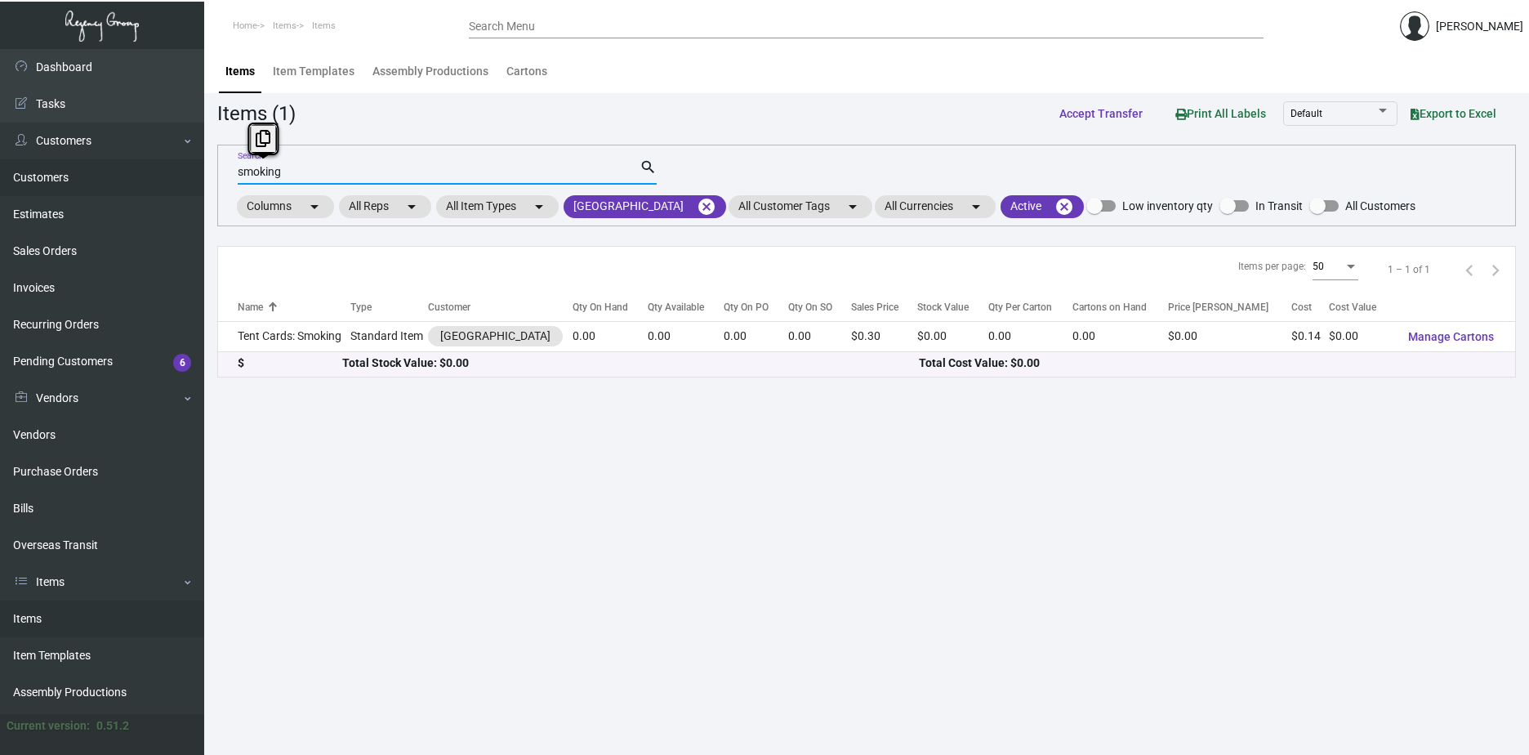
drag, startPoint x: 293, startPoint y: 172, endPoint x: 124, endPoint y: 166, distance: 169.2
click at [124, 166] on div "Dashboard Dashboard Tasks Customers Customers Estimates Sales Orders Invoices R…" at bounding box center [764, 402] width 1529 height 706
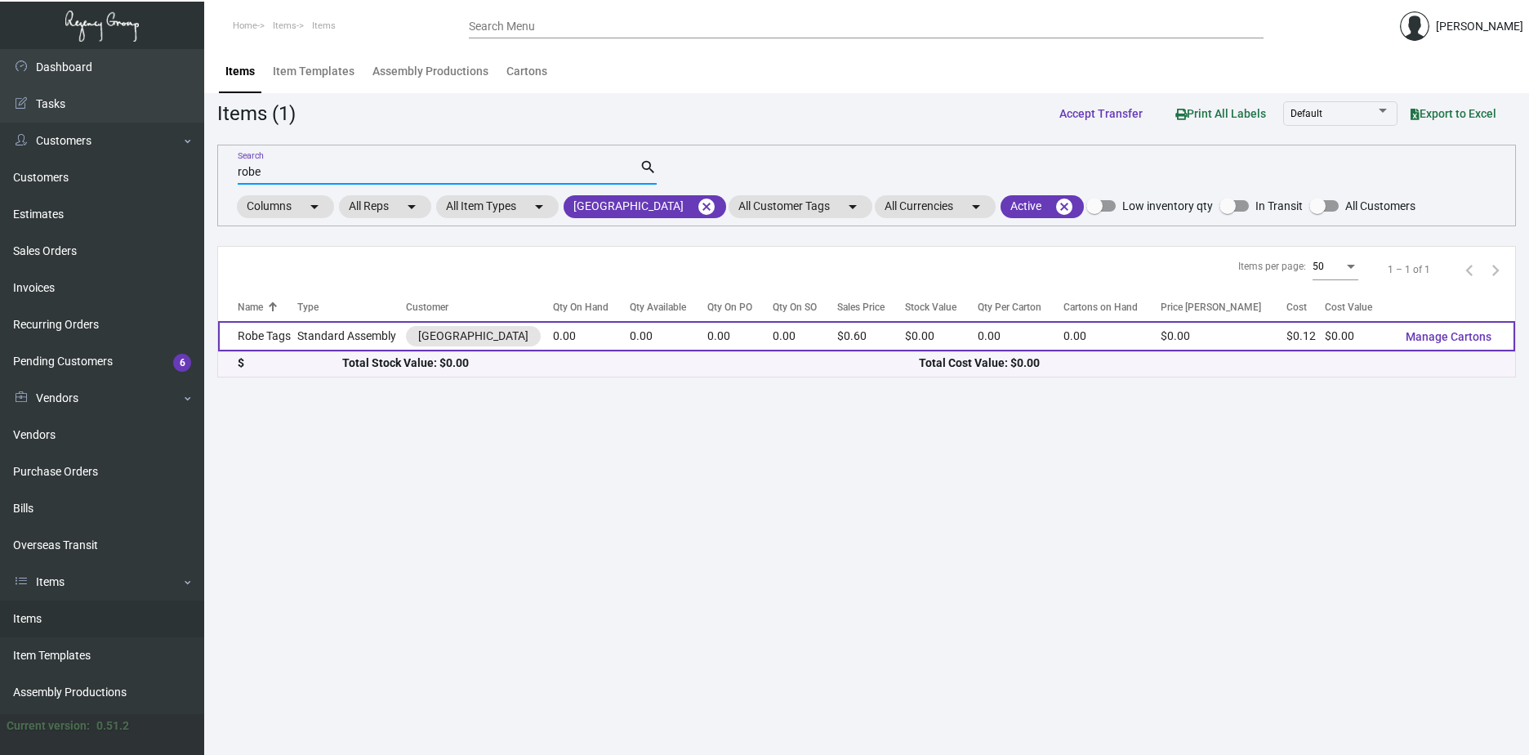
type input "robe"
click at [278, 336] on td "Robe Tags" at bounding box center [257, 336] width 79 height 30
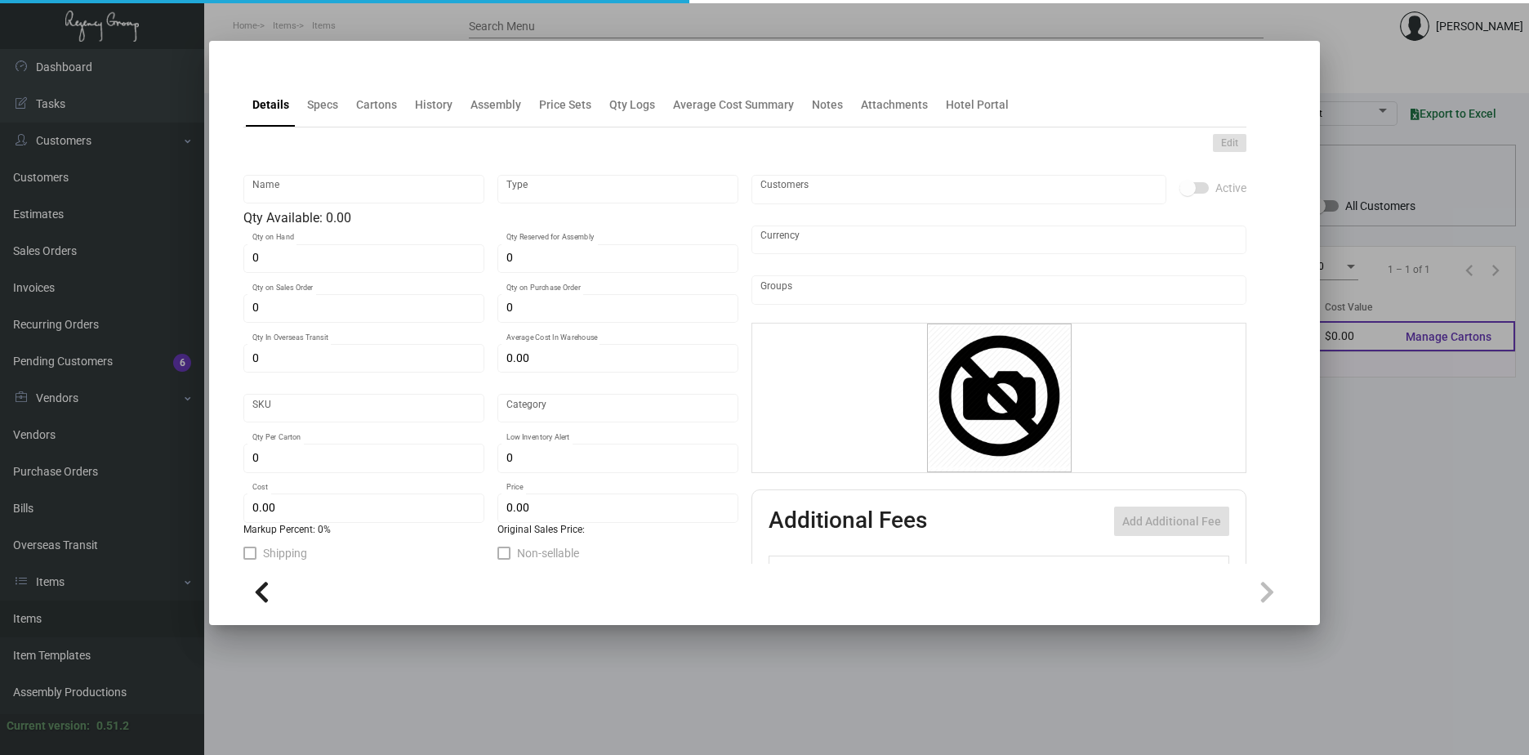
type input "Robe Tags"
type input "Standard Assembly"
type input "$ 0.00"
type input "RT"
type input "Standard"
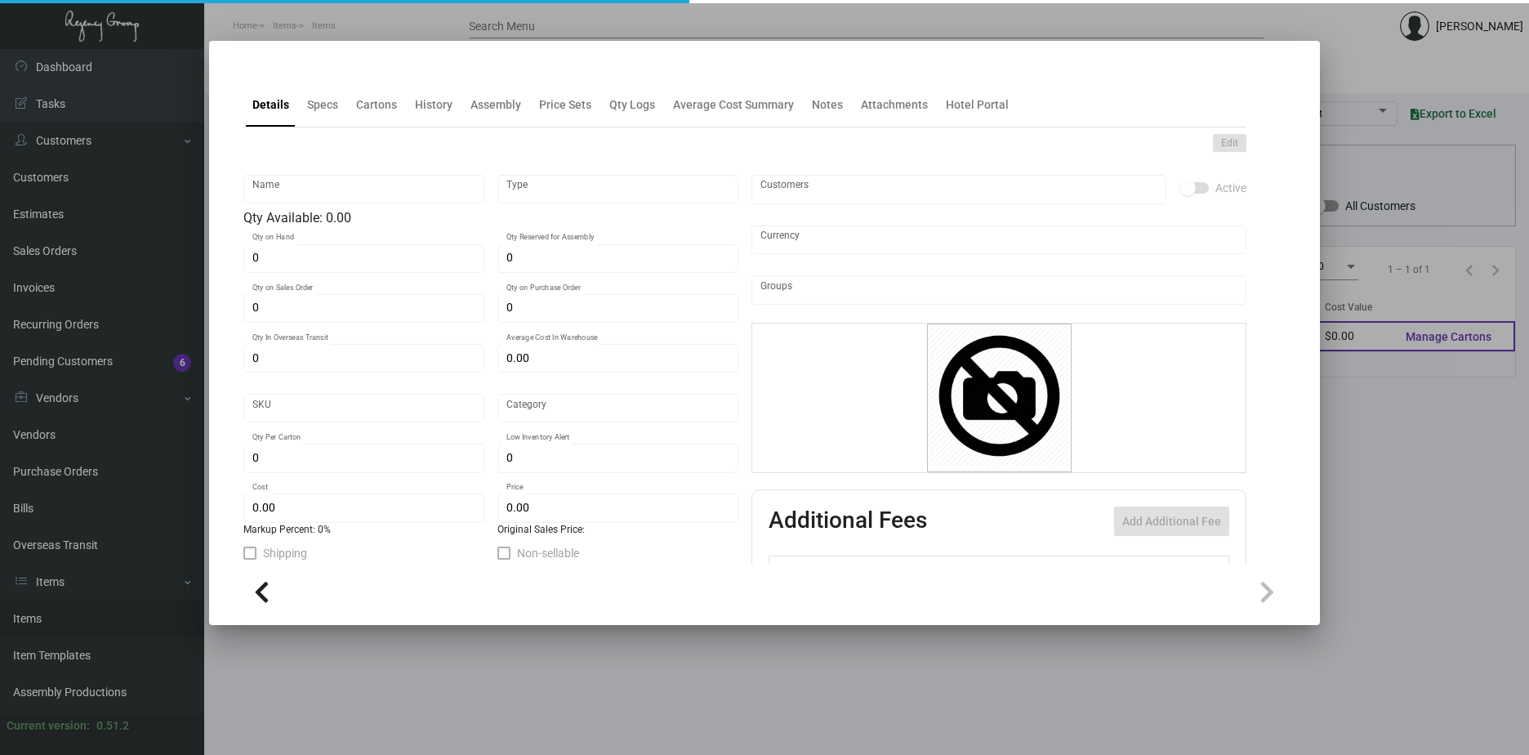
type input "$ 0.115"
type input "$ 0.599"
checkbox input "true"
type input "United States Dollar $"
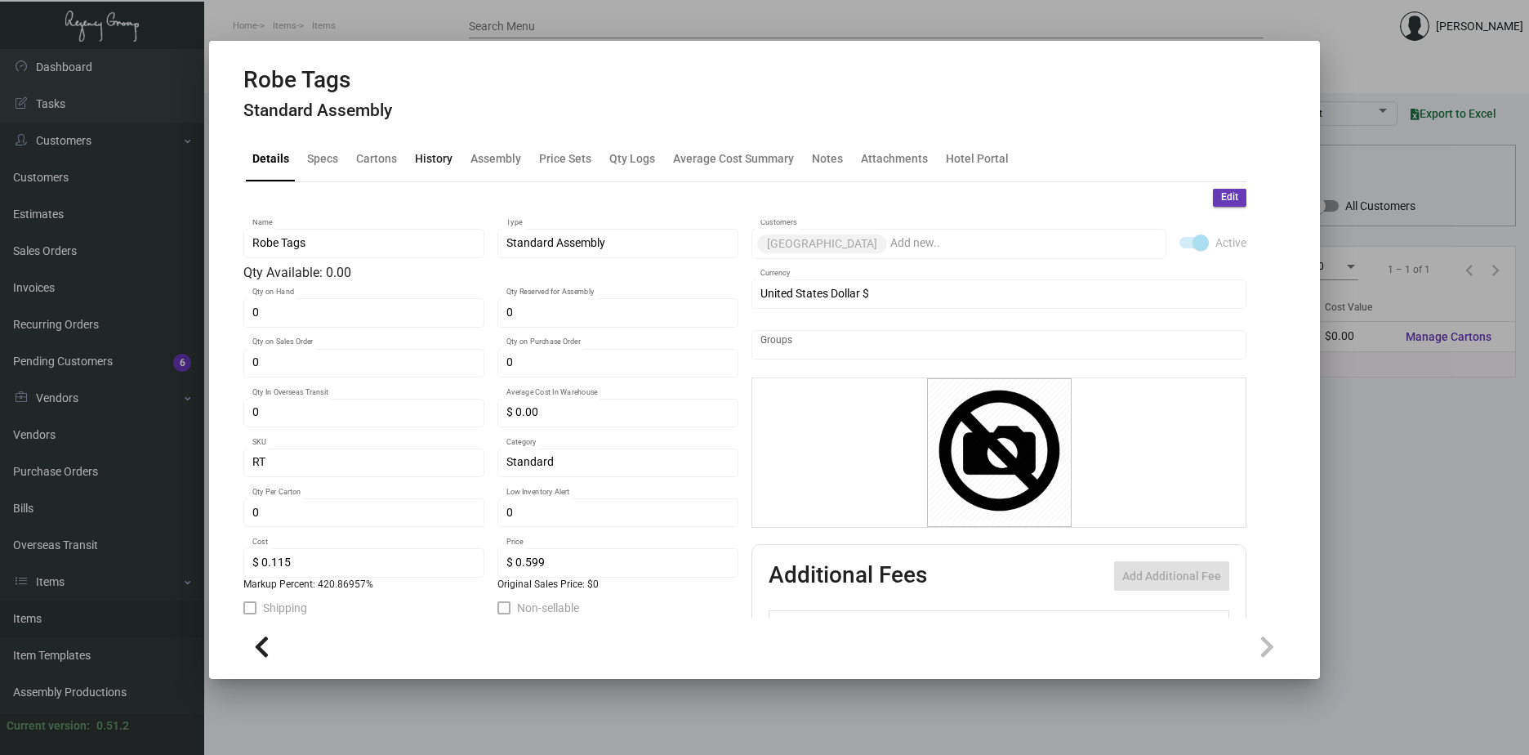
click at [440, 159] on div "History" at bounding box center [434, 158] width 38 height 17
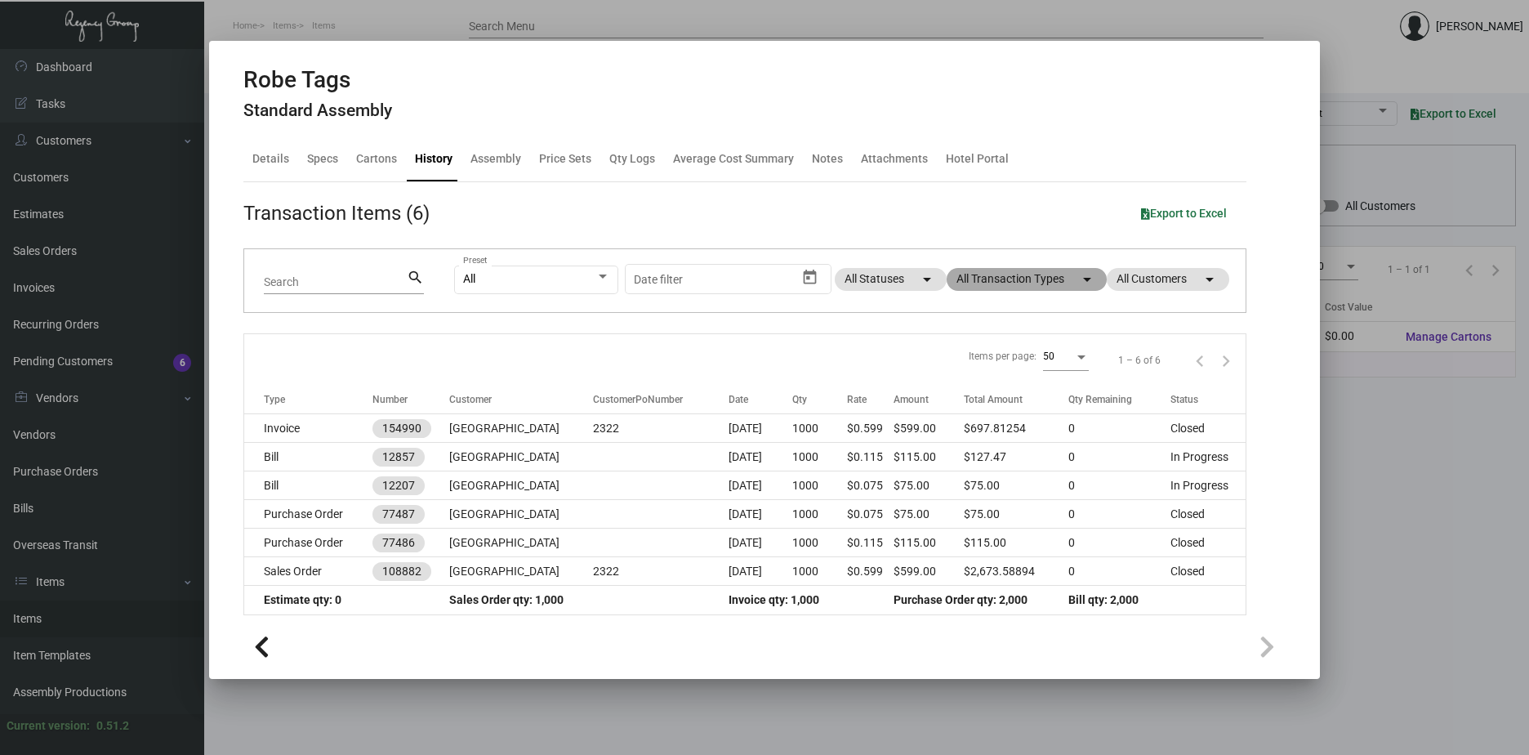
click at [1034, 288] on mat-chip "All Transaction Types arrow_drop_down" at bounding box center [1027, 279] width 160 height 23
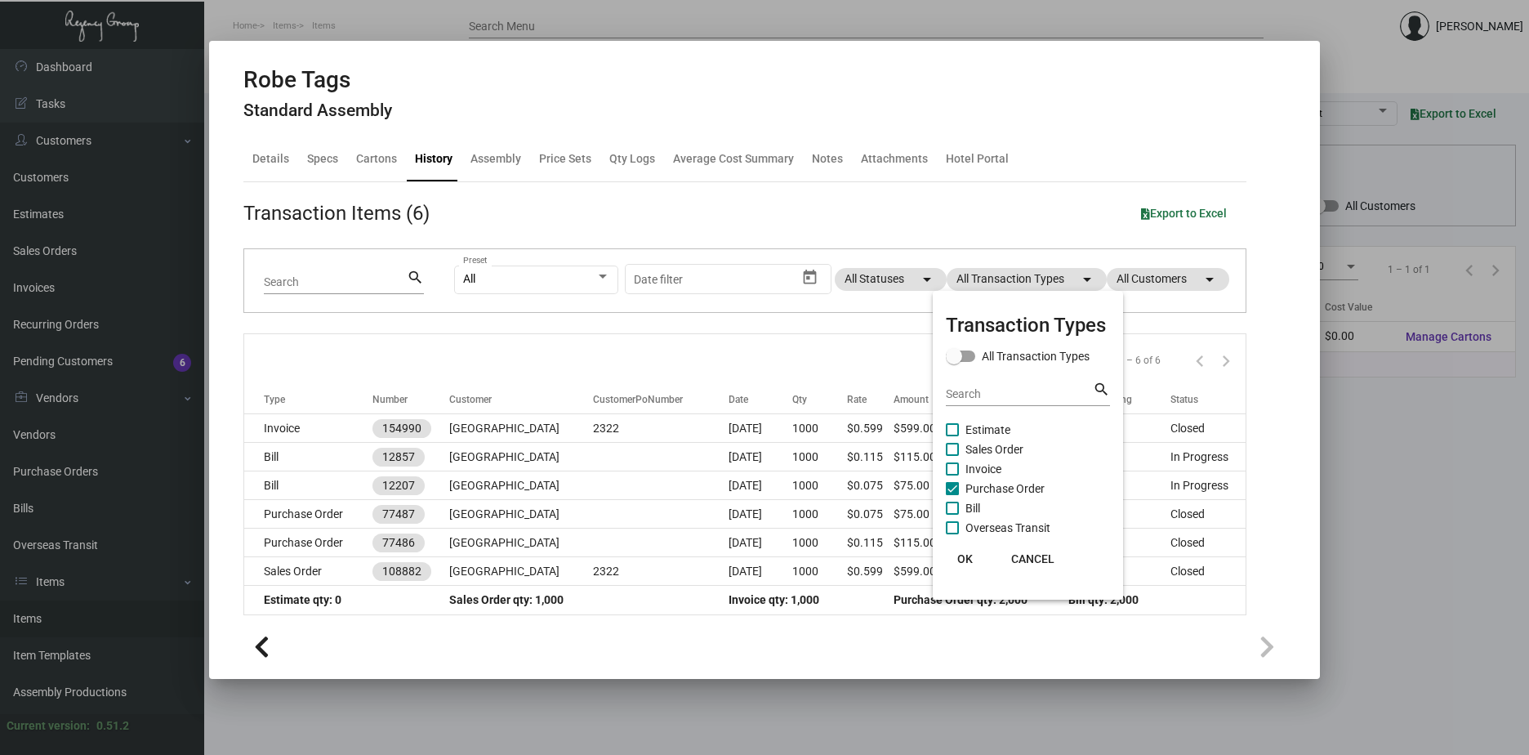
click at [958, 481] on label "Purchase Order" at bounding box center [995, 489] width 99 height 20
click at [952, 495] on input "Purchase Order" at bounding box center [952, 495] width 1 height 1
click at [958, 486] on span at bounding box center [952, 488] width 13 height 13
click at [952, 495] on input "Purchase Order" at bounding box center [952, 495] width 1 height 1
checkbox input "true"
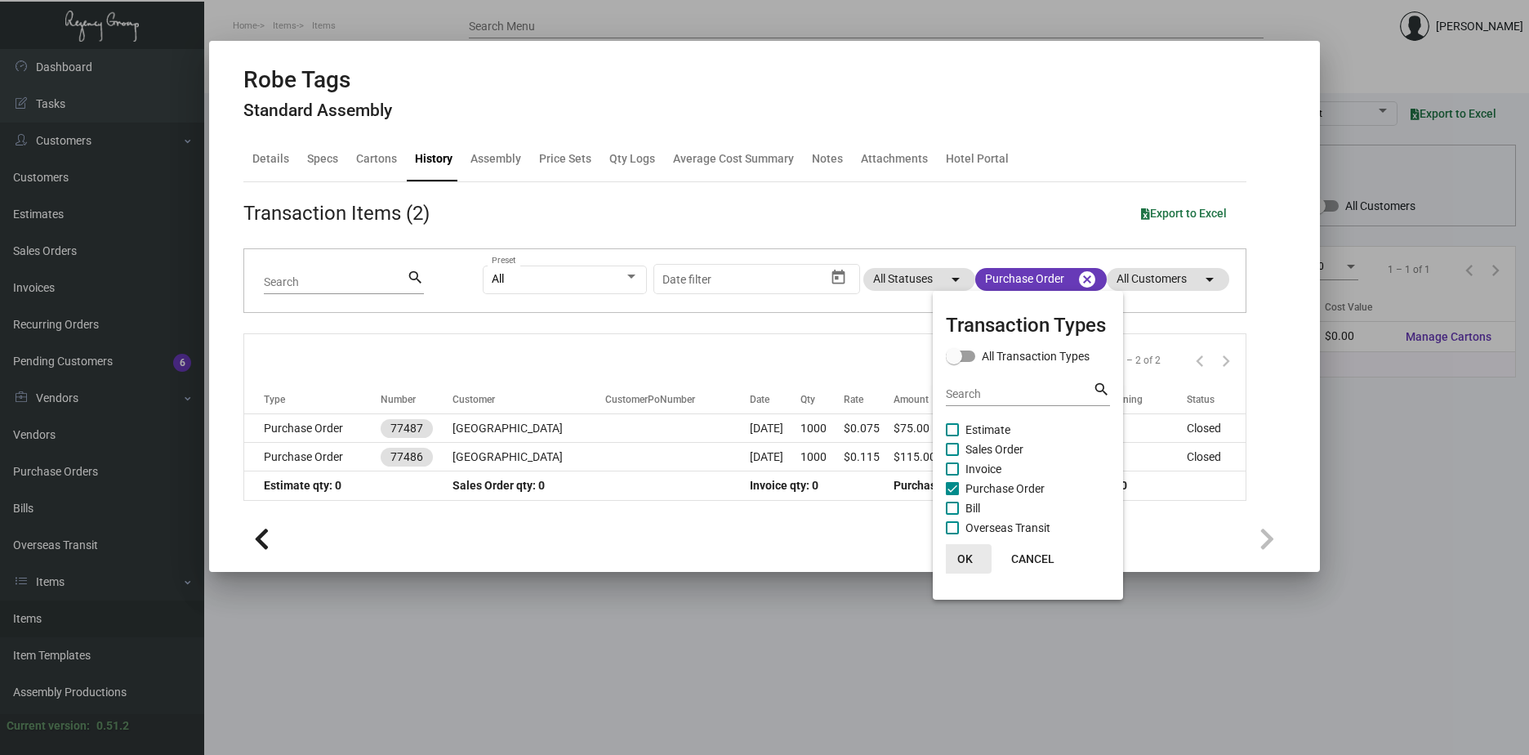
click at [967, 556] on span "OK" at bounding box center [965, 558] width 16 height 13
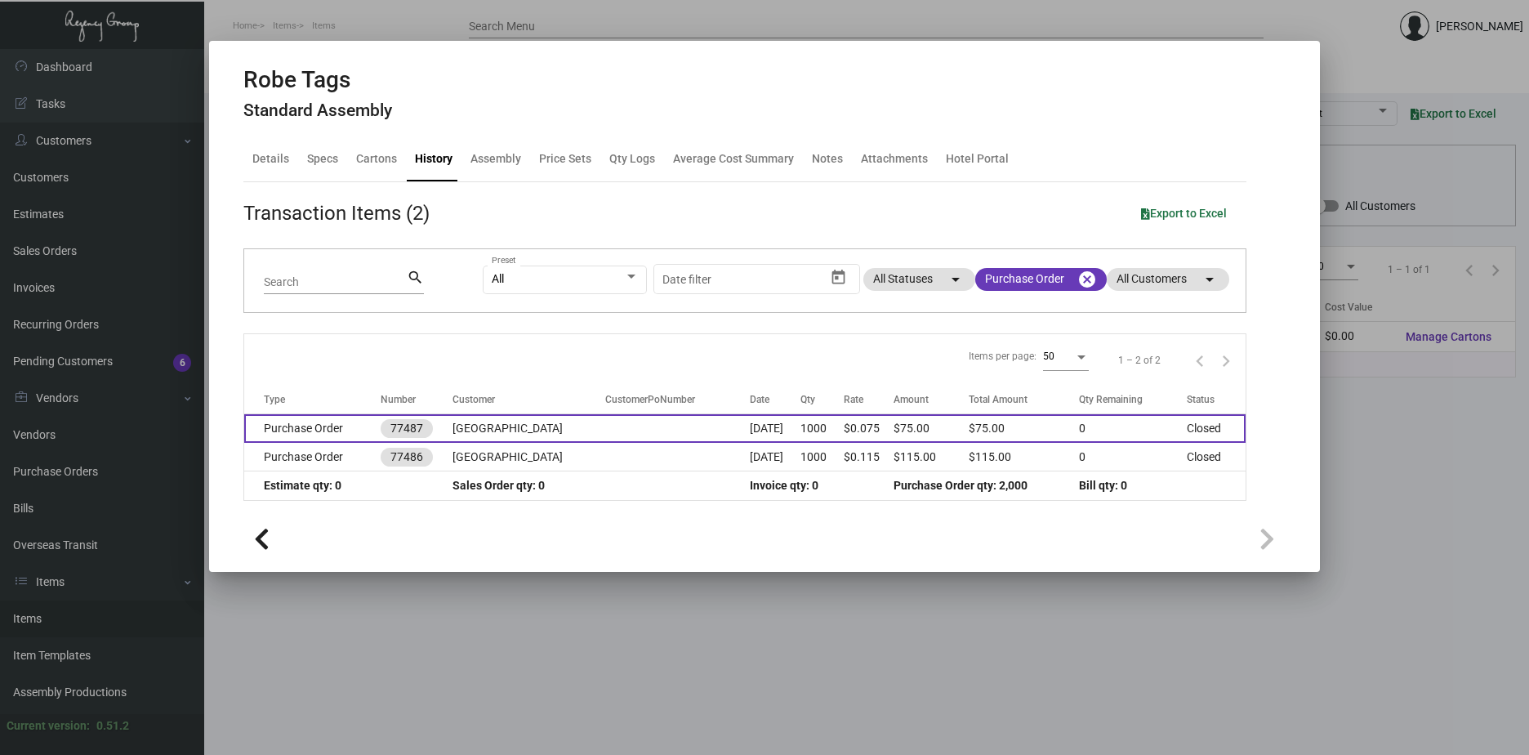
click at [511, 427] on td "[GEOGRAPHIC_DATA]" at bounding box center [529, 428] width 152 height 29
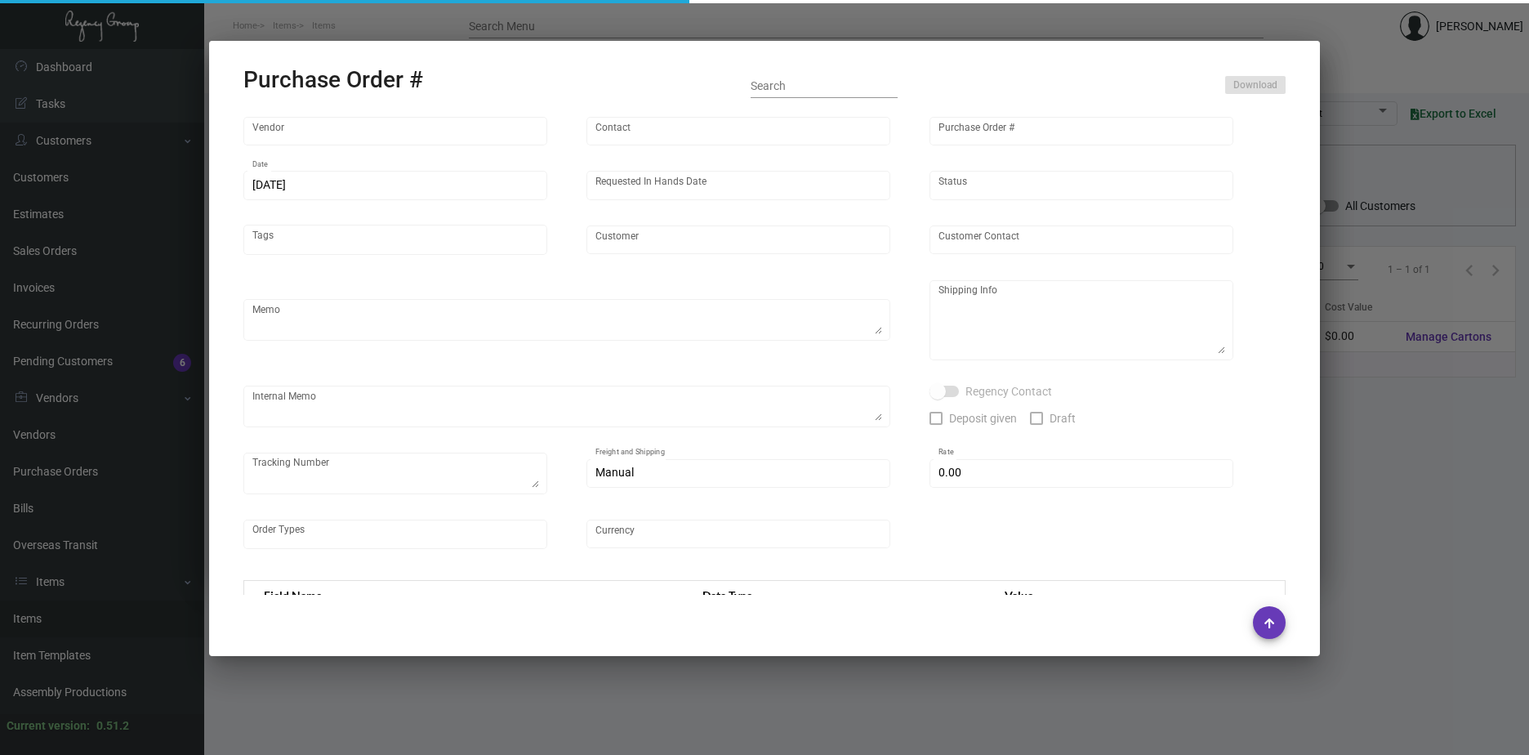
type input "Offset Press Inc"
type input "[PERSON_NAME] -"
type input "77487"
type input "[DATE]"
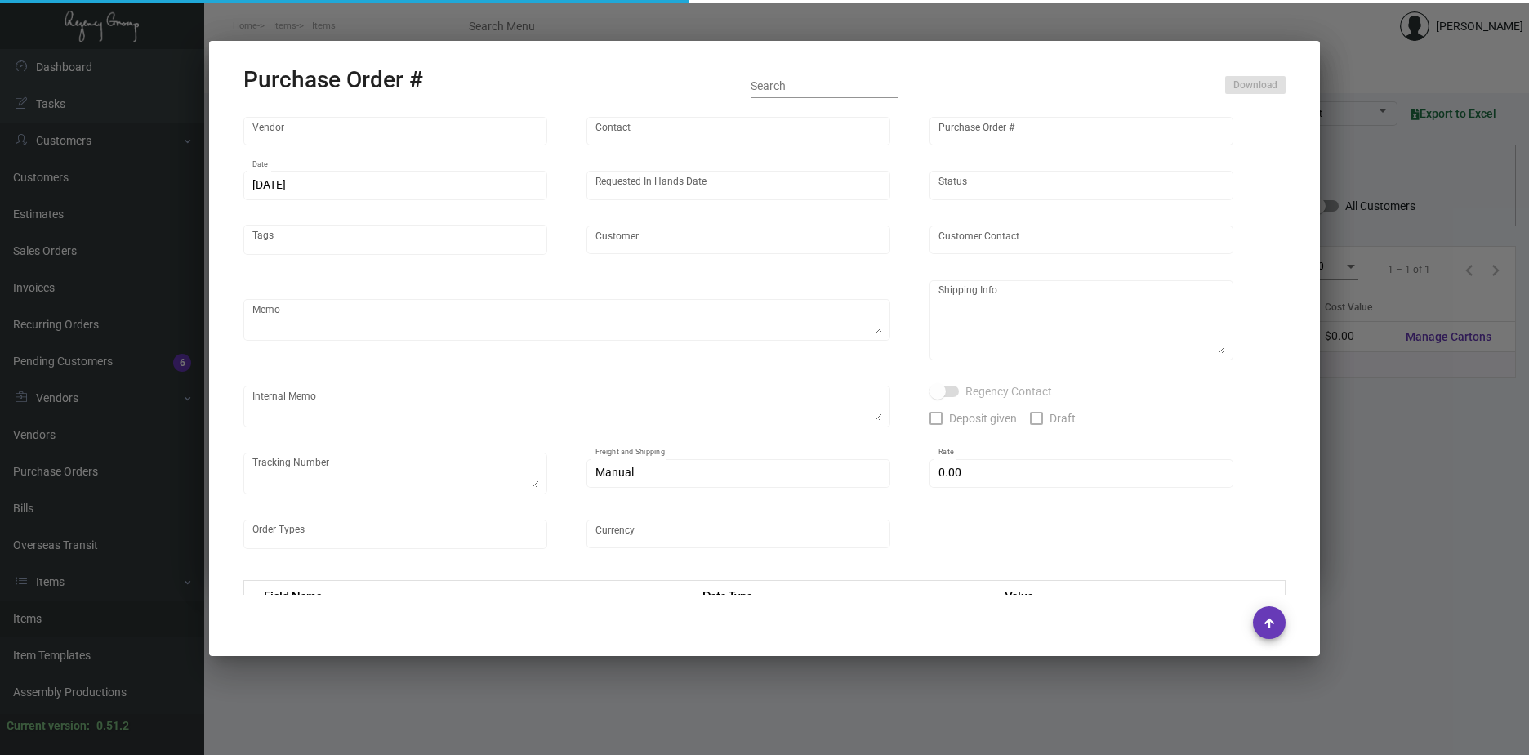
type input "[GEOGRAPHIC_DATA]"
type input "[PERSON_NAME]"
type textarea "Double U Paper [STREET_ADDRESS][PERSON_NAME]"
type input "$ 0.00"
type input "United States Dollar $"
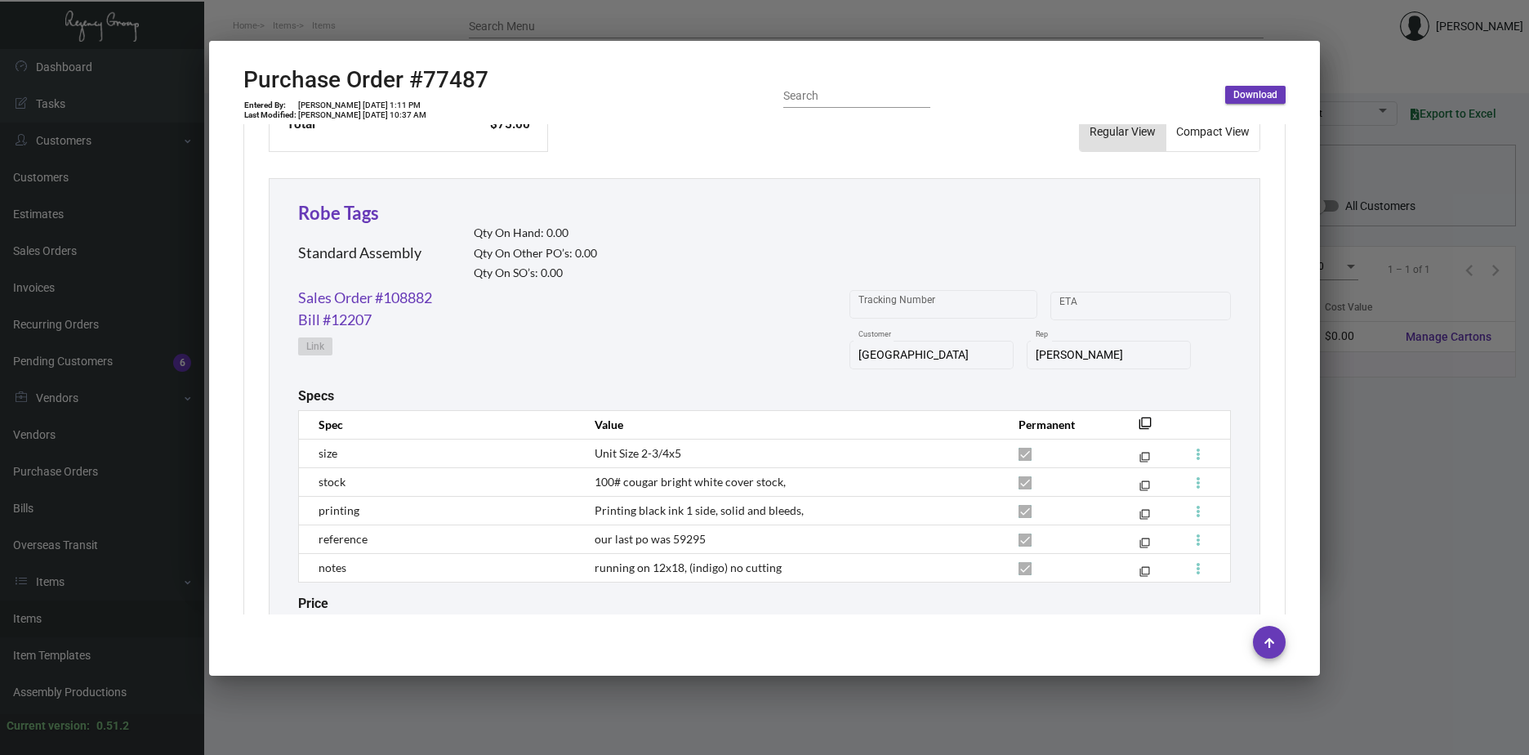
scroll to position [735, 0]
